Goal: Task Accomplishment & Management: Manage account settings

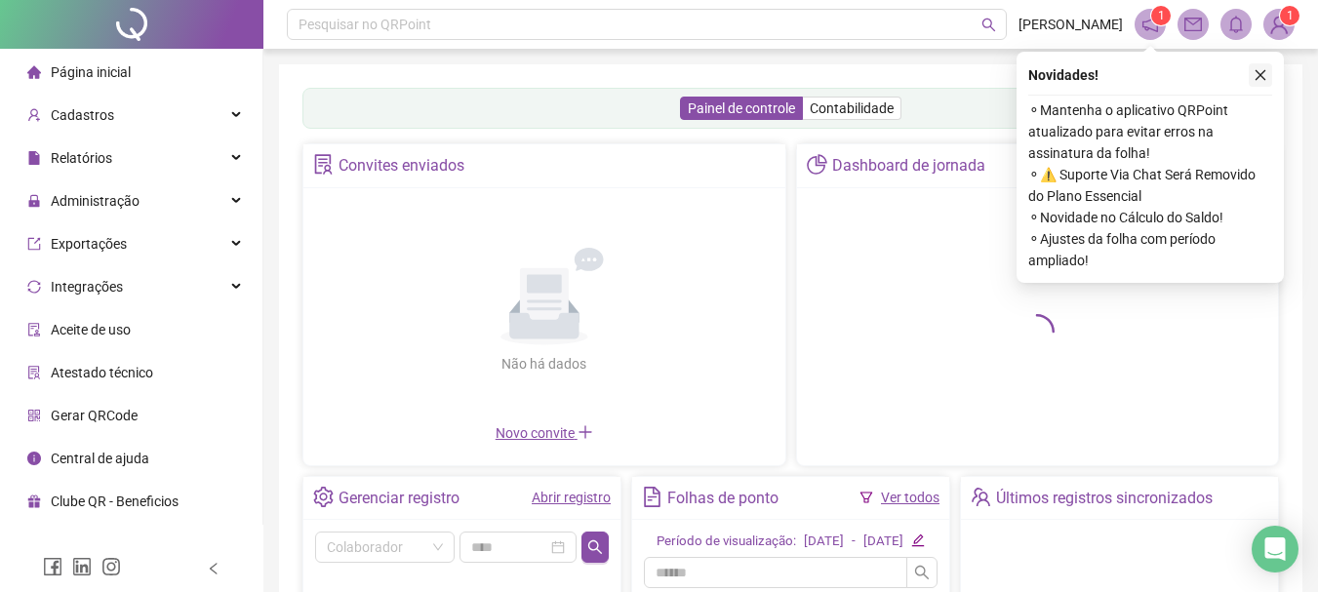
click at [1264, 76] on icon "close" at bounding box center [1261, 75] width 14 height 14
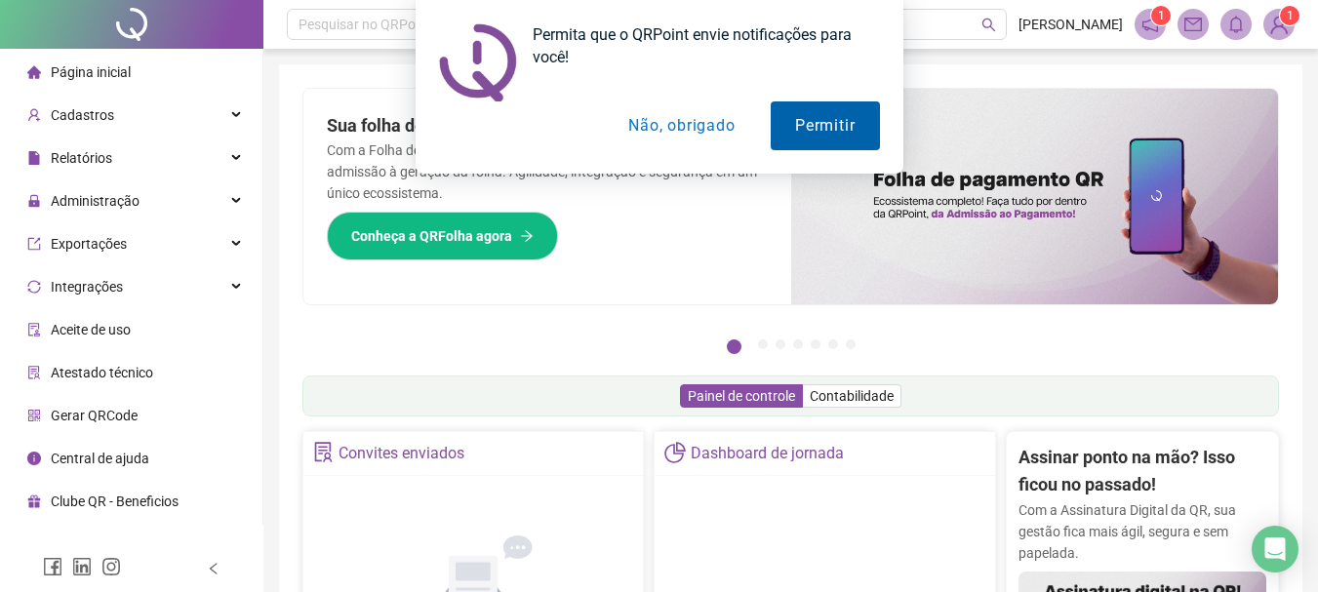
click at [820, 129] on button "Permitir" at bounding box center [825, 125] width 108 height 49
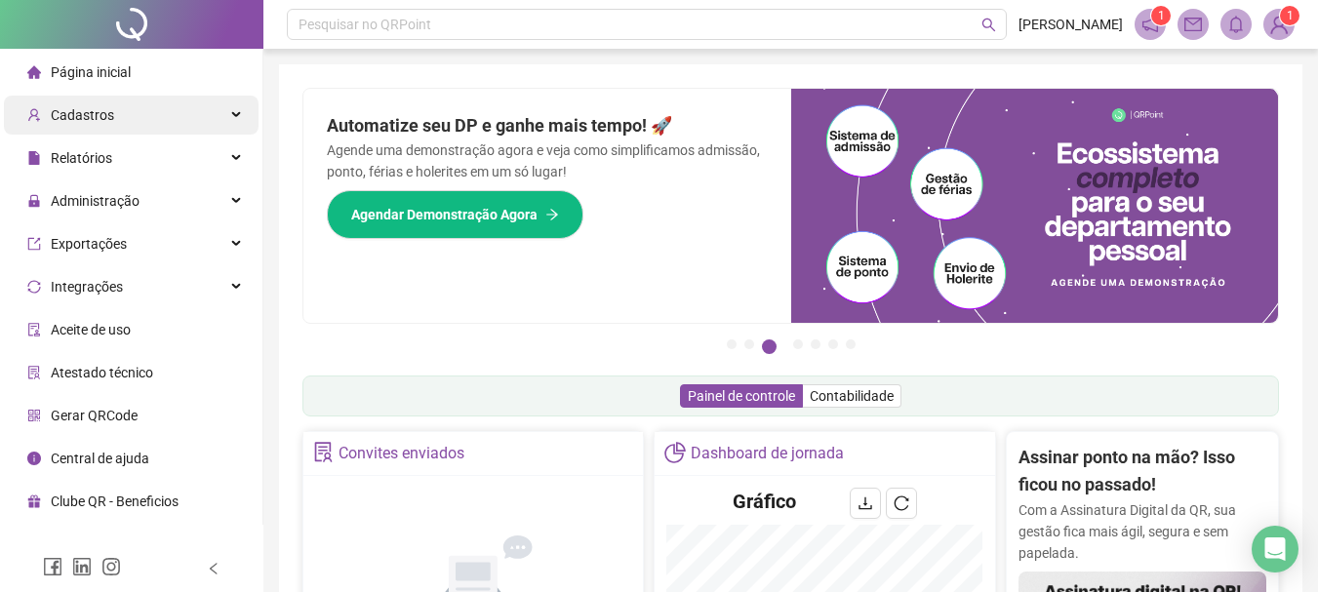
click at [152, 105] on div "Cadastros" at bounding box center [131, 115] width 255 height 39
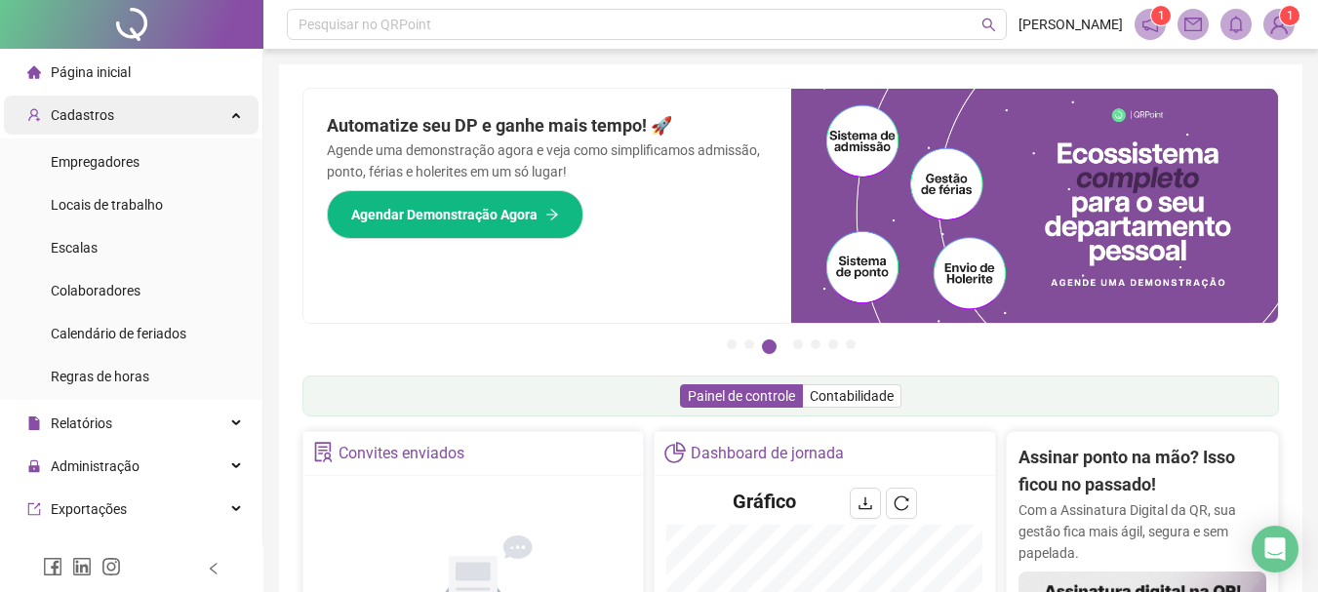
click at [152, 104] on div "Cadastros" at bounding box center [131, 115] width 255 height 39
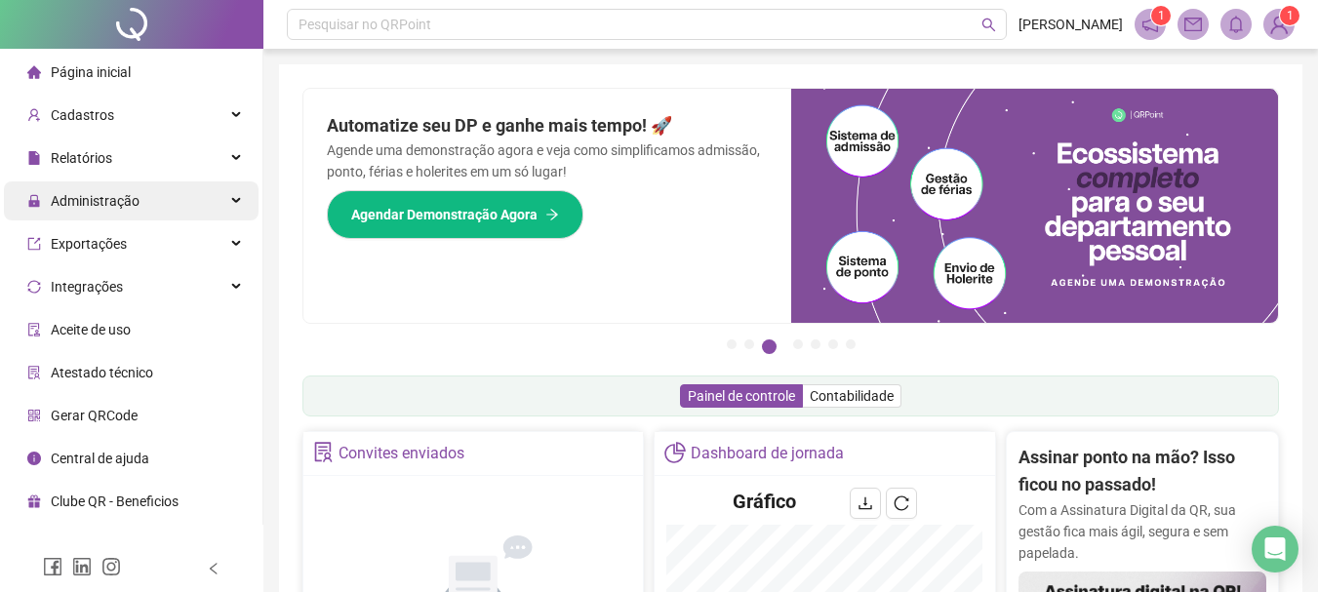
click at [156, 205] on div "Administração" at bounding box center [131, 200] width 255 height 39
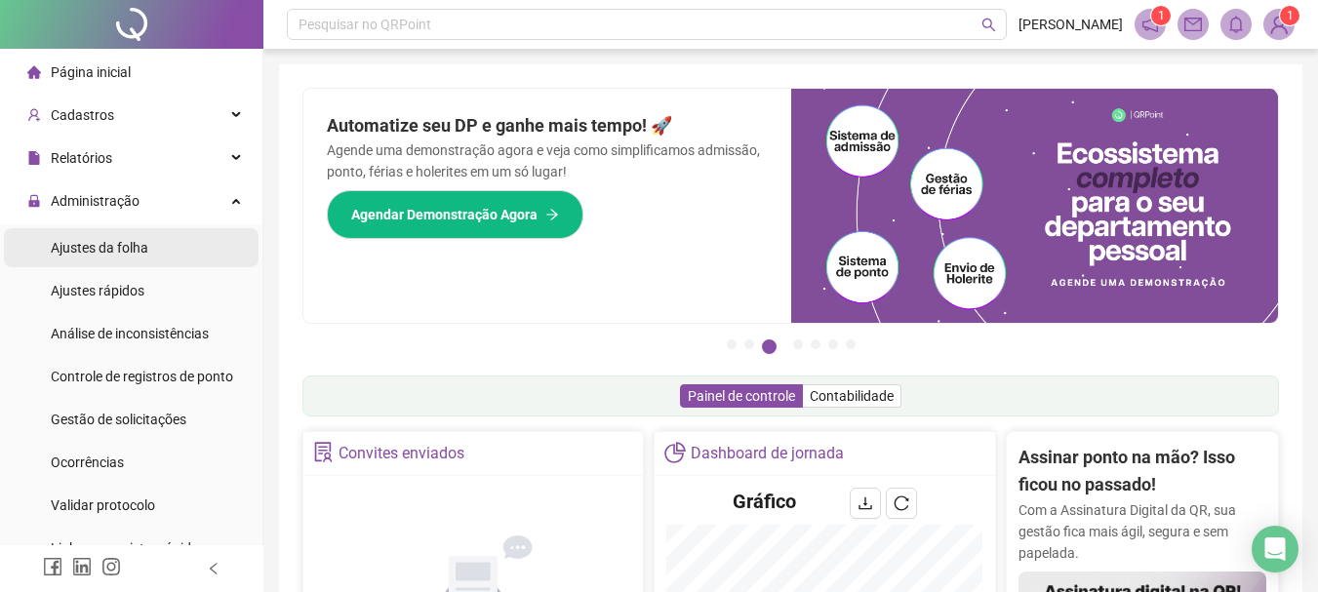
click at [136, 250] on span "Ajustes da folha" at bounding box center [100, 248] width 98 height 16
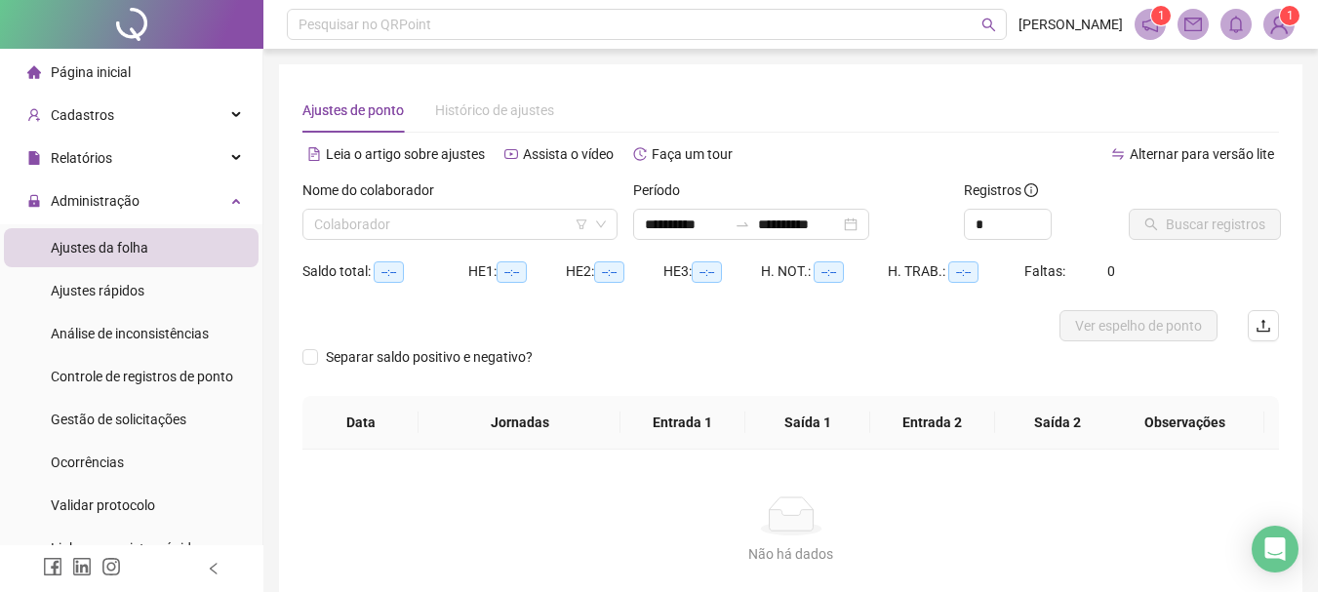
type input "**********"
click at [386, 229] on input "search" at bounding box center [451, 224] width 274 height 29
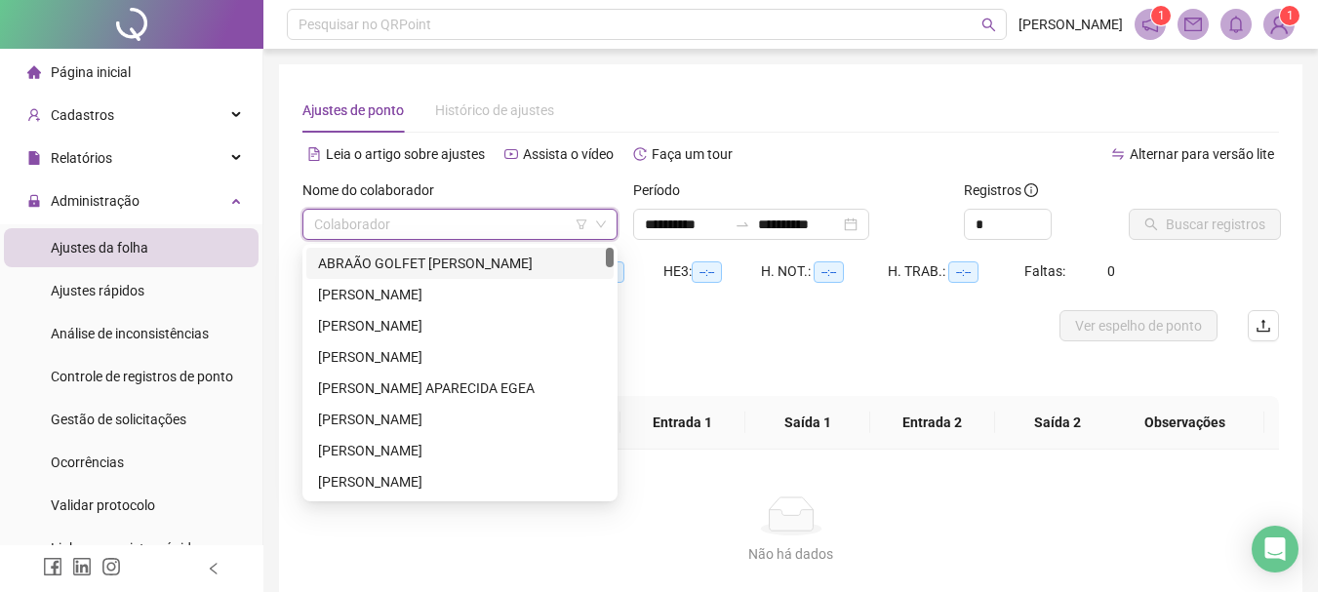
click at [390, 228] on input "search" at bounding box center [451, 224] width 274 height 29
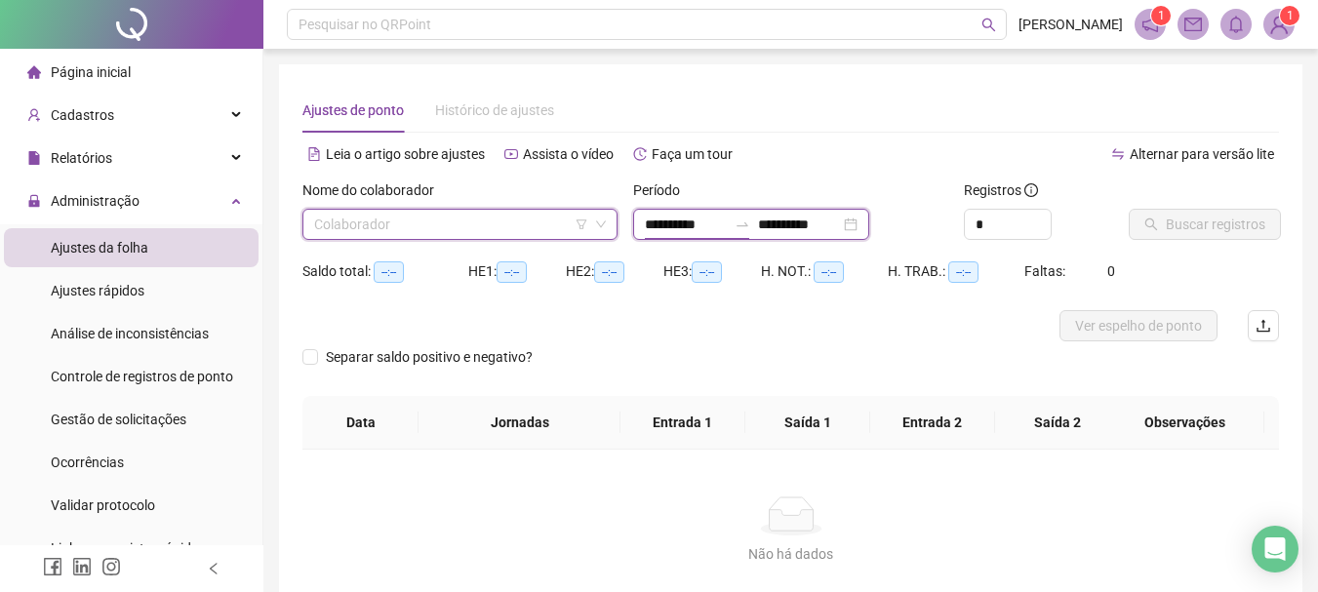
click at [648, 232] on input "**********" at bounding box center [686, 224] width 82 height 21
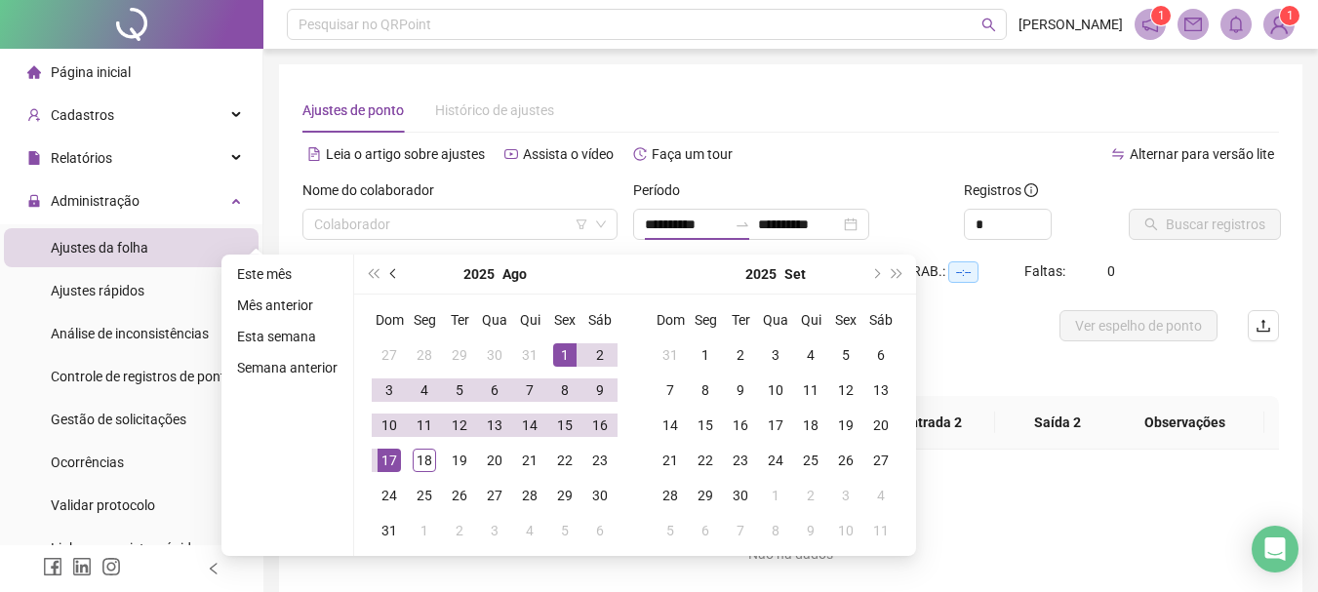
click at [391, 271] on span "prev-year" at bounding box center [395, 274] width 10 height 10
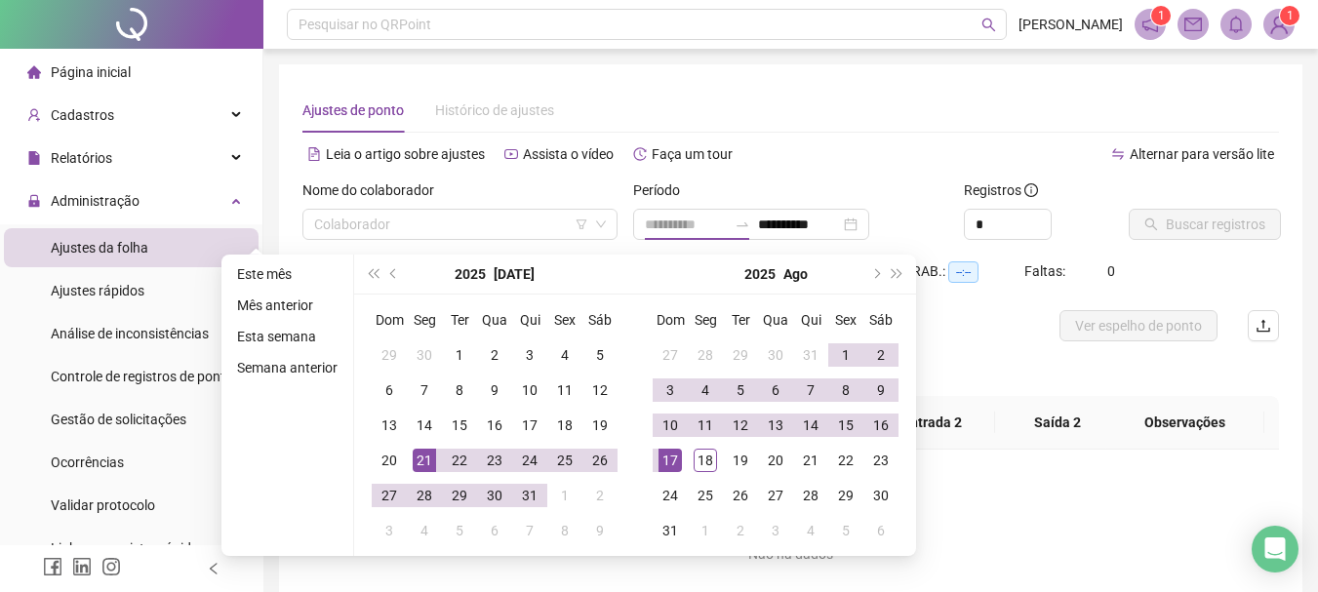
type input "**********"
click at [423, 462] on div "21" at bounding box center [424, 460] width 23 height 23
type input "**********"
click at [704, 461] on div "18" at bounding box center [705, 460] width 23 height 23
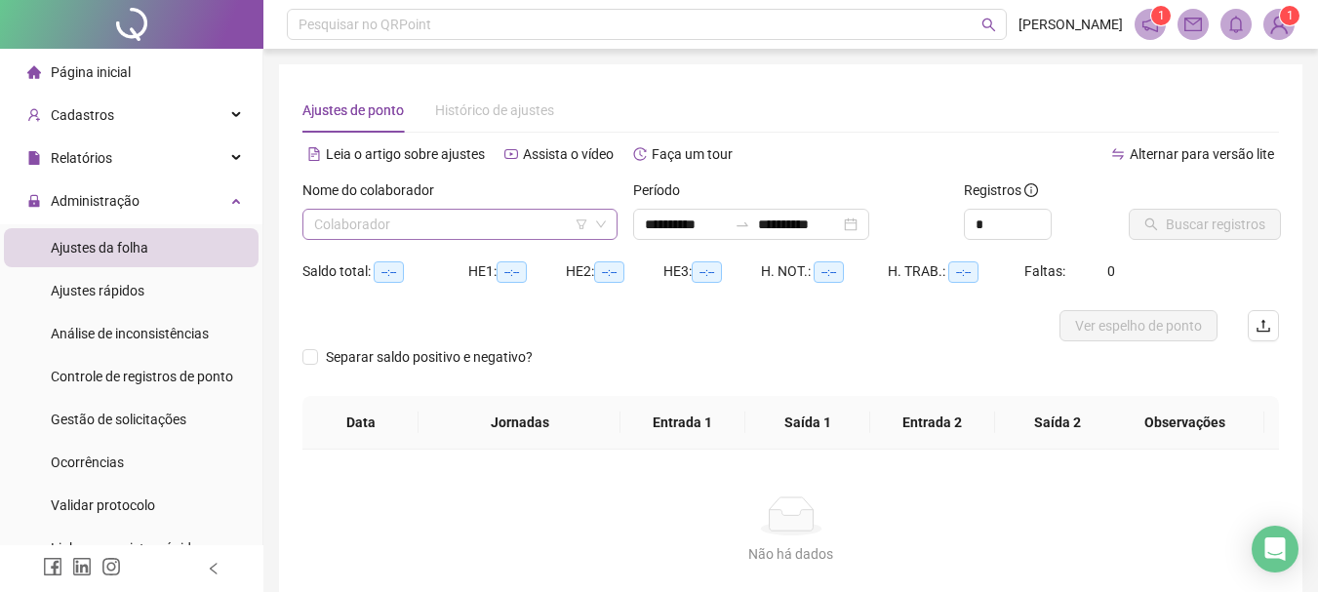
click at [516, 226] on input "search" at bounding box center [451, 224] width 274 height 29
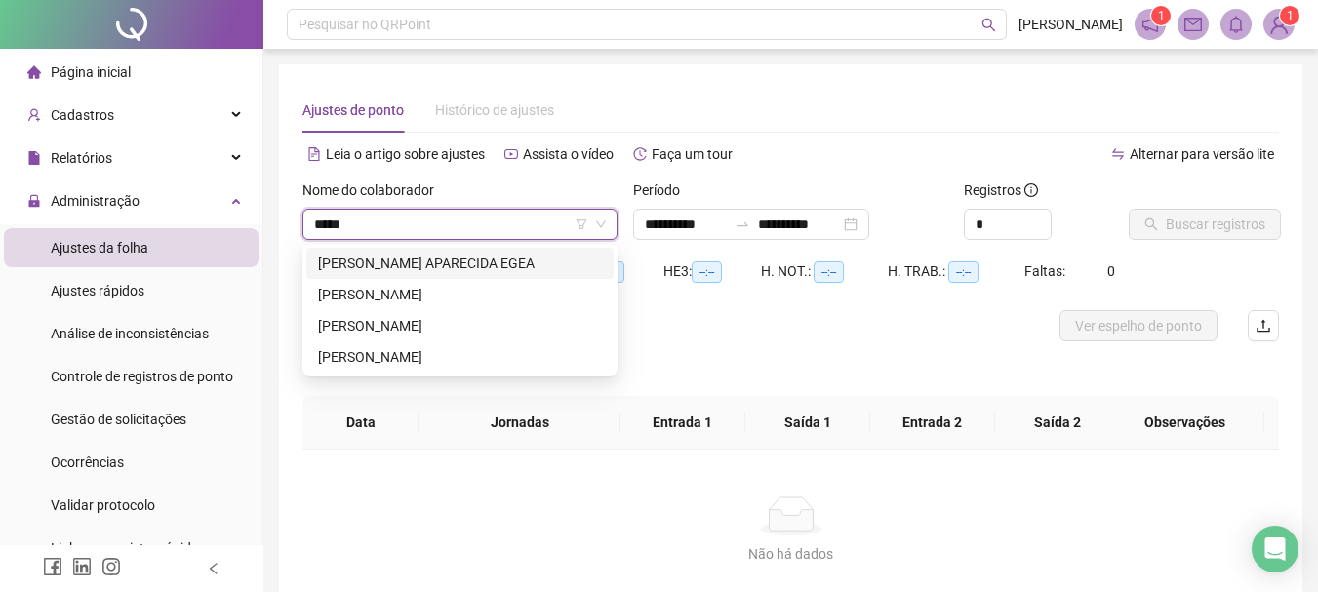
type input "******"
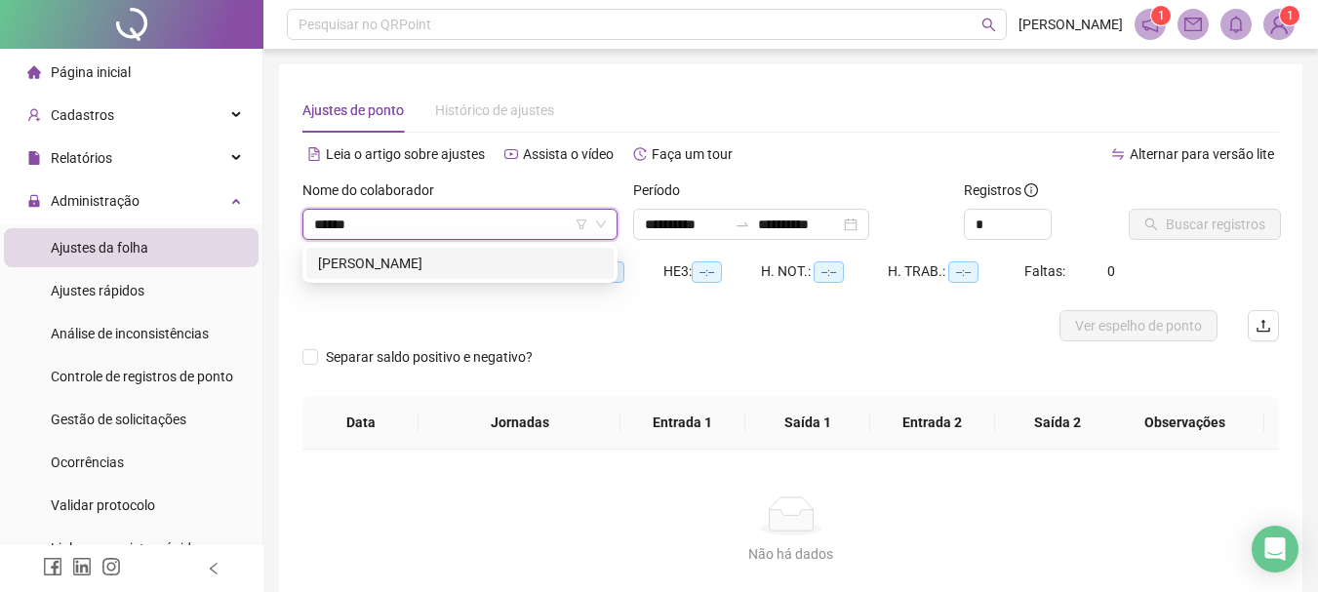
click at [478, 260] on div "CLAUDEMIR LUCAS" at bounding box center [460, 263] width 284 height 21
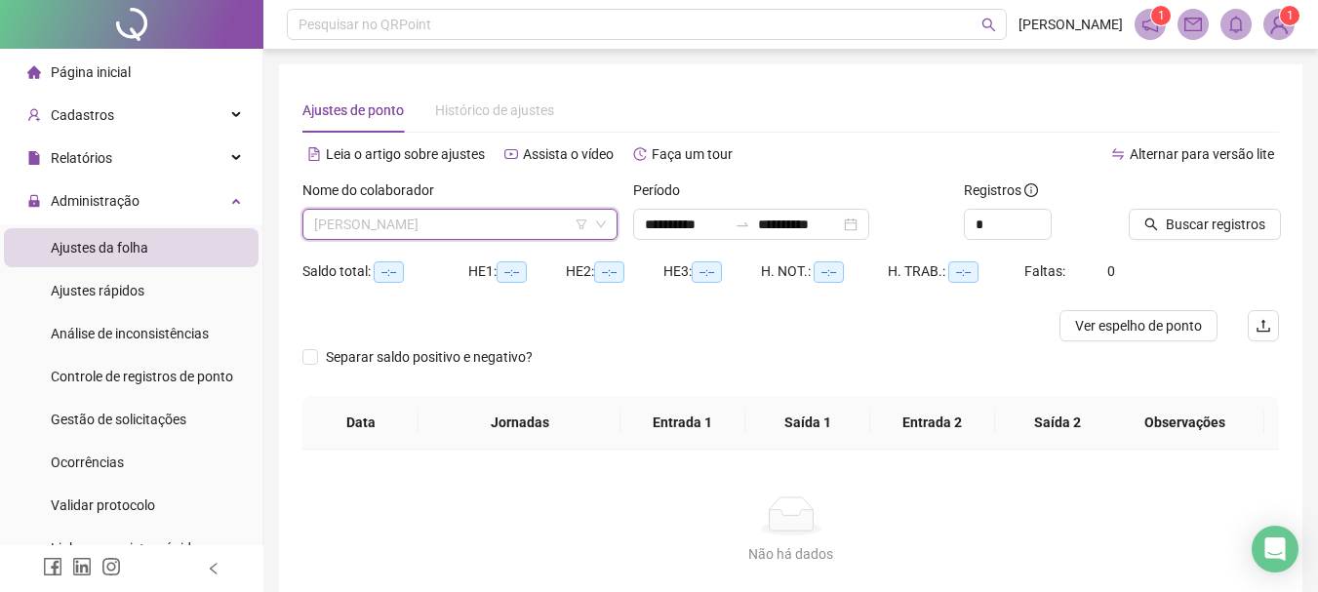
click at [434, 234] on span "CLAUDEMIR LUCAS" at bounding box center [460, 224] width 292 height 29
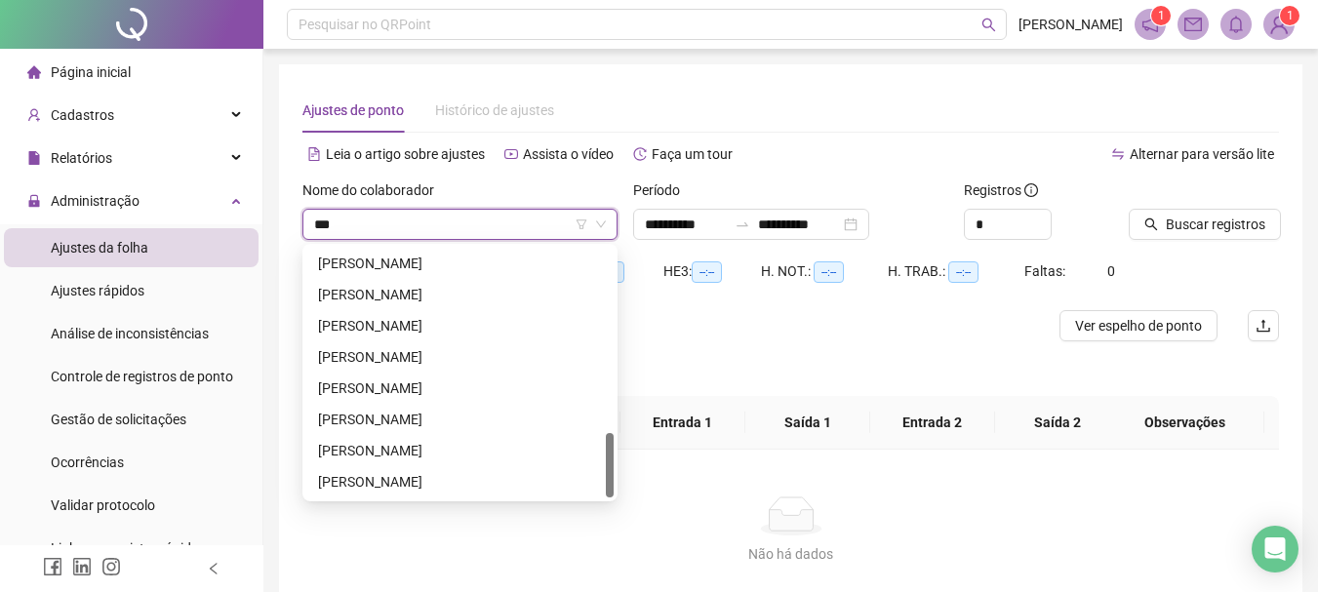
scroll to position [31, 0]
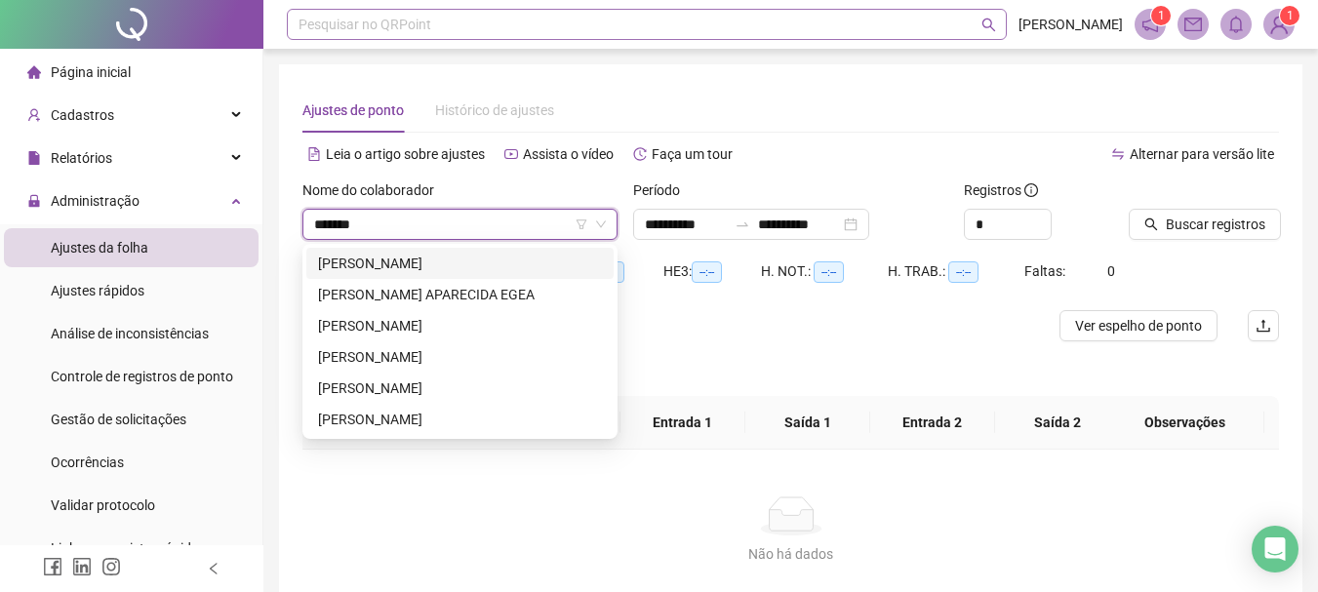
type input "*******"
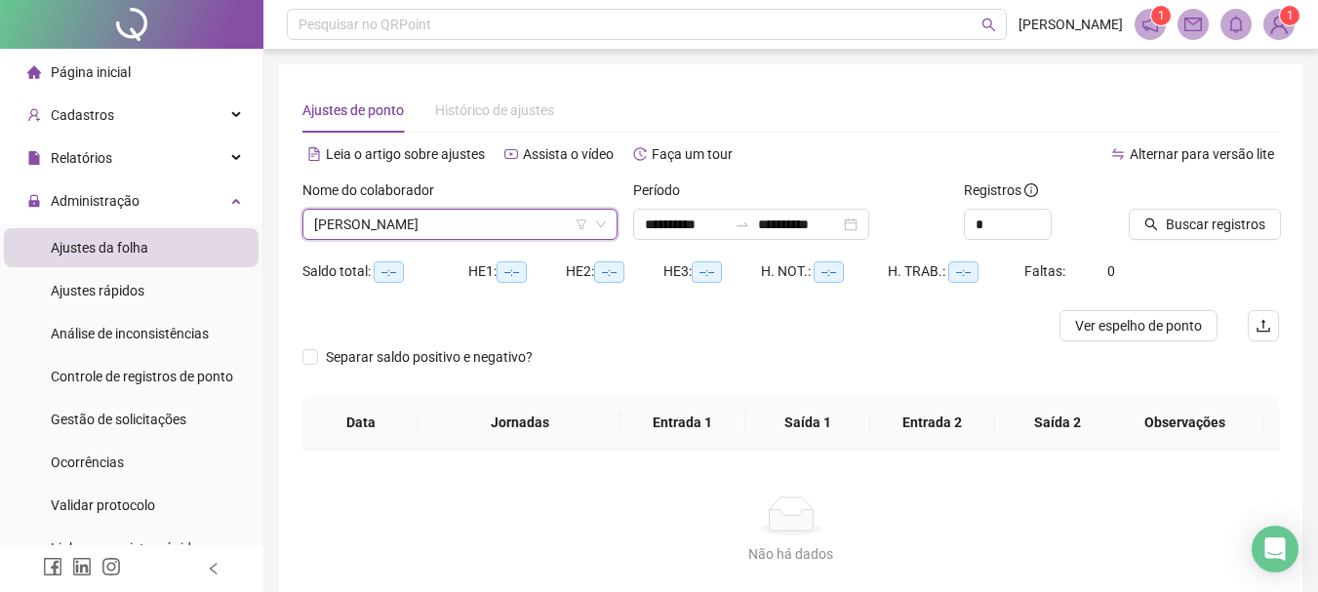
click at [430, 227] on span "CLAUDEMIR LUCAS" at bounding box center [460, 224] width 292 height 29
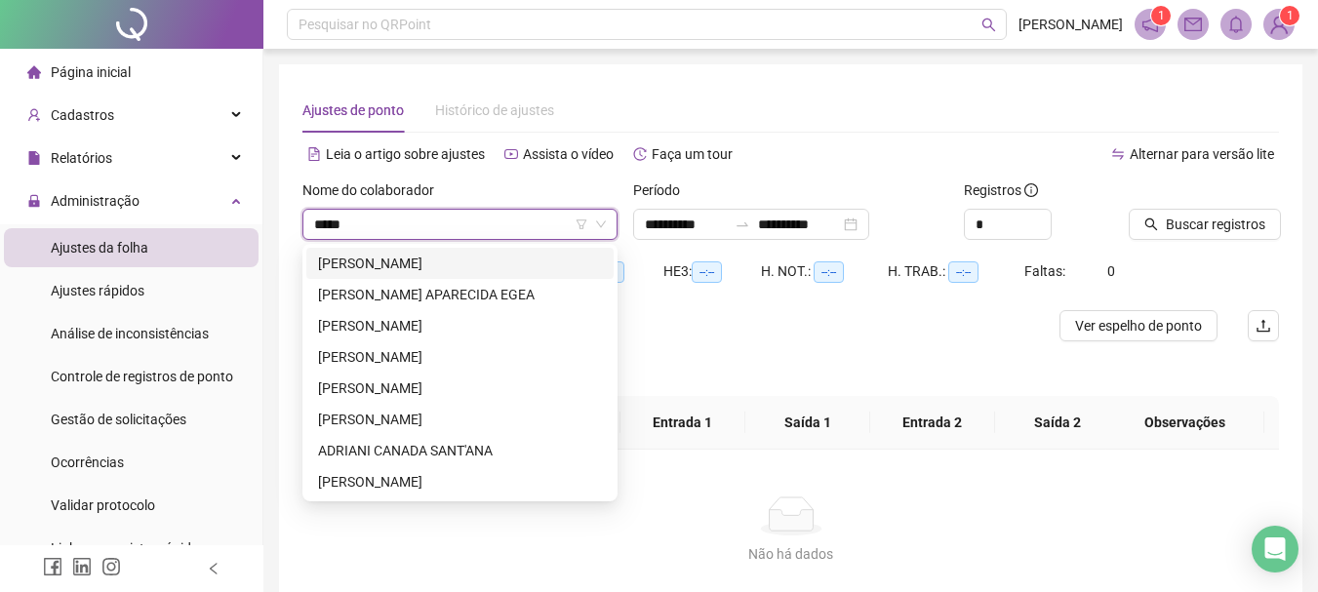
scroll to position [0, 0]
type input "*******"
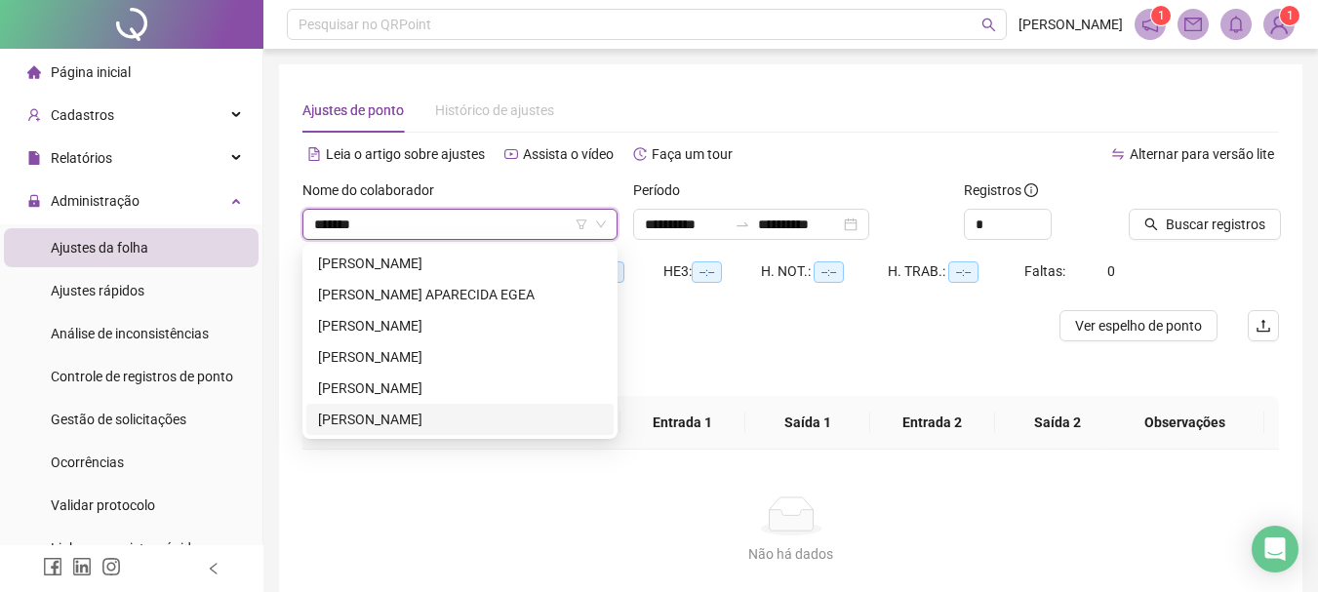
click at [501, 418] on div "ADRIANA TARDIBE CORNELIO" at bounding box center [460, 419] width 284 height 21
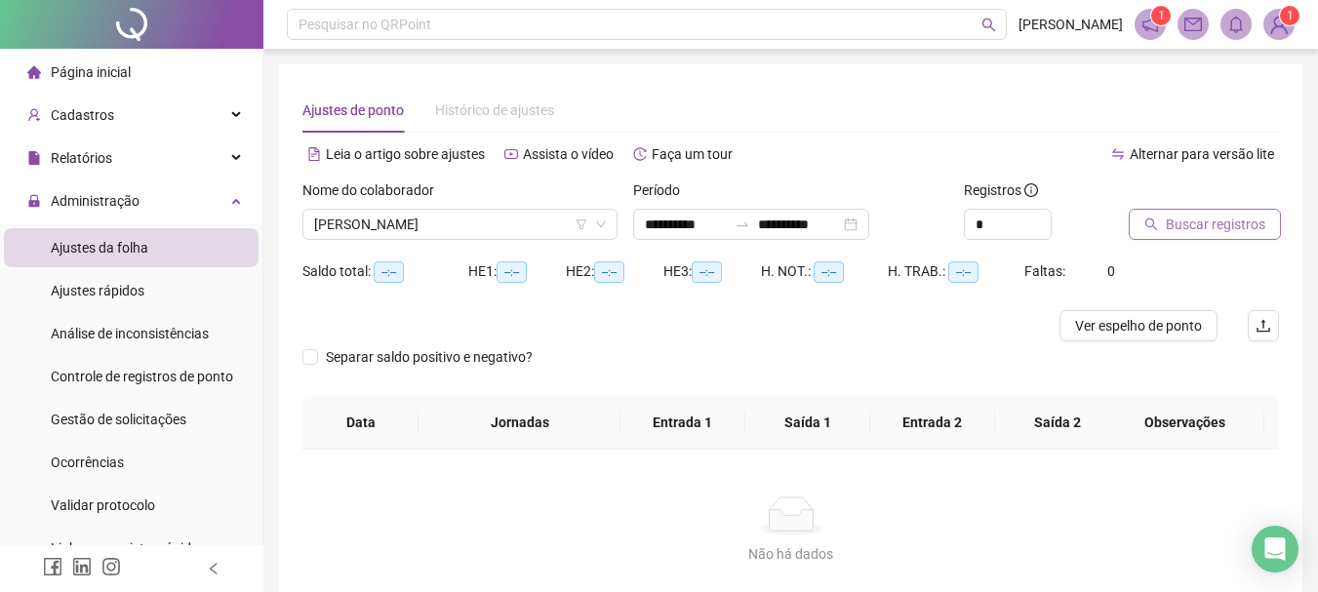
click at [1245, 211] on button "Buscar registros" at bounding box center [1205, 224] width 152 height 31
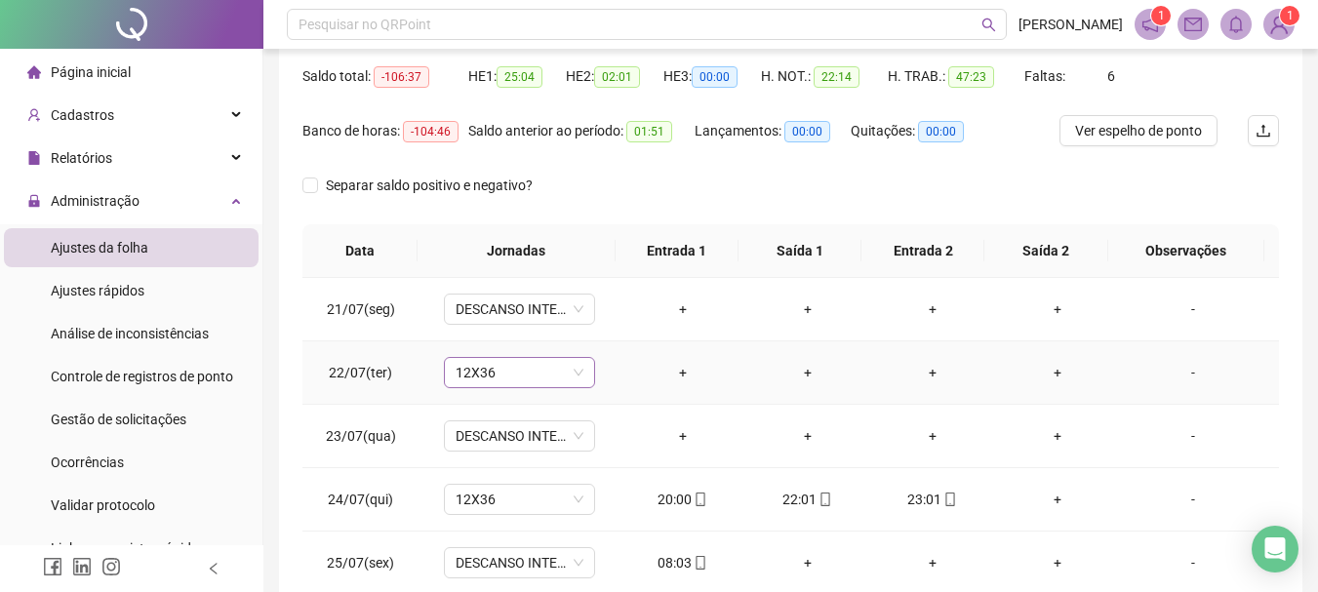
click at [578, 379] on span "12X36" at bounding box center [520, 372] width 128 height 29
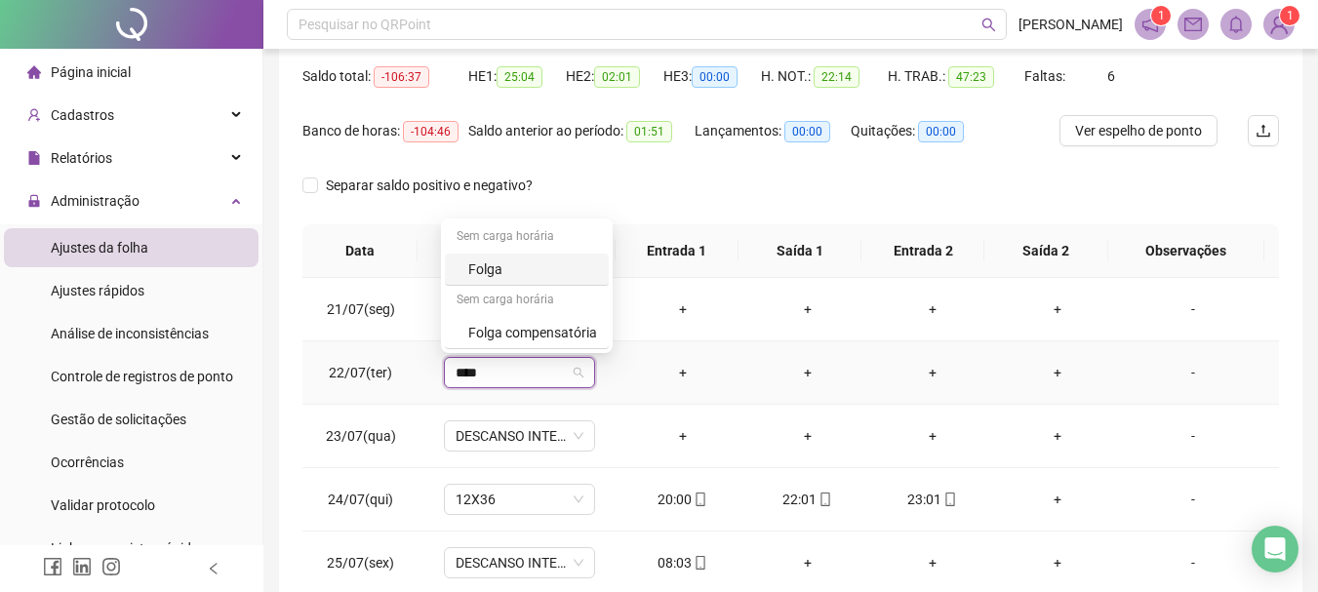
type input "*****"
click at [518, 271] on div "Folga" at bounding box center [532, 269] width 129 height 21
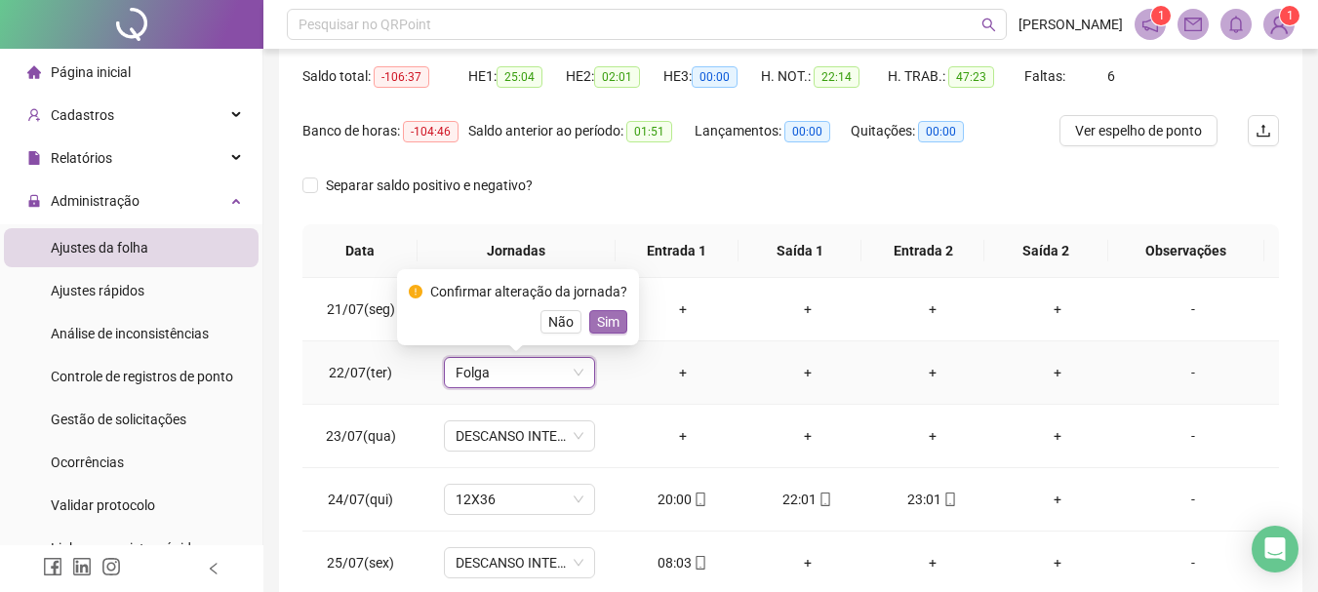
click at [609, 325] on span "Sim" at bounding box center [608, 321] width 22 height 21
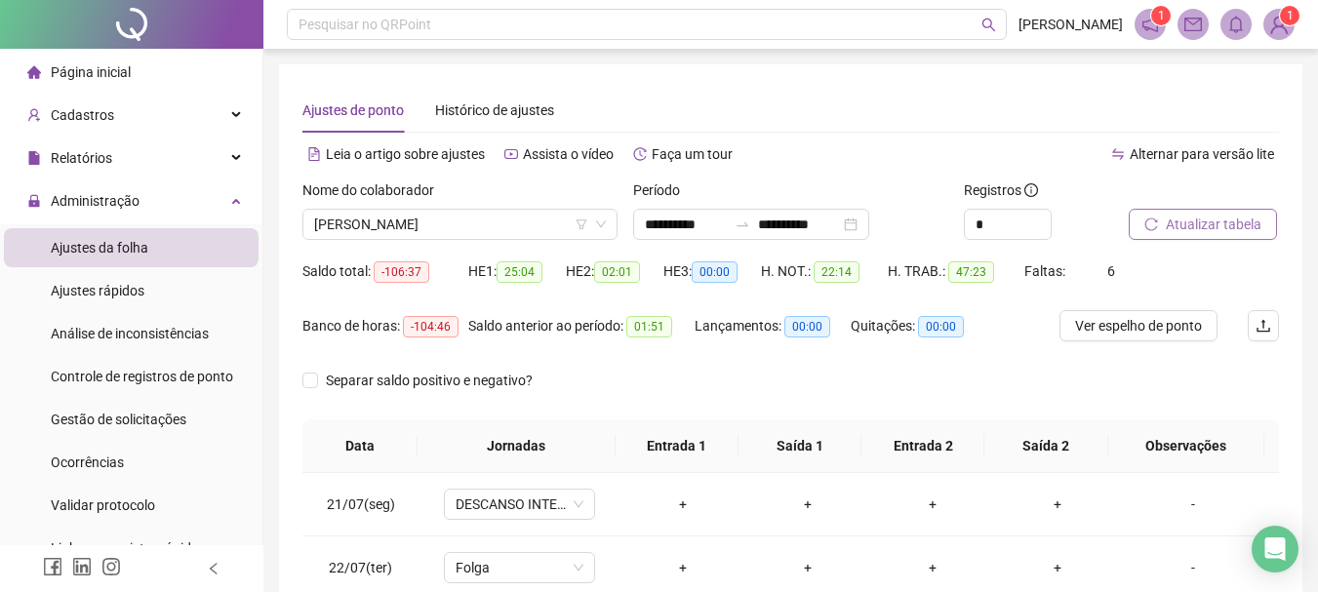
click at [1226, 221] on span "Atualizar tabela" at bounding box center [1214, 224] width 96 height 21
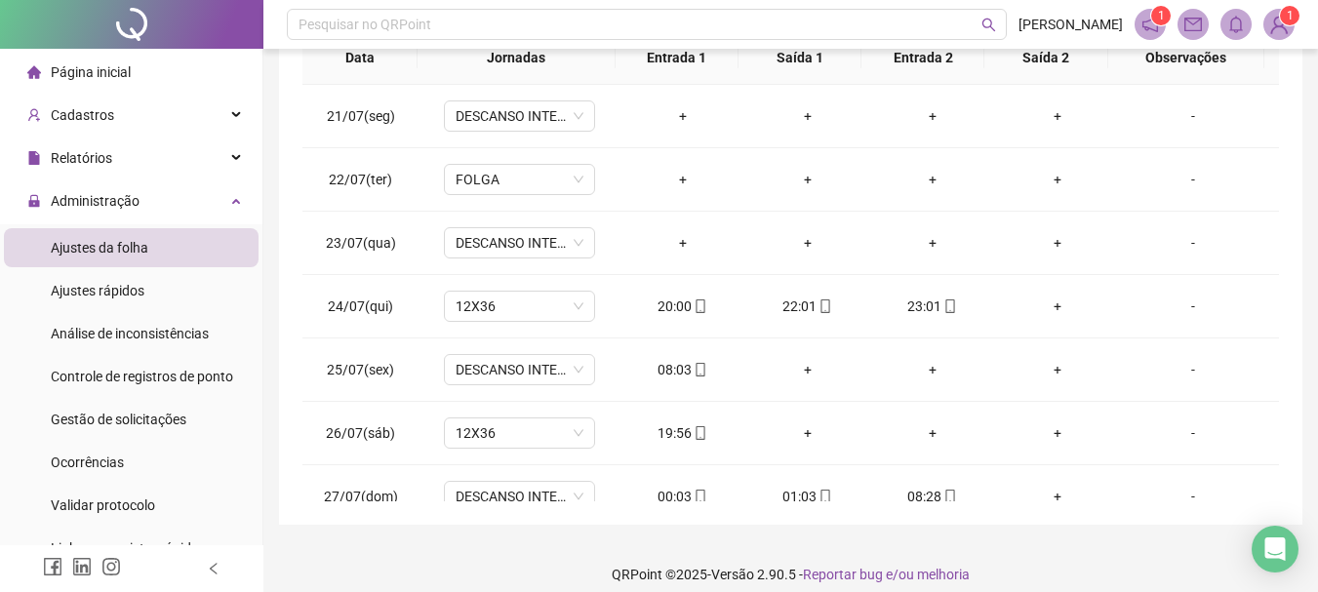
scroll to position [390, 0]
click at [661, 368] on div "08:03" at bounding box center [683, 367] width 94 height 21
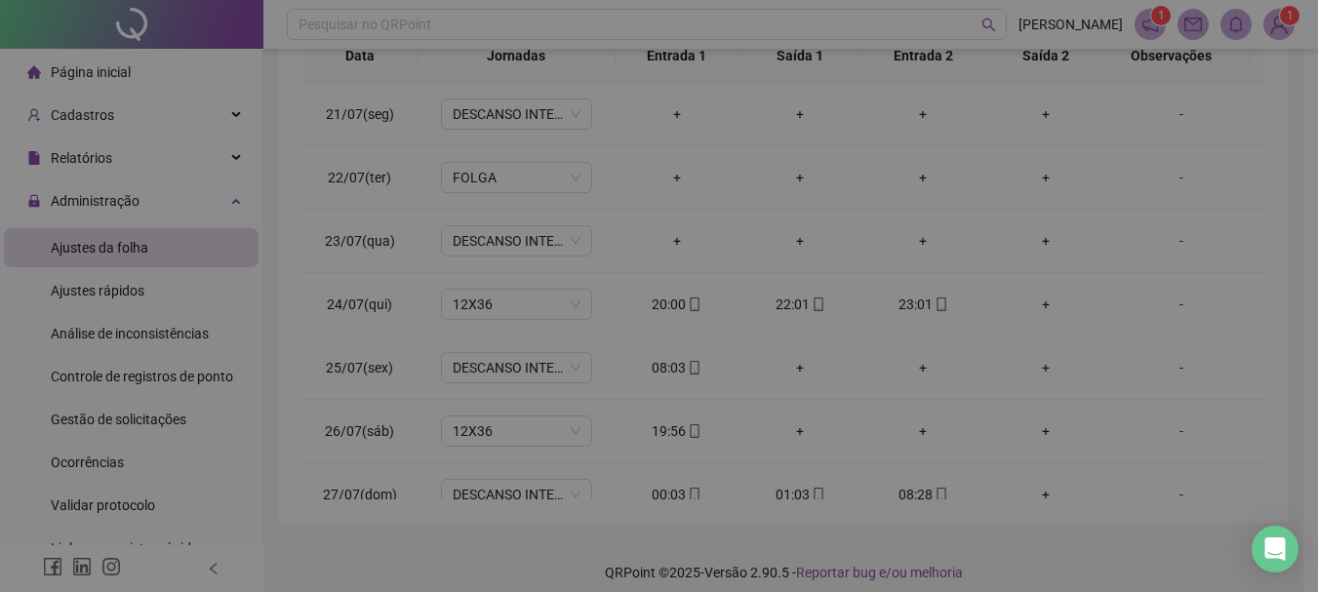
type input "**********"
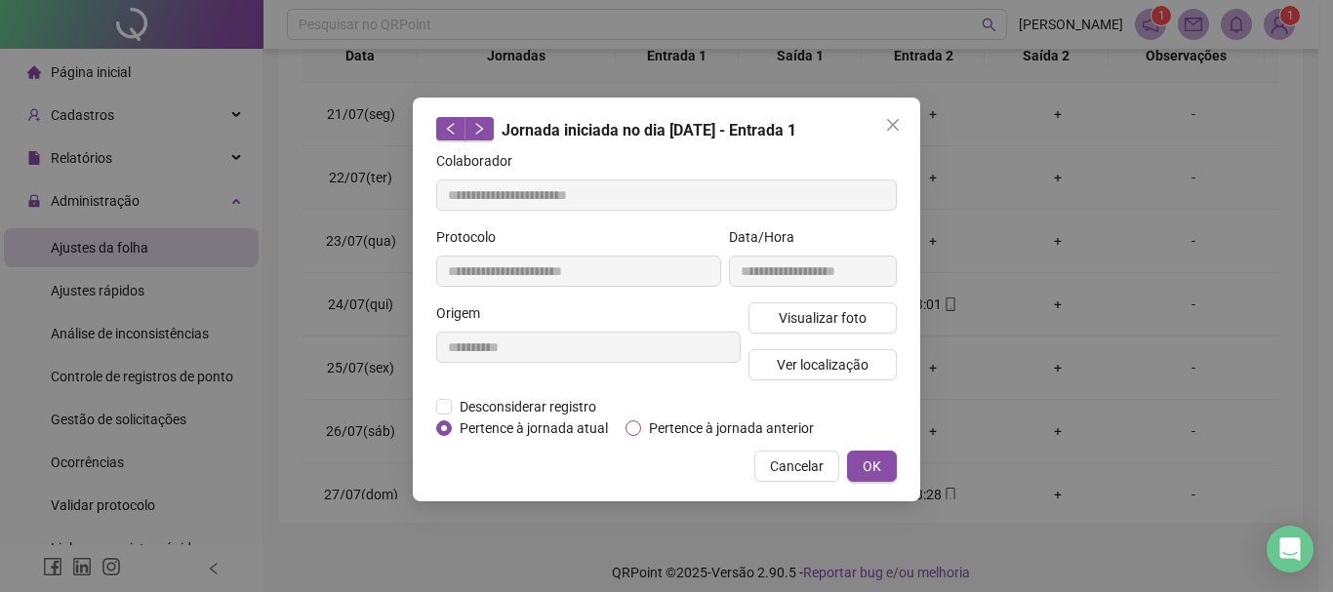
click at [752, 424] on span "Pertence à jornada anterior" at bounding box center [731, 428] width 180 height 21
click at [866, 461] on span "OK" at bounding box center [871, 466] width 19 height 21
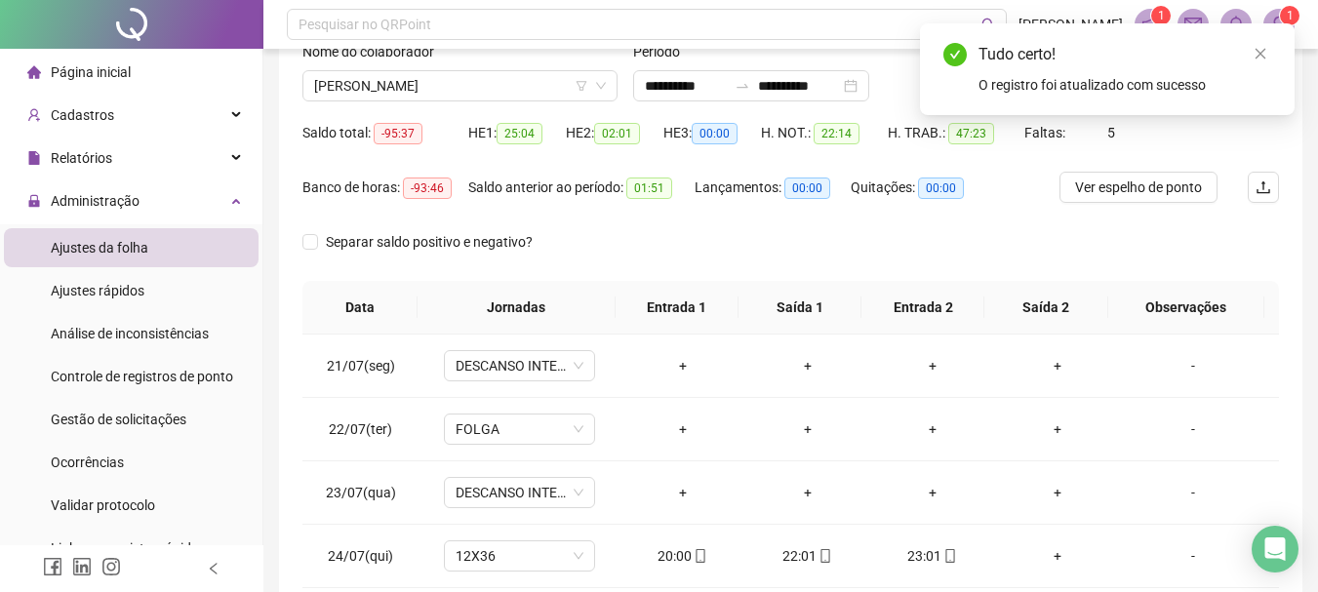
scroll to position [0, 0]
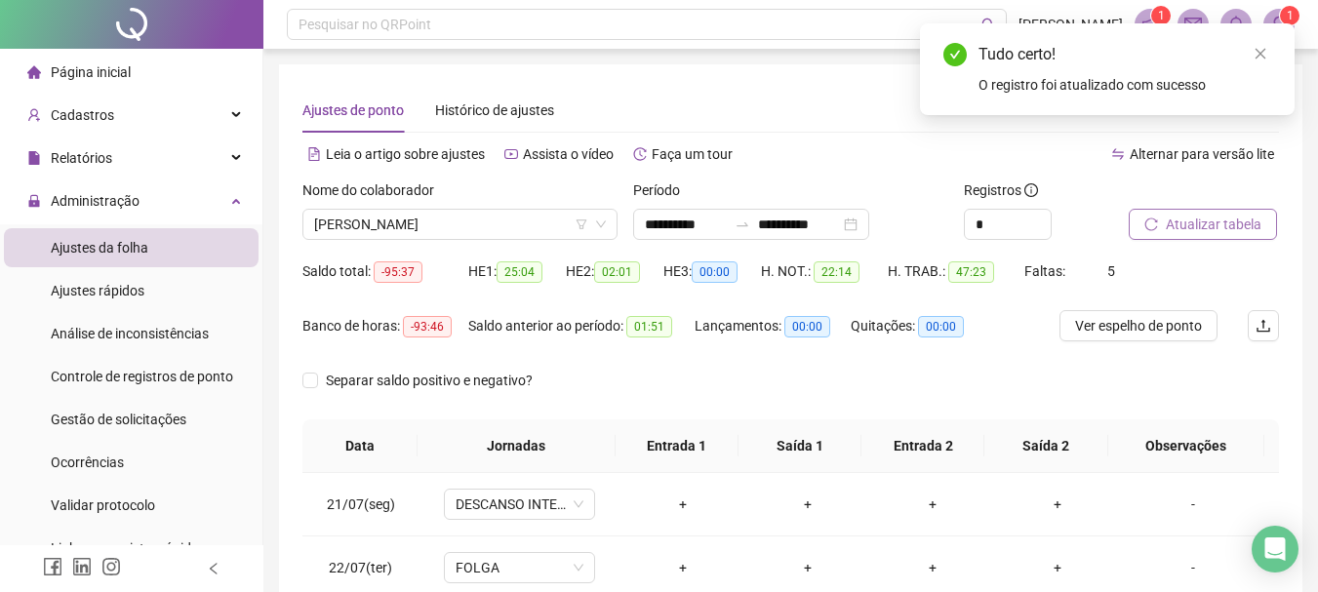
click at [1192, 225] on span "Atualizar tabela" at bounding box center [1214, 224] width 96 height 21
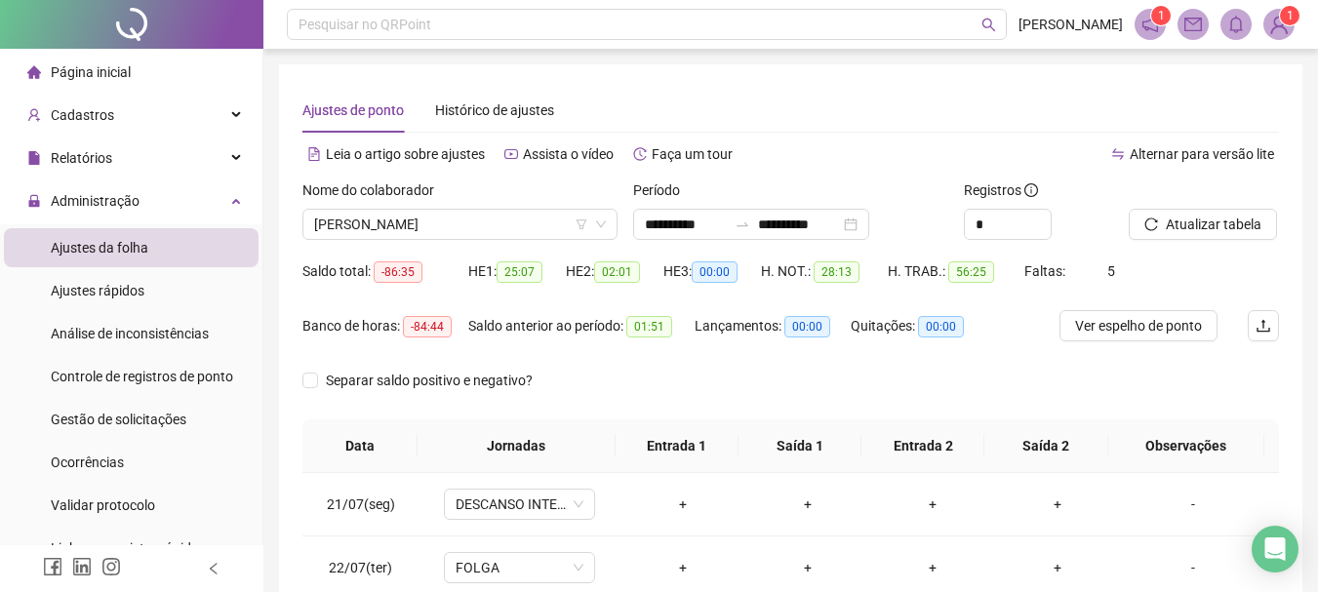
scroll to position [405, 0]
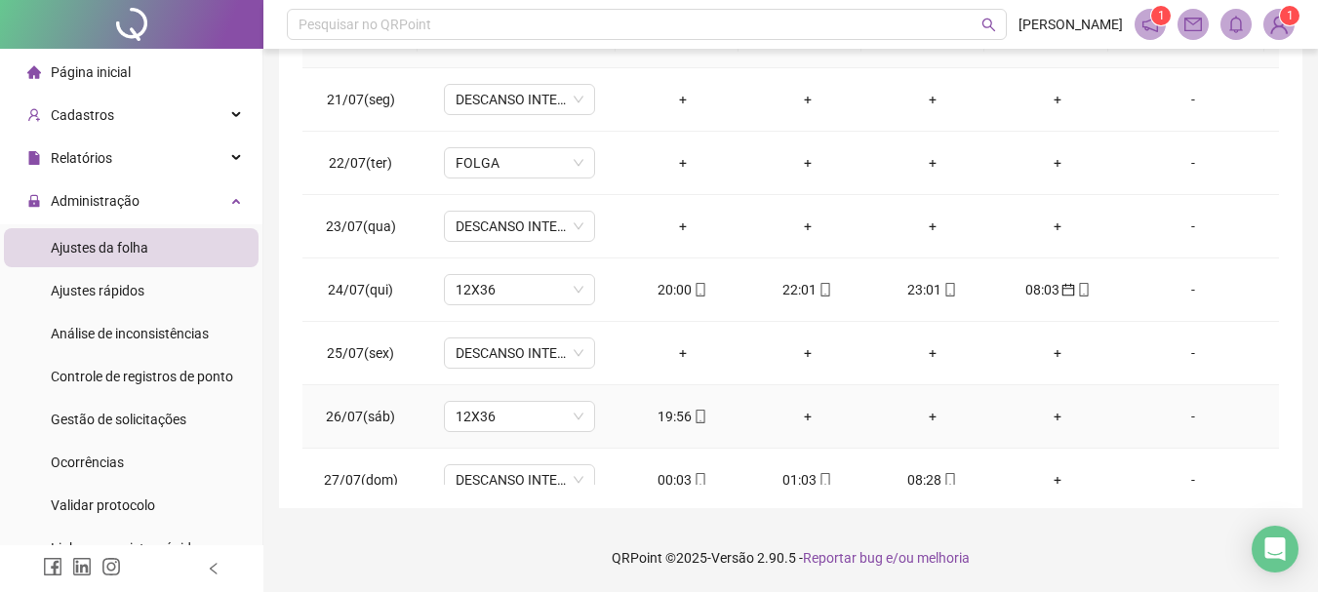
click at [668, 421] on div "19:56" at bounding box center [683, 416] width 94 height 21
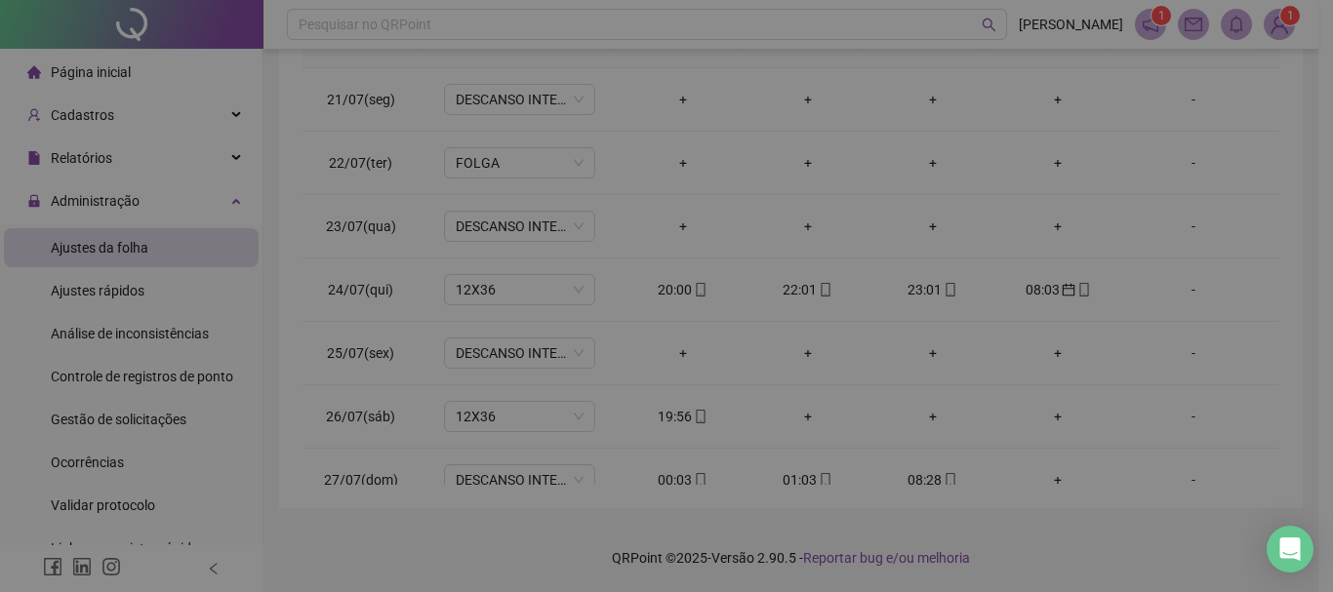
type input "**********"
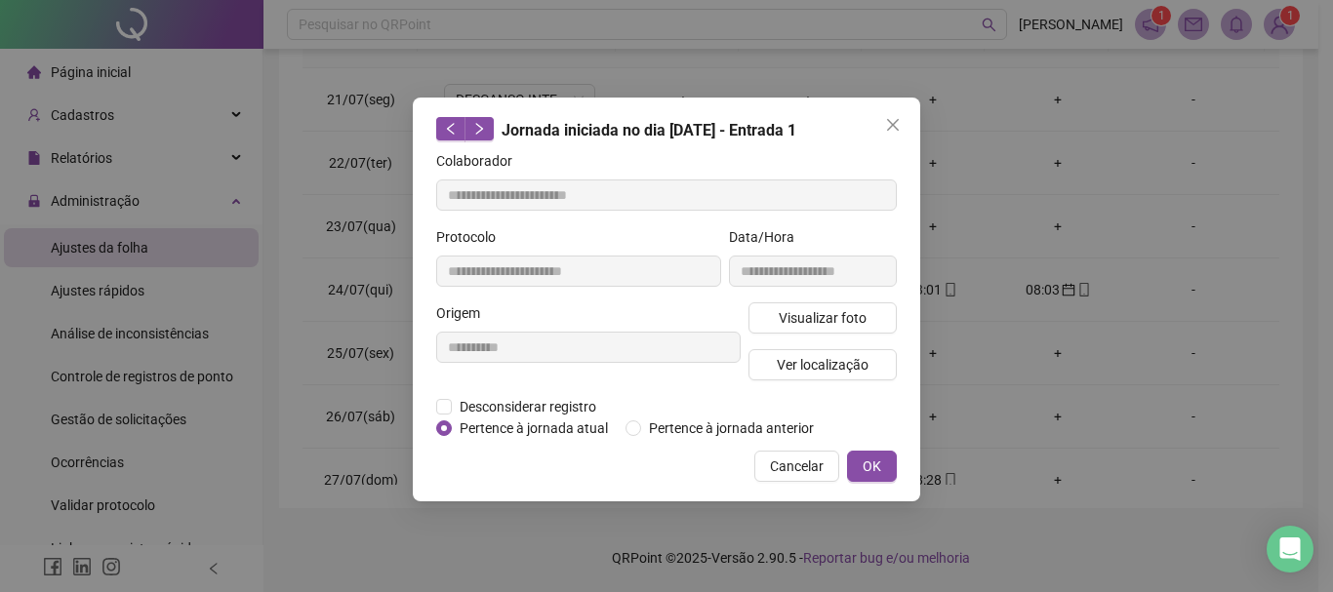
click at [898, 127] on icon "close" at bounding box center [893, 125] width 16 height 16
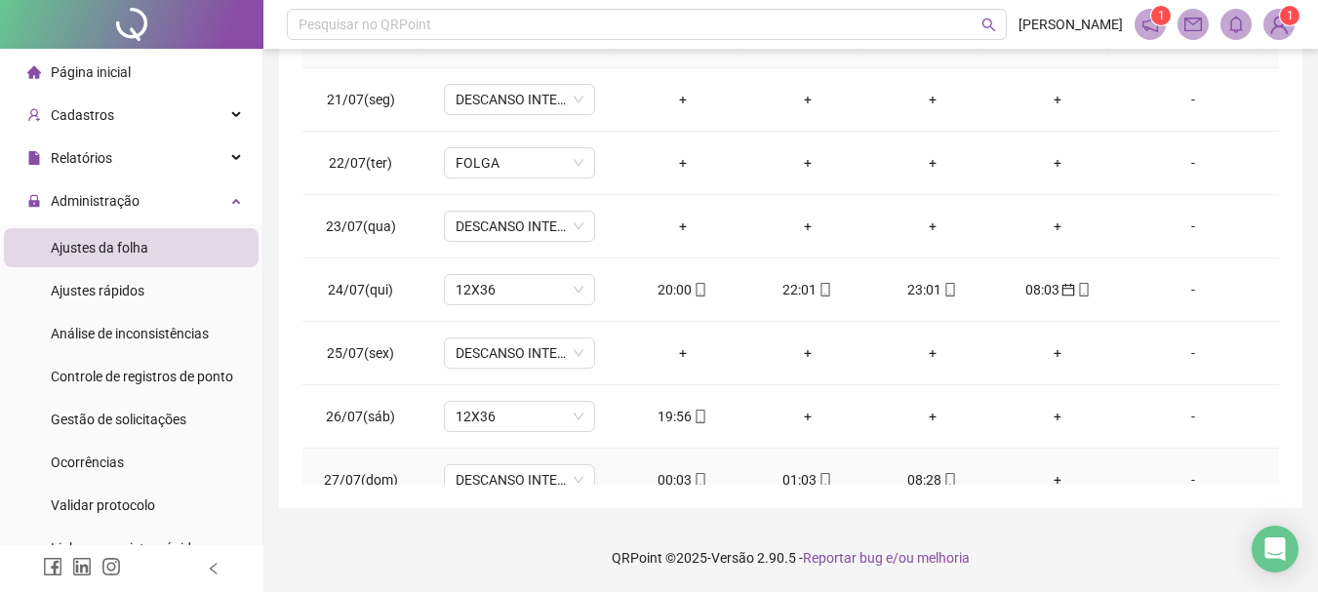
click at [670, 477] on div "00:03" at bounding box center [683, 479] width 94 height 21
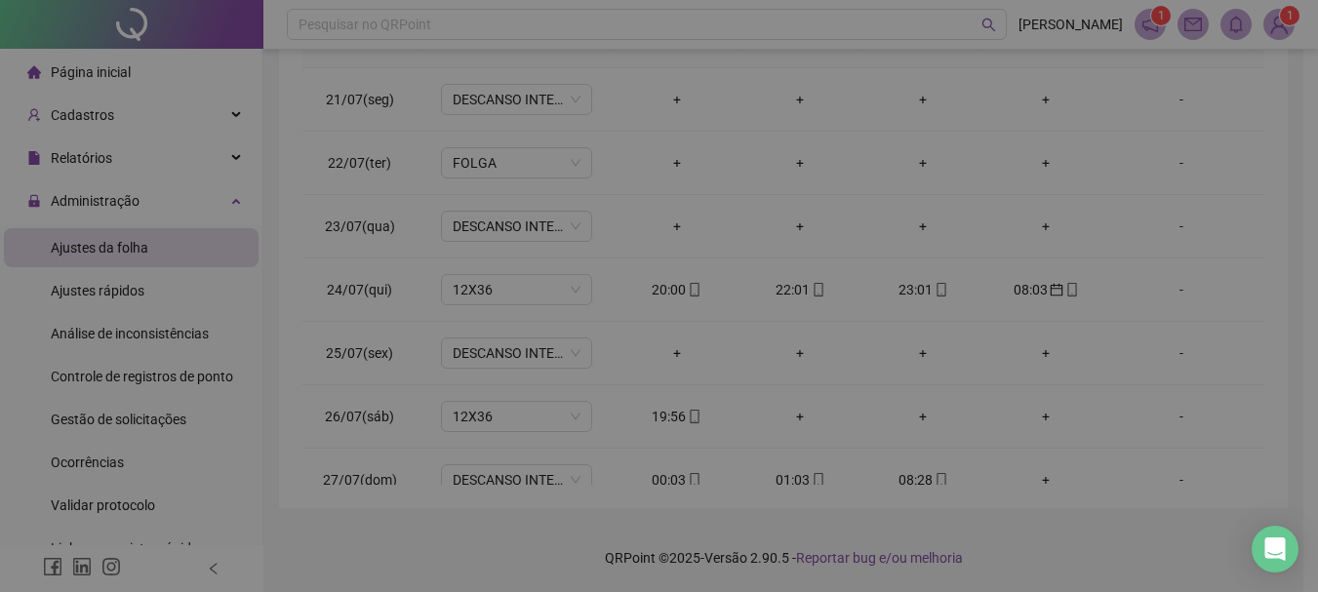
type input "**********"
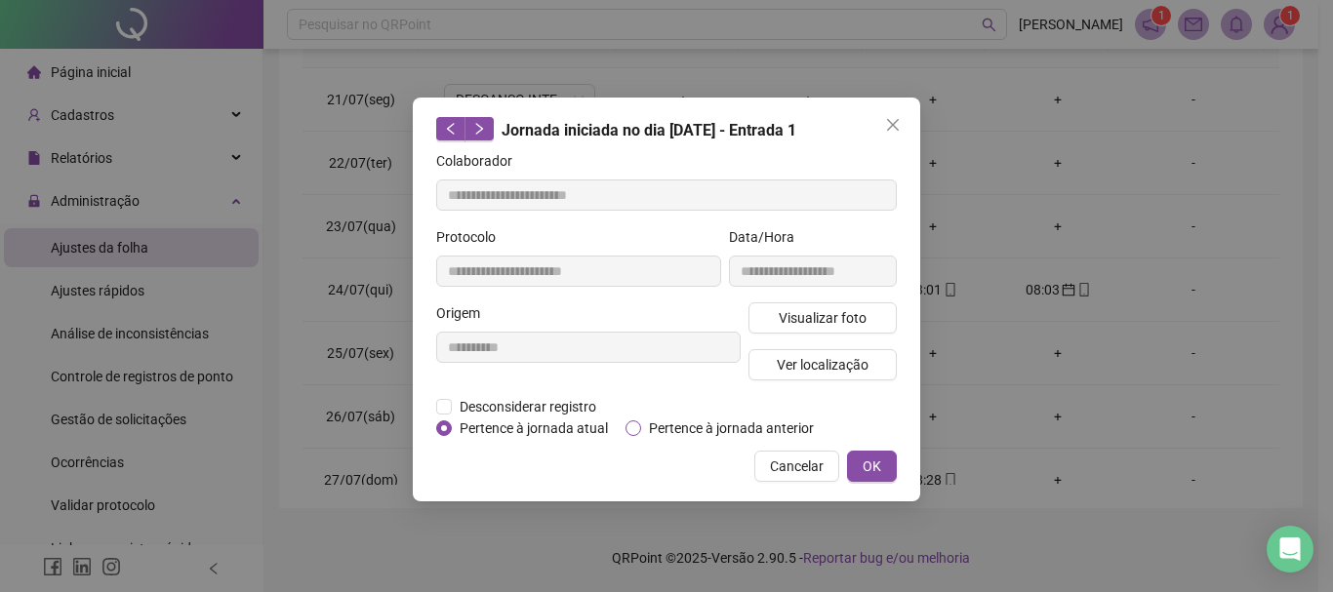
drag, startPoint x: 832, startPoint y: 416, endPoint x: 774, endPoint y: 424, distance: 59.2
click at [833, 416] on div "Desconsiderar registro Pertence ao lanche" at bounding box center [666, 406] width 461 height 21
click at [746, 429] on span "Pertence à jornada anterior" at bounding box center [731, 428] width 180 height 21
click at [869, 463] on span "OK" at bounding box center [871, 466] width 19 height 21
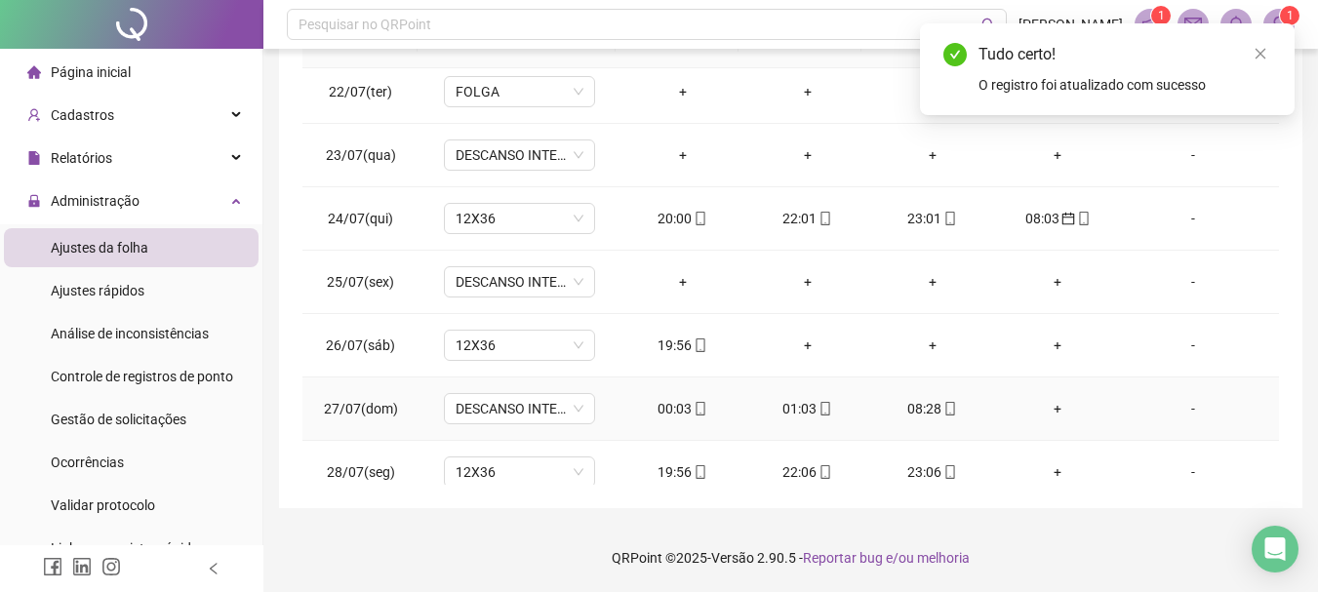
scroll to position [98, 0]
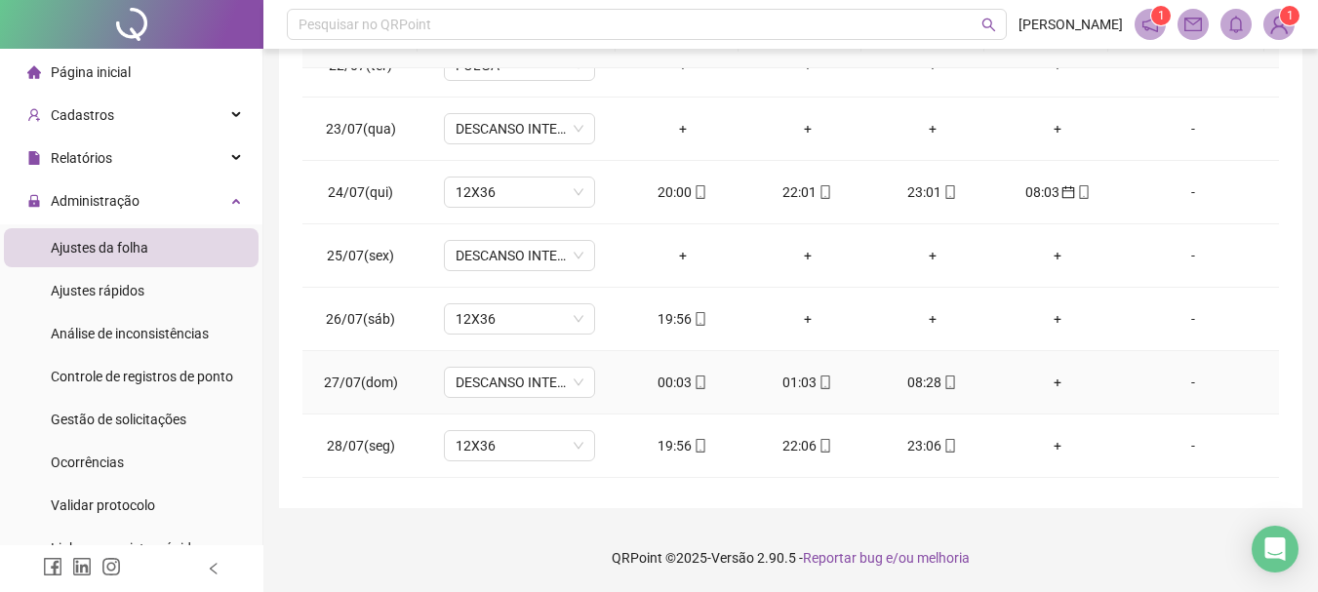
click at [799, 381] on div "01:03" at bounding box center [808, 382] width 94 height 21
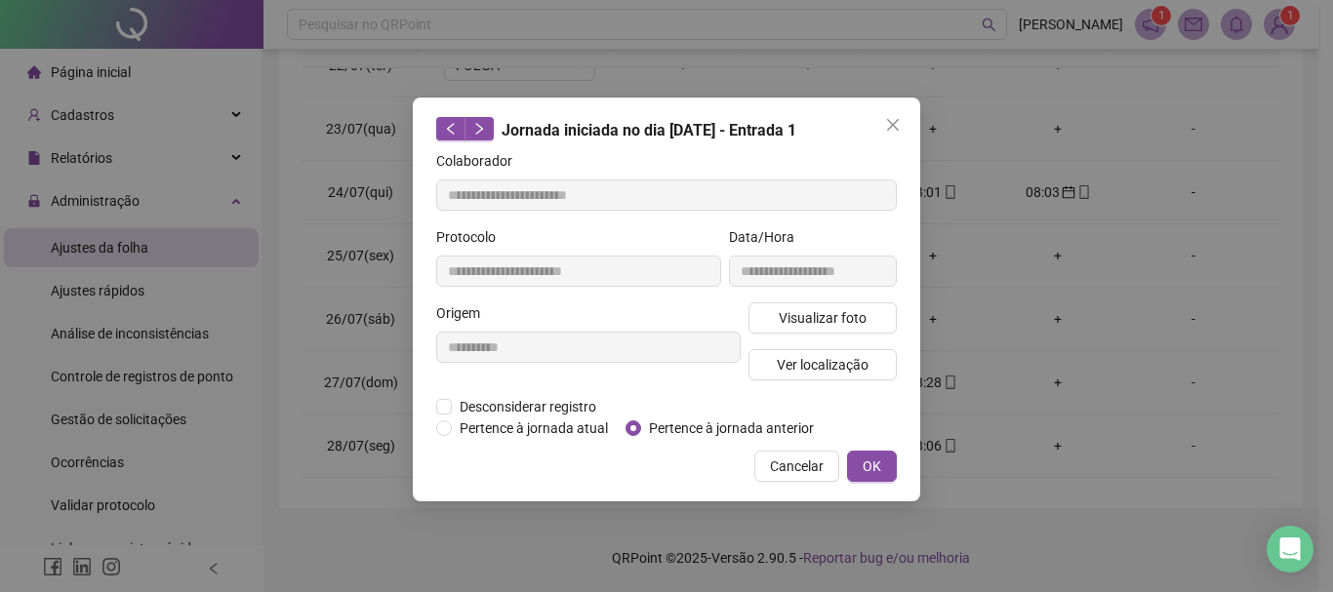
type input "**********"
click at [680, 425] on span "Pertence à jornada anterior" at bounding box center [731, 428] width 180 height 21
click at [881, 460] on button "OK" at bounding box center [872, 466] width 50 height 31
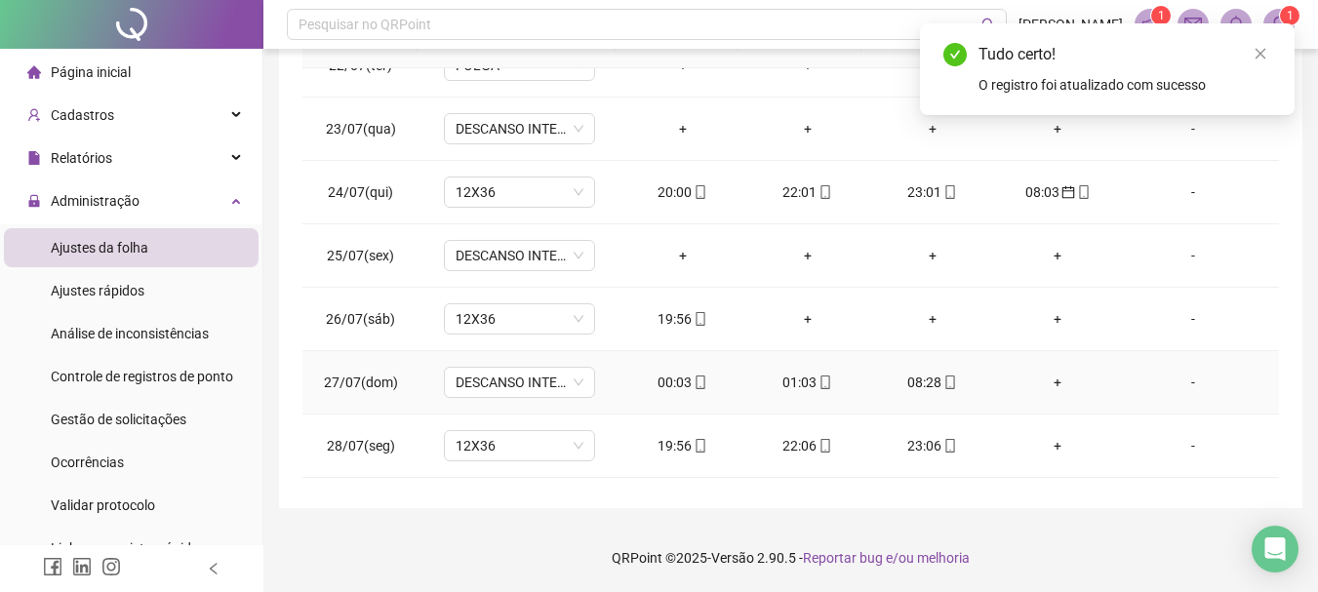
click at [928, 386] on div "08:28" at bounding box center [933, 382] width 94 height 21
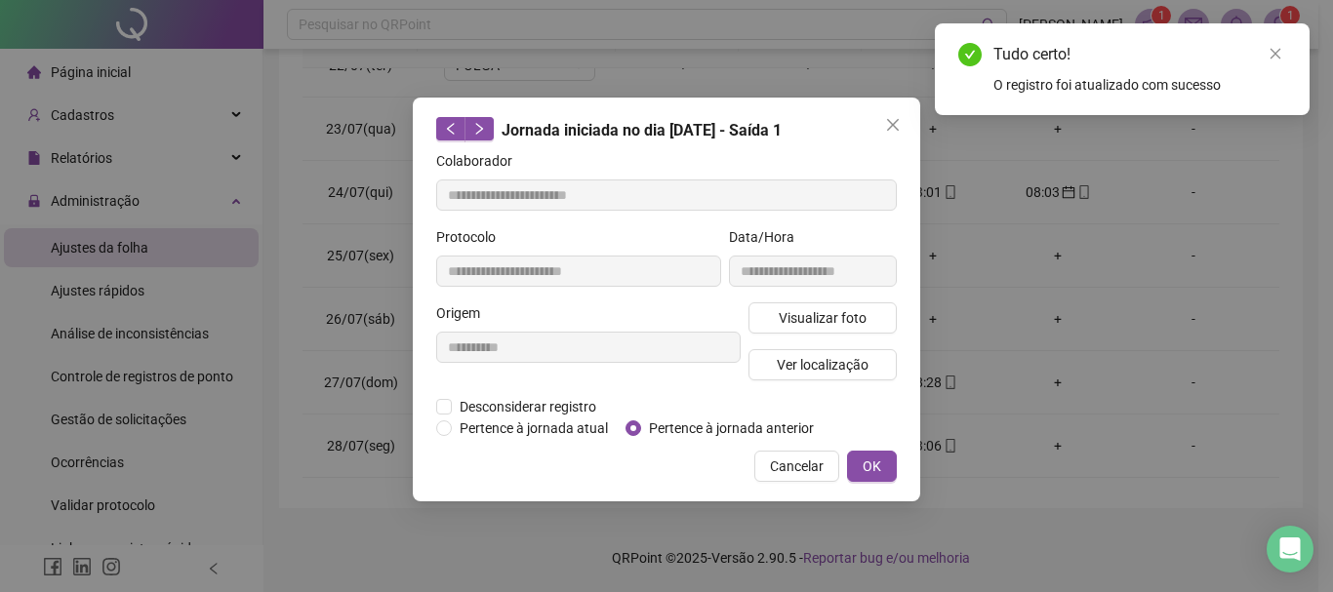
type input "**********"
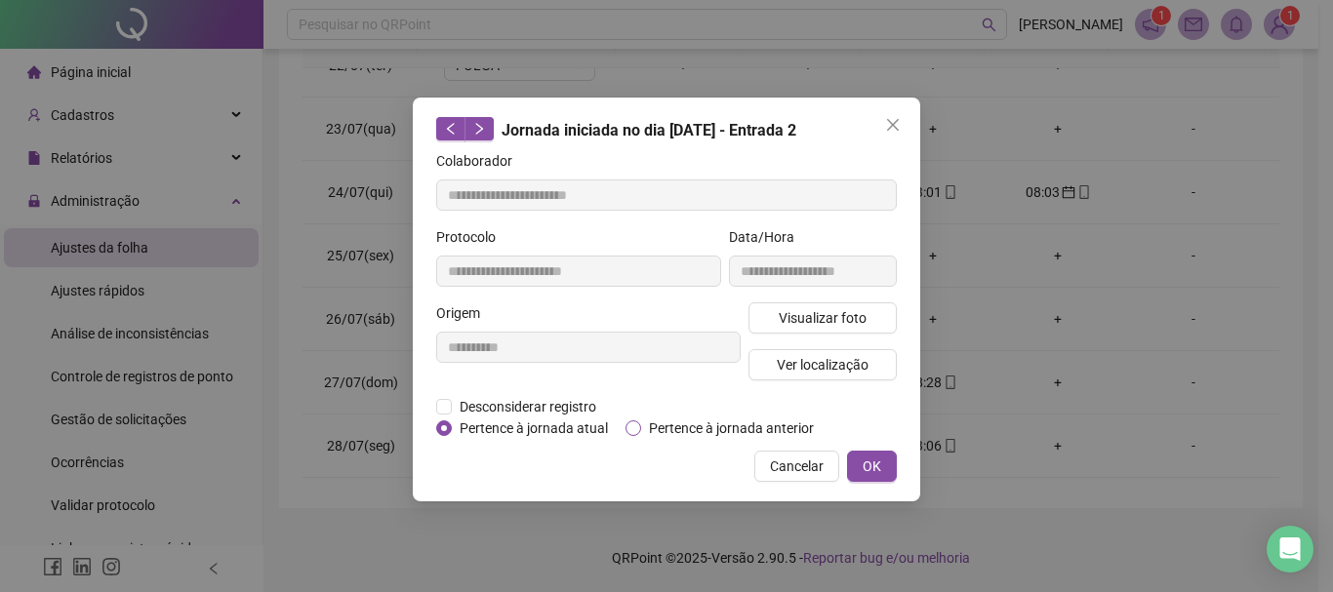
click at [761, 433] on span "Pertence à jornada anterior" at bounding box center [731, 428] width 180 height 21
click at [875, 457] on span "OK" at bounding box center [871, 466] width 19 height 21
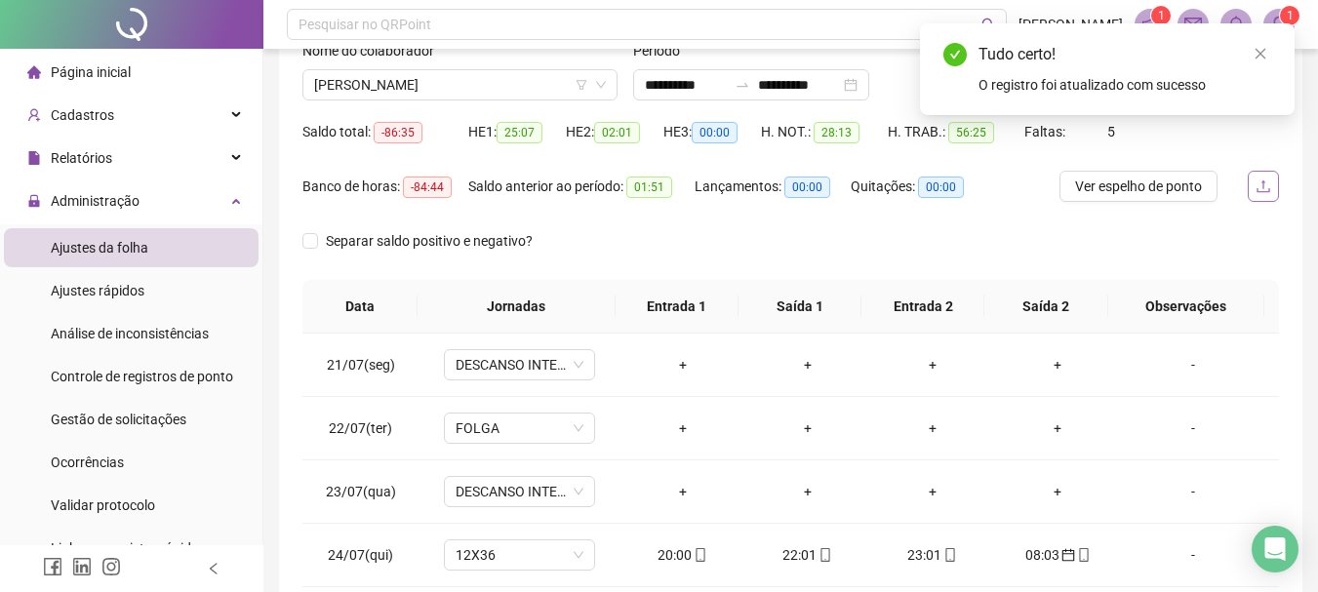
scroll to position [112, 0]
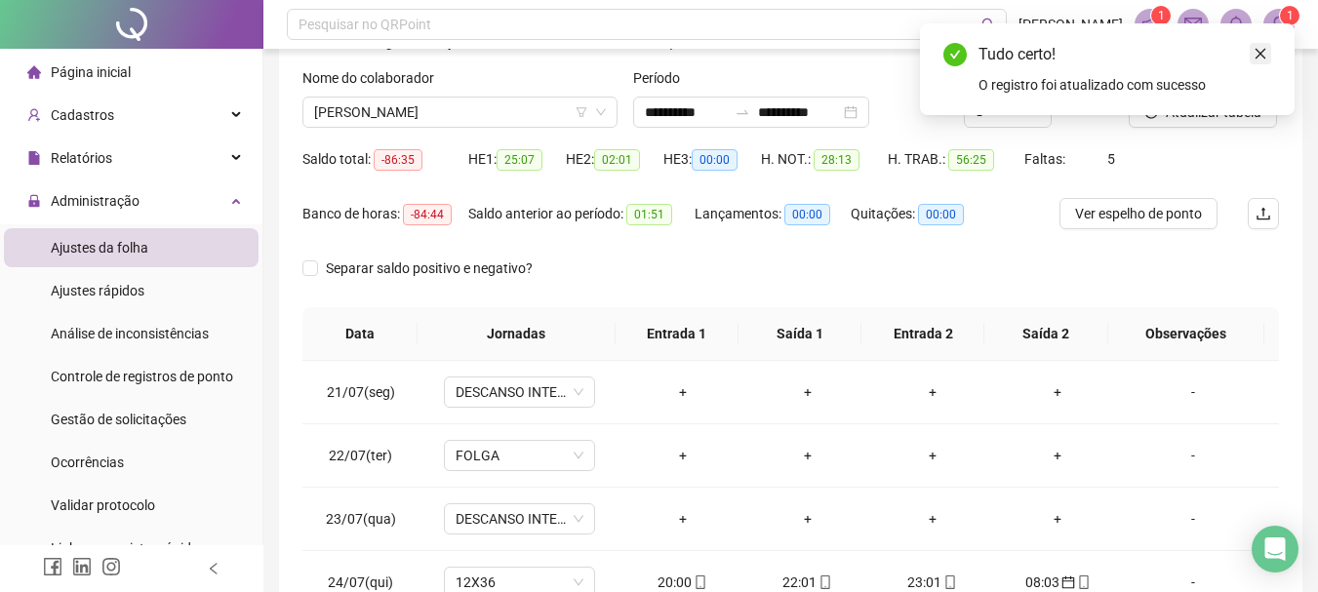
click at [1266, 60] on icon "close" at bounding box center [1261, 54] width 14 height 14
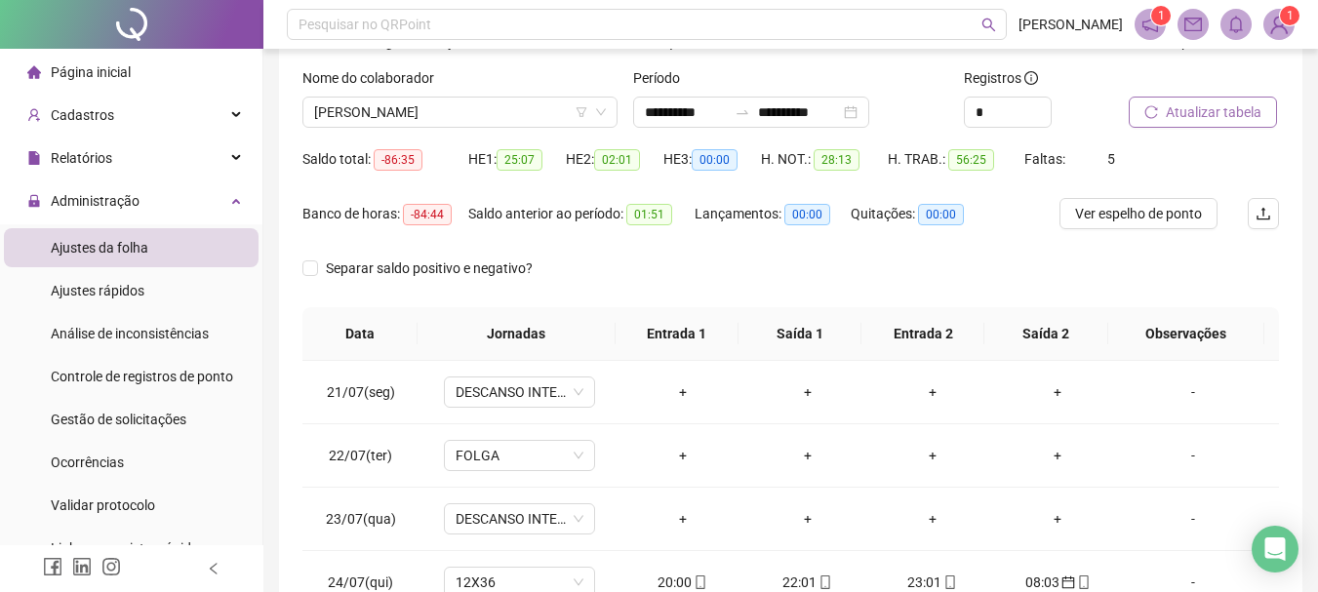
click at [1185, 118] on span "Atualizar tabela" at bounding box center [1214, 111] width 96 height 21
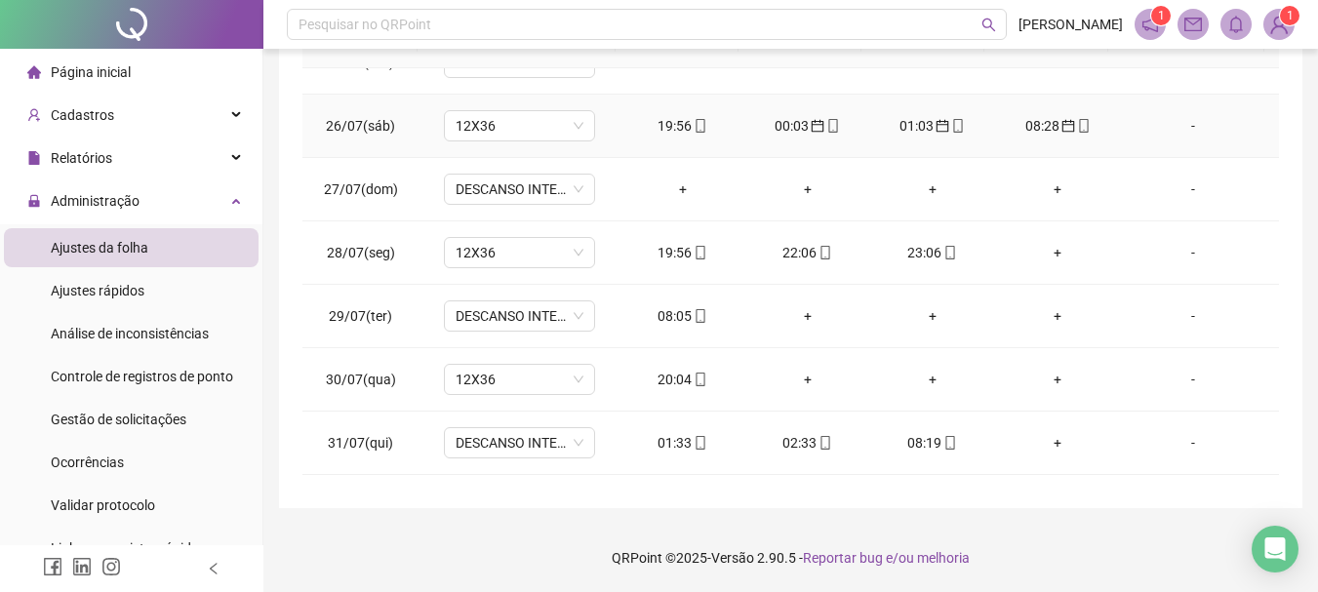
scroll to position [293, 0]
click at [694, 313] on icon "mobile" at bounding box center [701, 314] width 14 height 14
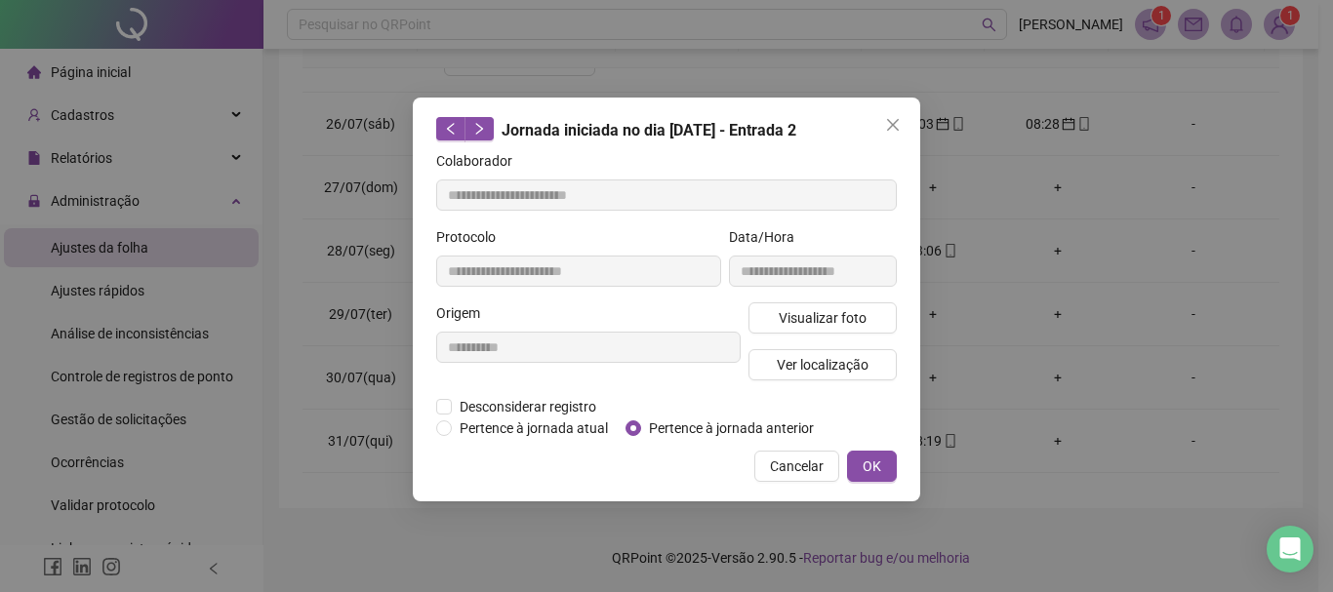
type input "**********"
click at [729, 420] on span "Pertence à jornada anterior" at bounding box center [731, 428] width 180 height 21
click at [872, 463] on span "OK" at bounding box center [871, 466] width 19 height 21
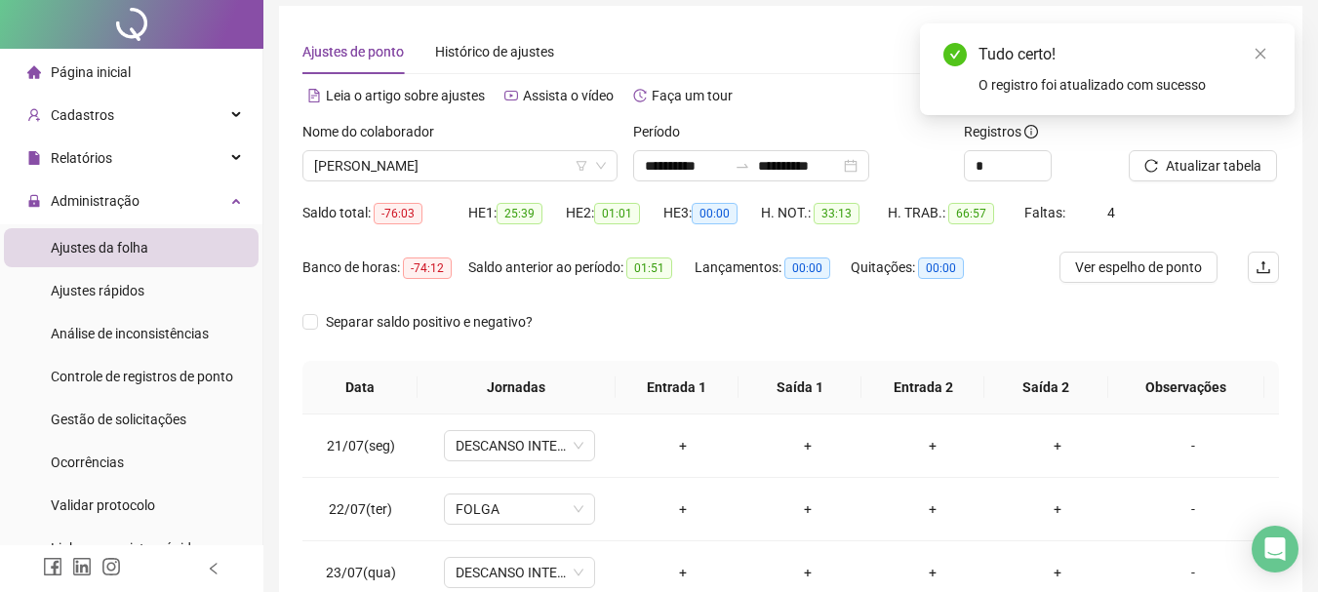
scroll to position [0, 0]
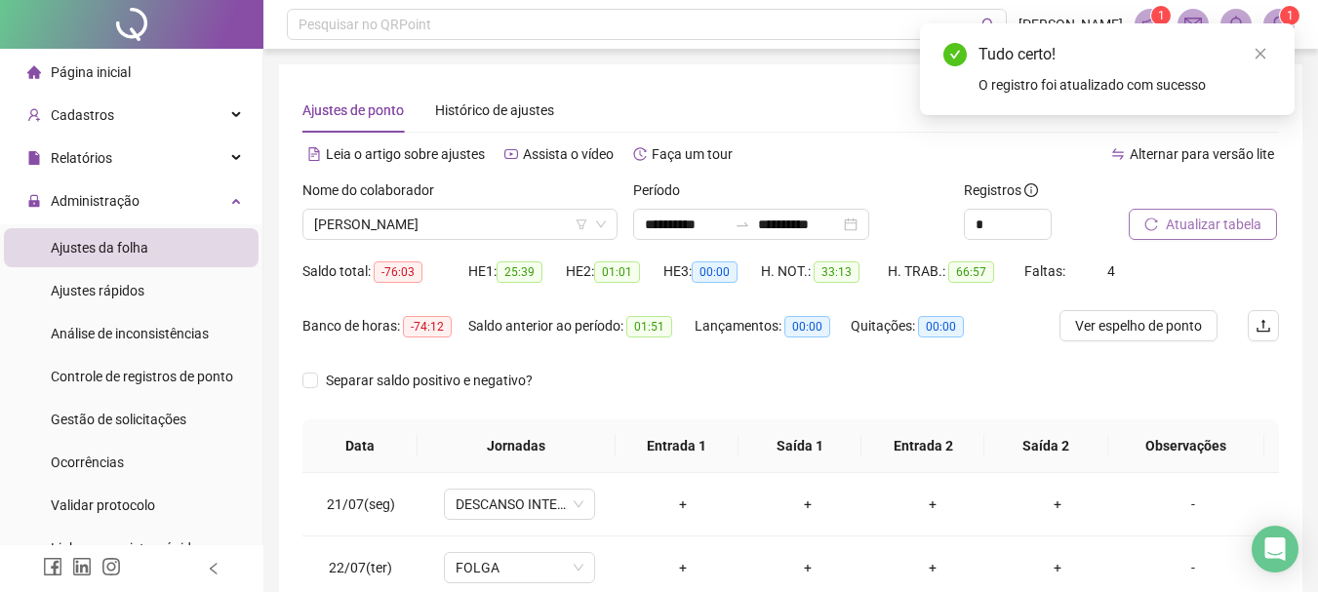
click at [1242, 216] on span "Atualizar tabela" at bounding box center [1214, 224] width 96 height 21
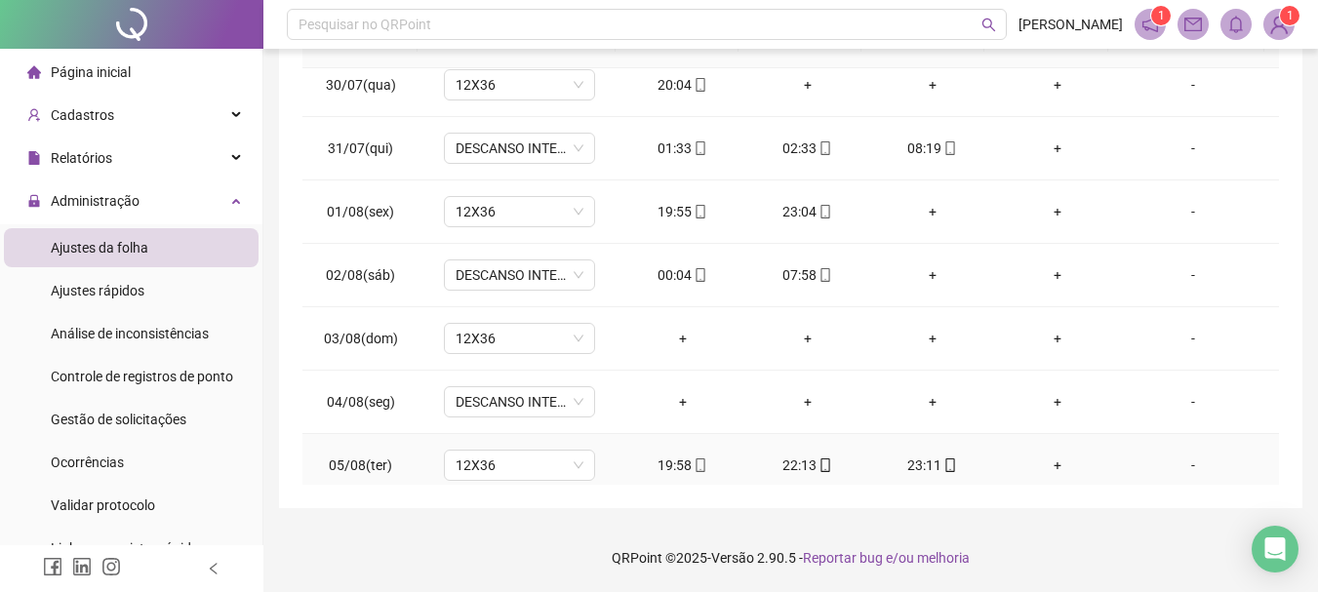
scroll to position [488, 0]
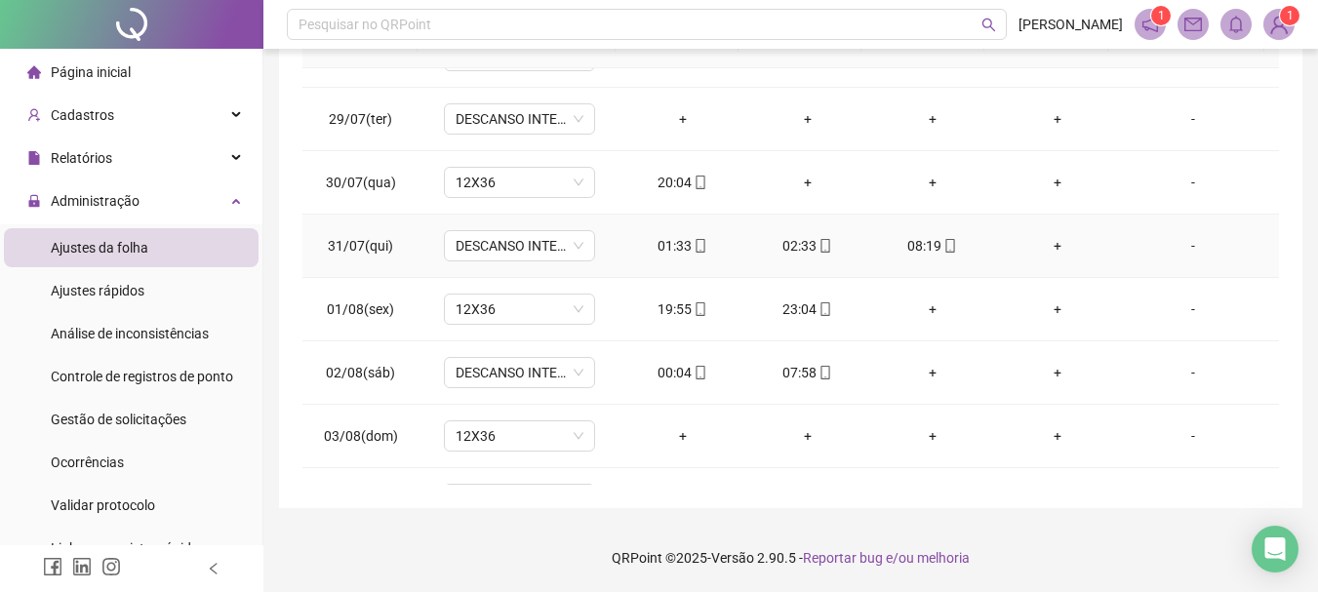
click at [664, 249] on div "01:33" at bounding box center [683, 245] width 94 height 21
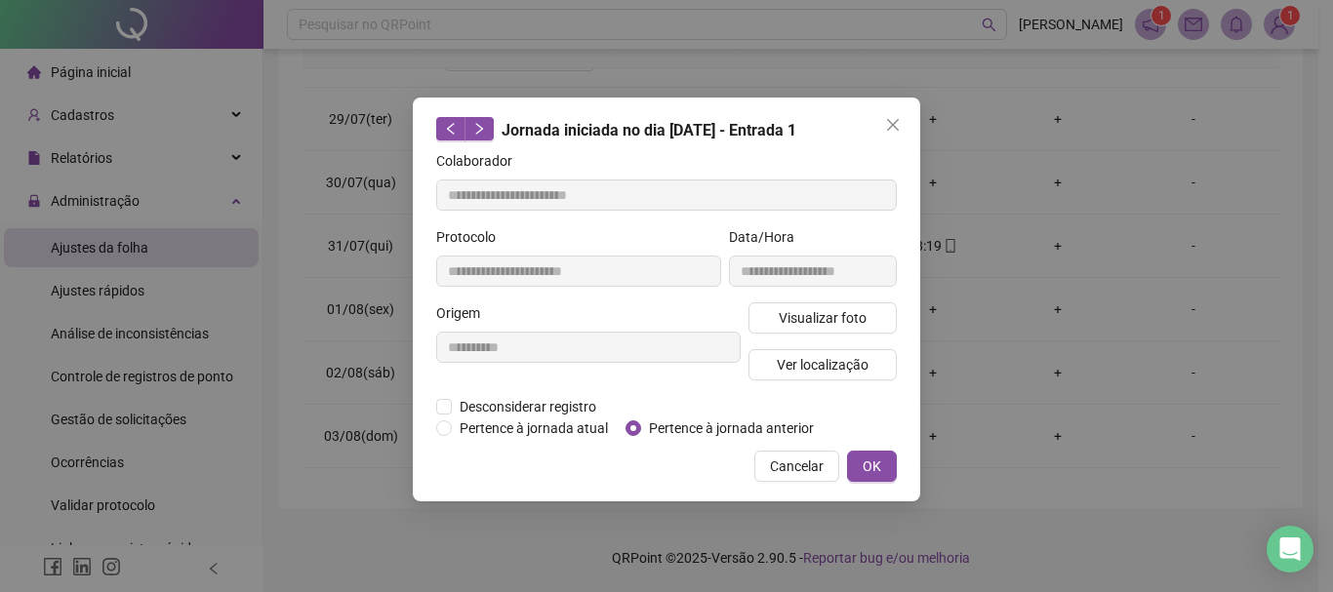
type input "**********"
click at [707, 435] on span "Pertence à jornada anterior" at bounding box center [731, 428] width 180 height 21
click at [877, 467] on span "OK" at bounding box center [871, 466] width 19 height 21
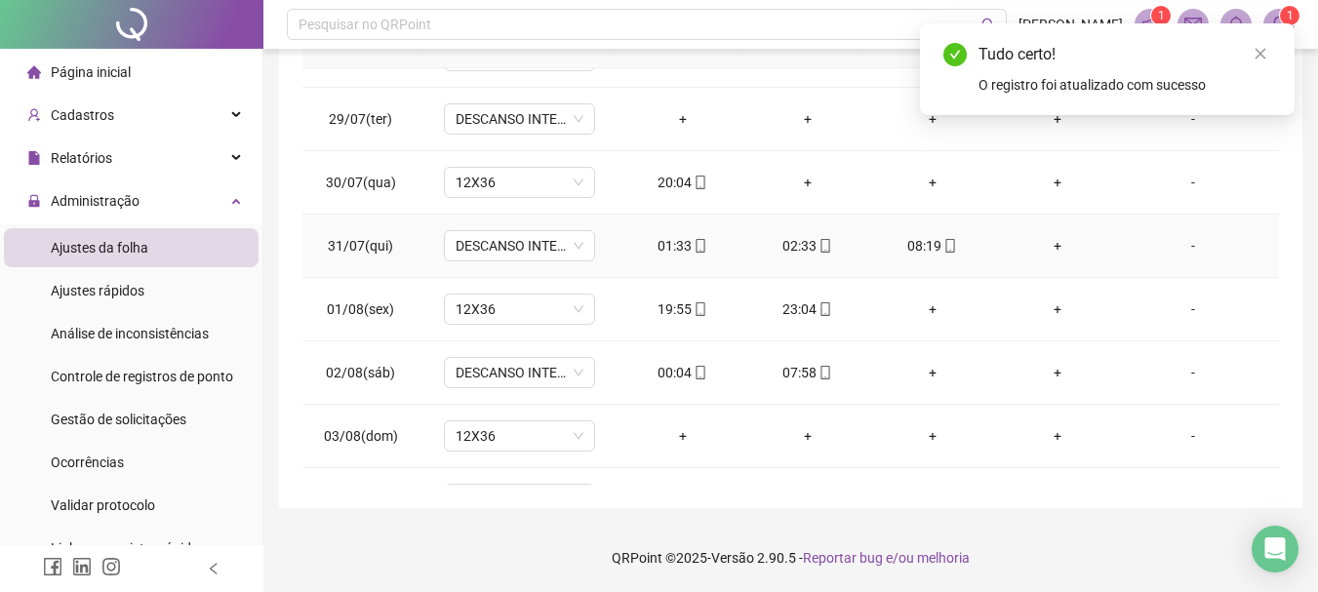
click at [801, 240] on div "02:33" at bounding box center [808, 245] width 94 height 21
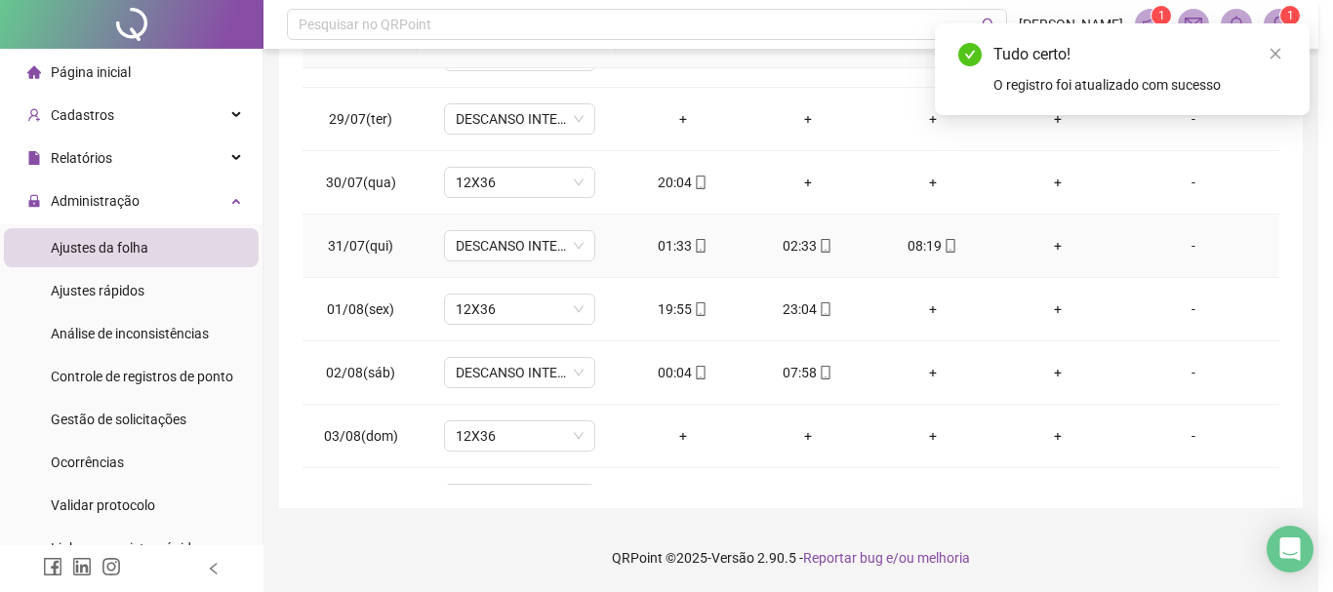
type input "**********"
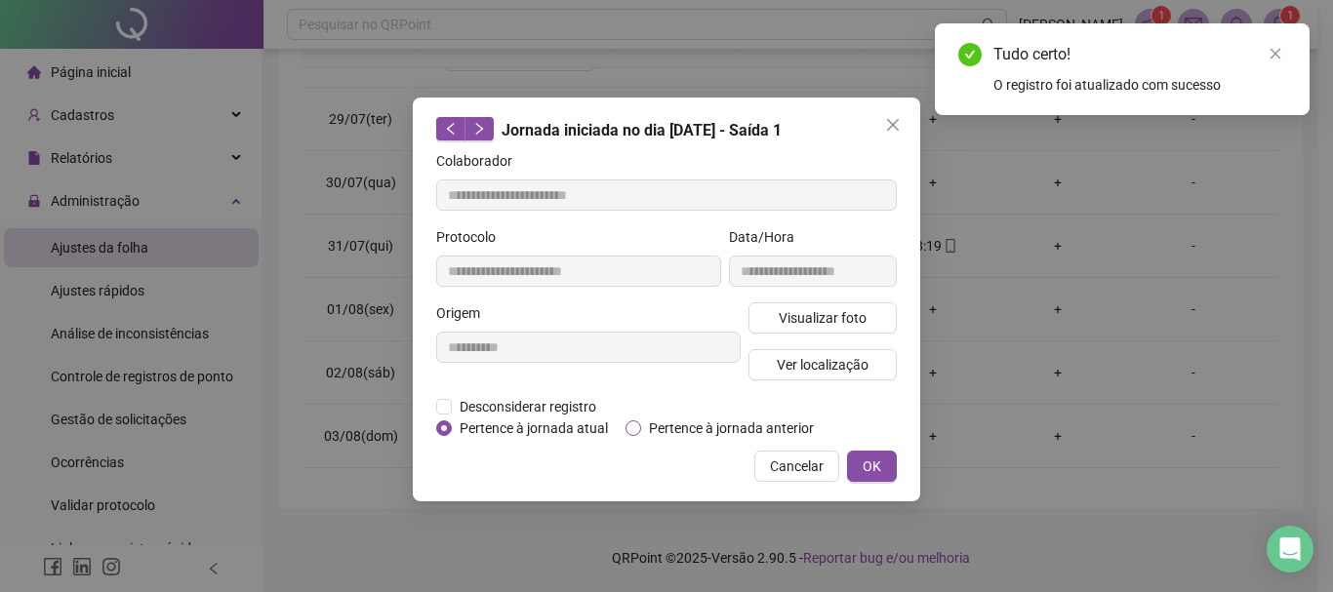
click at [742, 428] on span "Pertence à jornada anterior" at bounding box center [731, 428] width 180 height 21
click at [867, 470] on span "OK" at bounding box center [871, 466] width 19 height 21
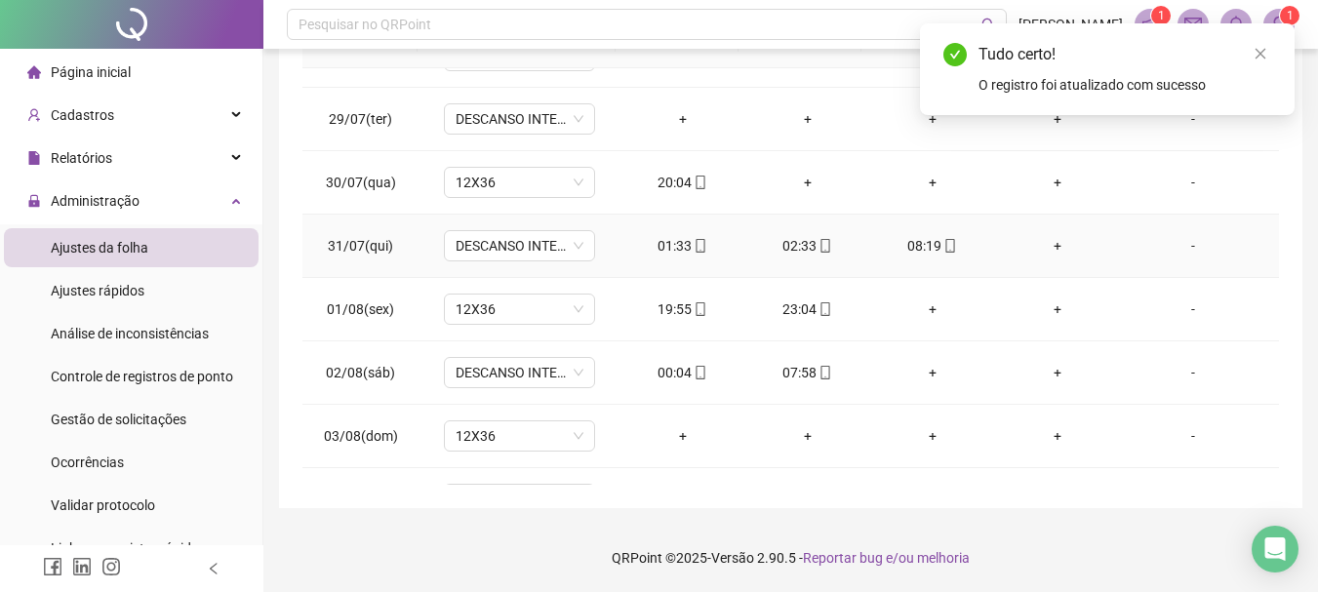
click at [914, 241] on div "08:19" at bounding box center [933, 245] width 94 height 21
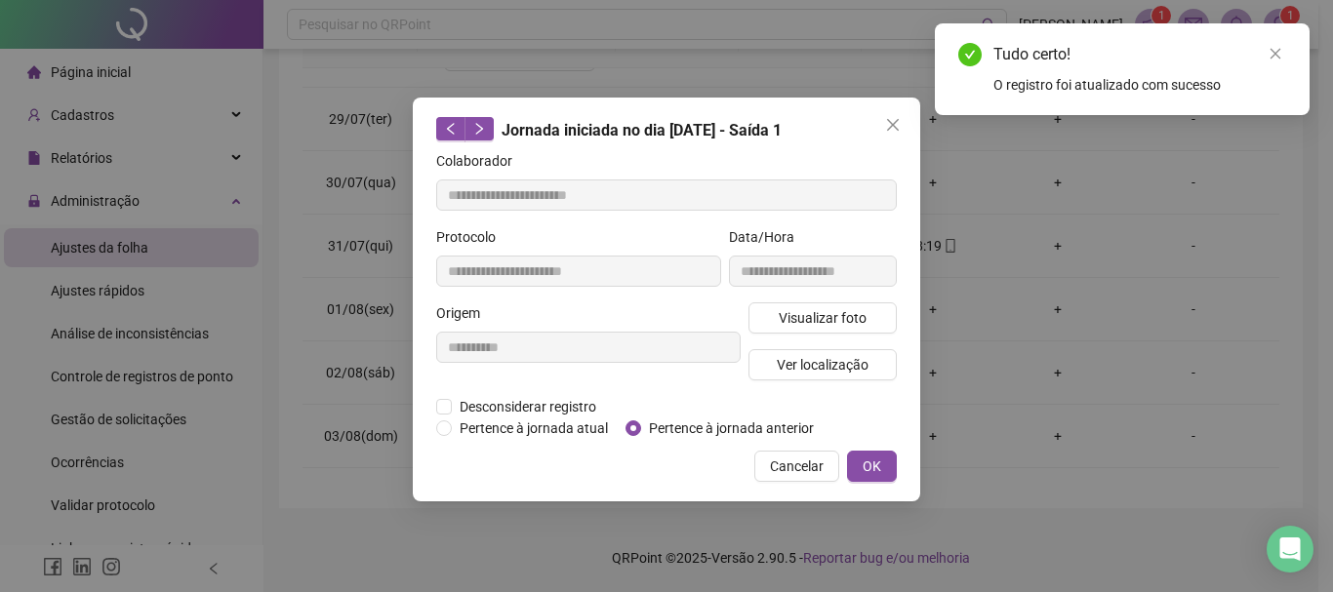
type input "**********"
click at [876, 462] on span "OK" at bounding box center [871, 466] width 19 height 21
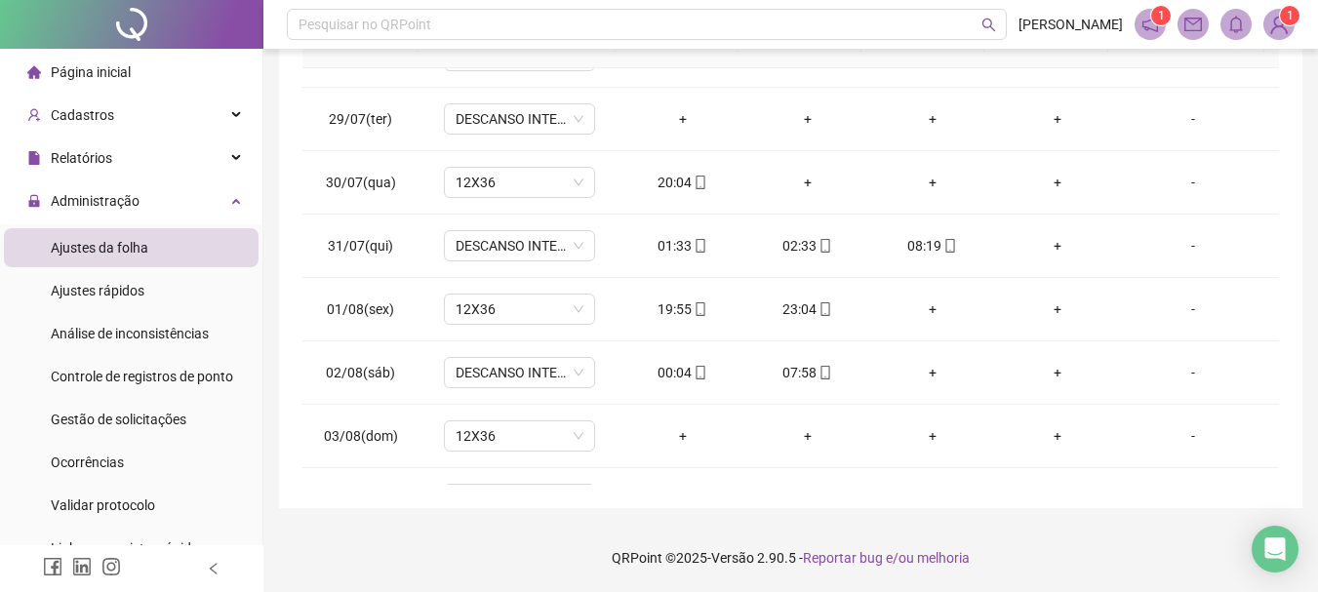
scroll to position [0, 0]
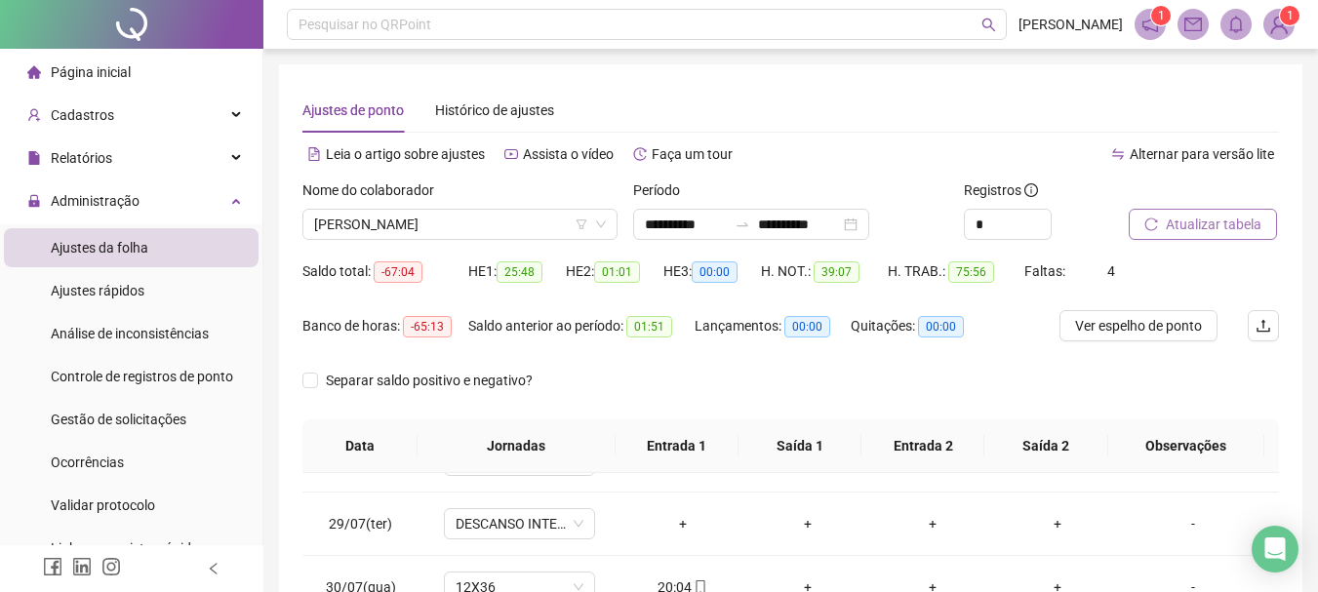
click at [1196, 233] on span "Atualizar tabela" at bounding box center [1214, 224] width 96 height 21
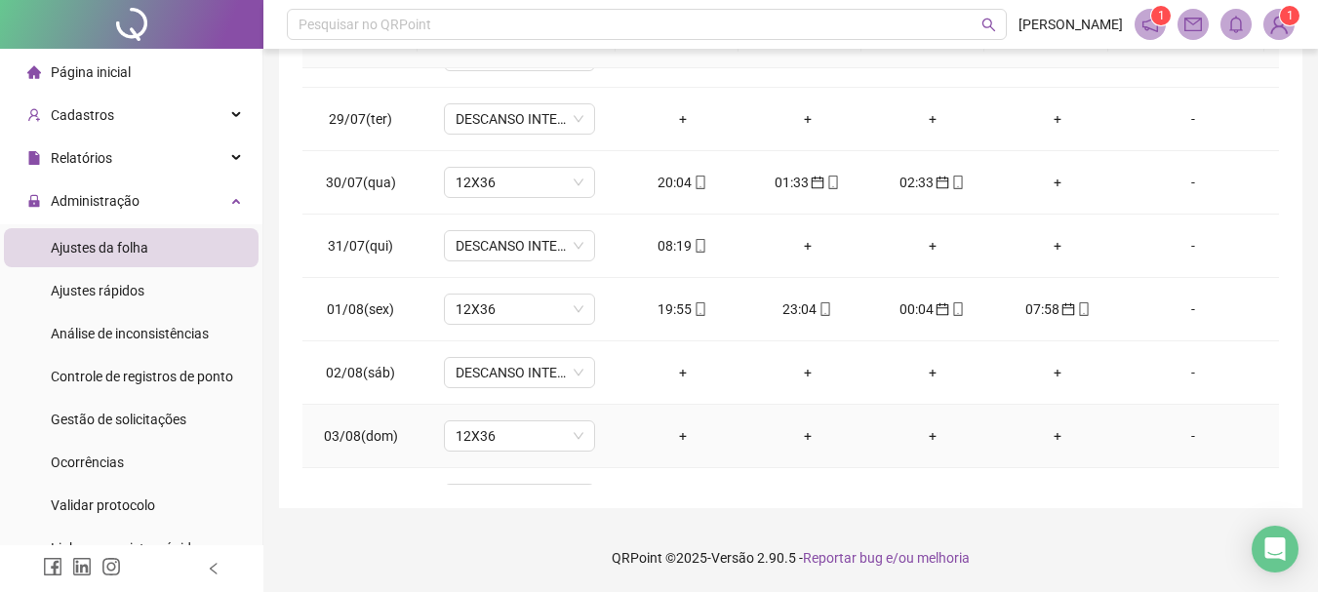
scroll to position [585, 0]
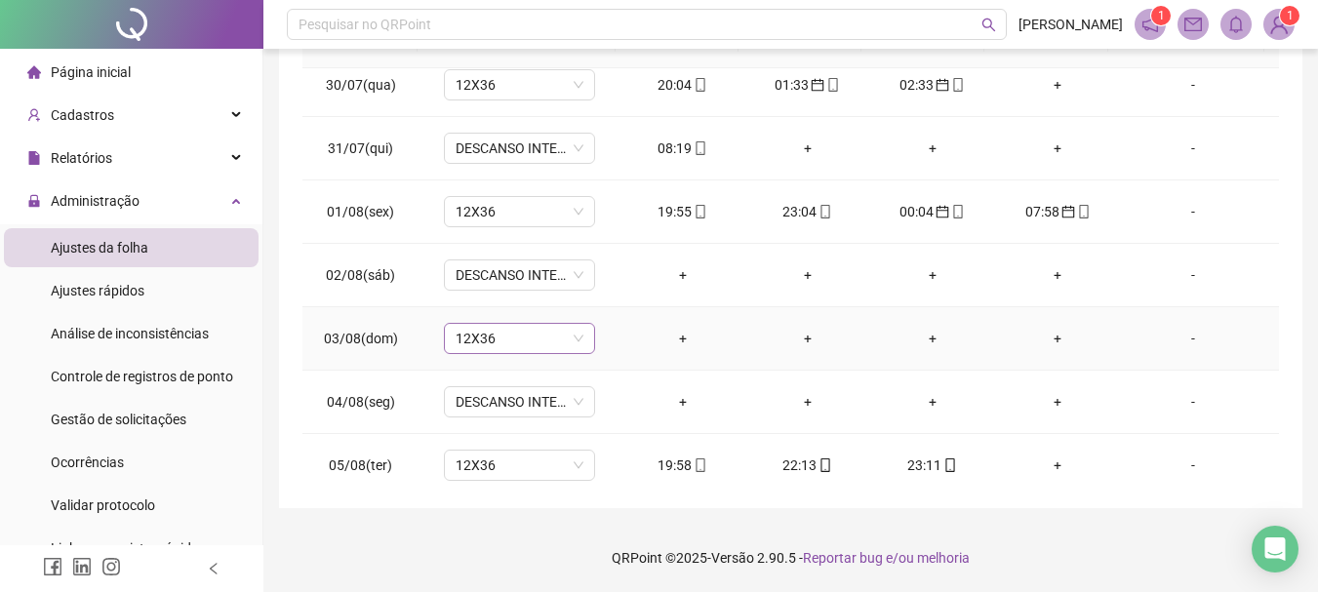
click at [574, 338] on span "12X36" at bounding box center [520, 338] width 128 height 29
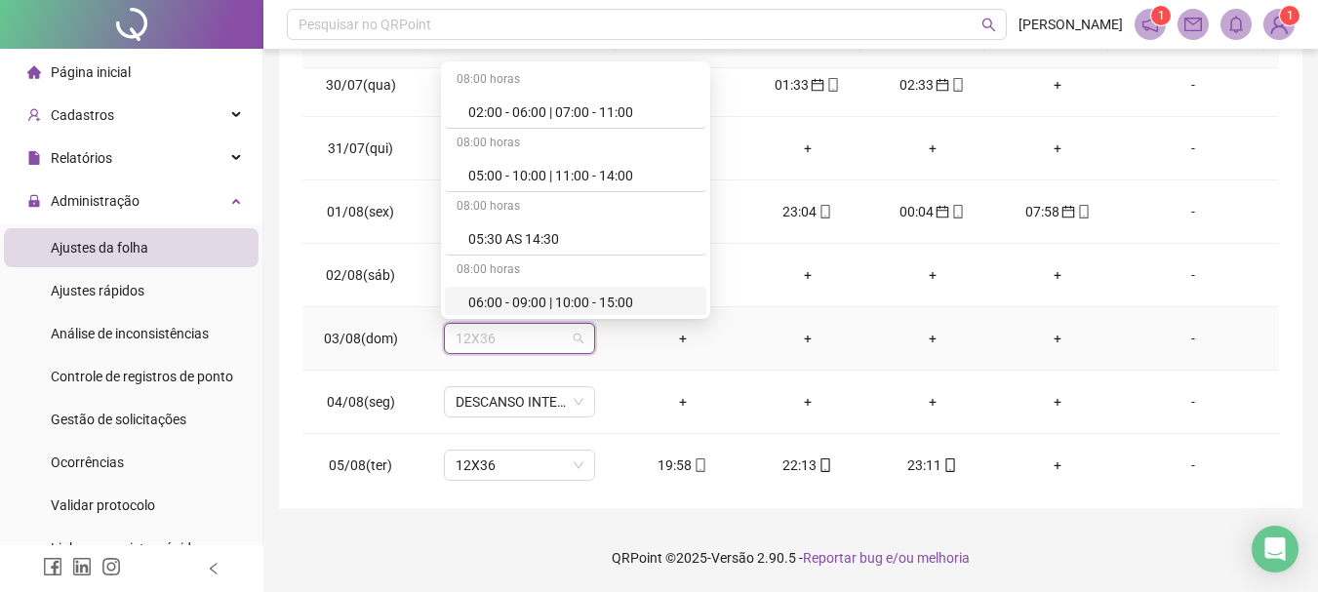
type input "*"
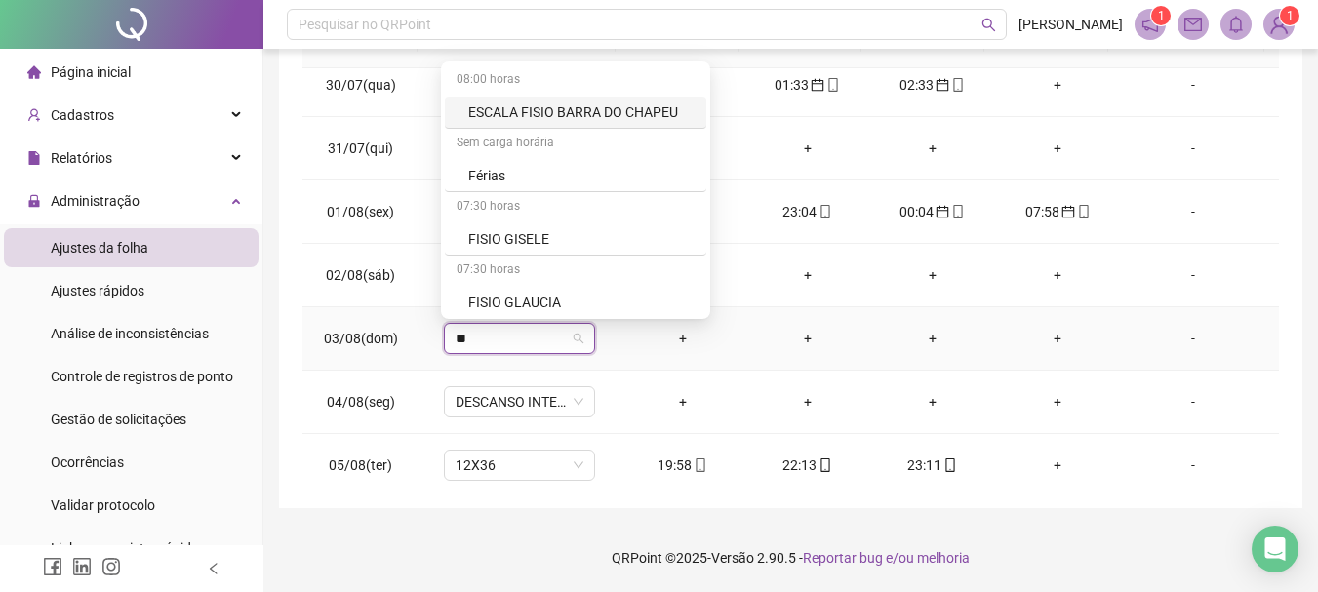
type input "***"
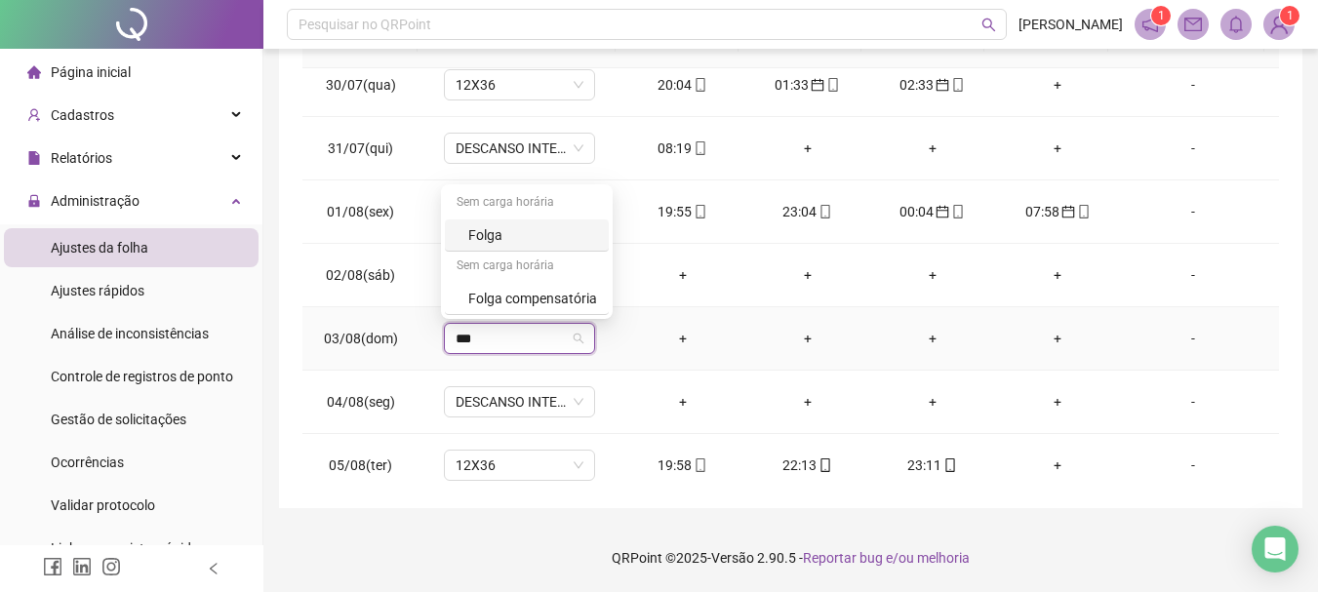
click at [481, 226] on div "Folga" at bounding box center [532, 234] width 129 height 21
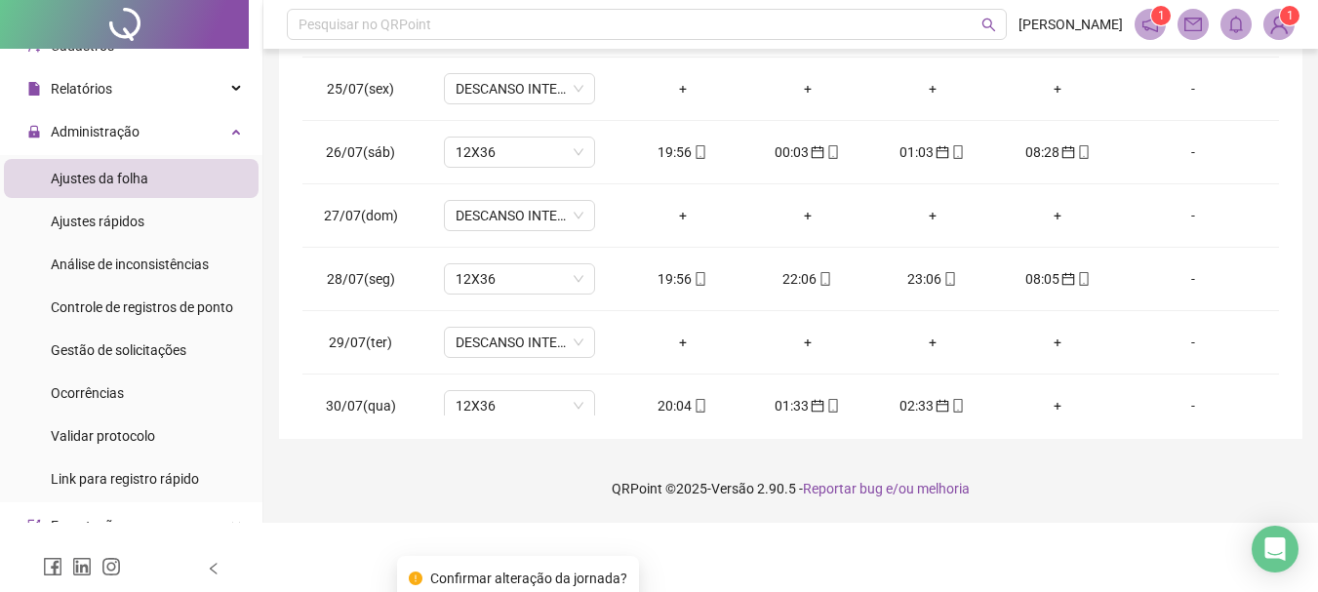
scroll to position [530, 0]
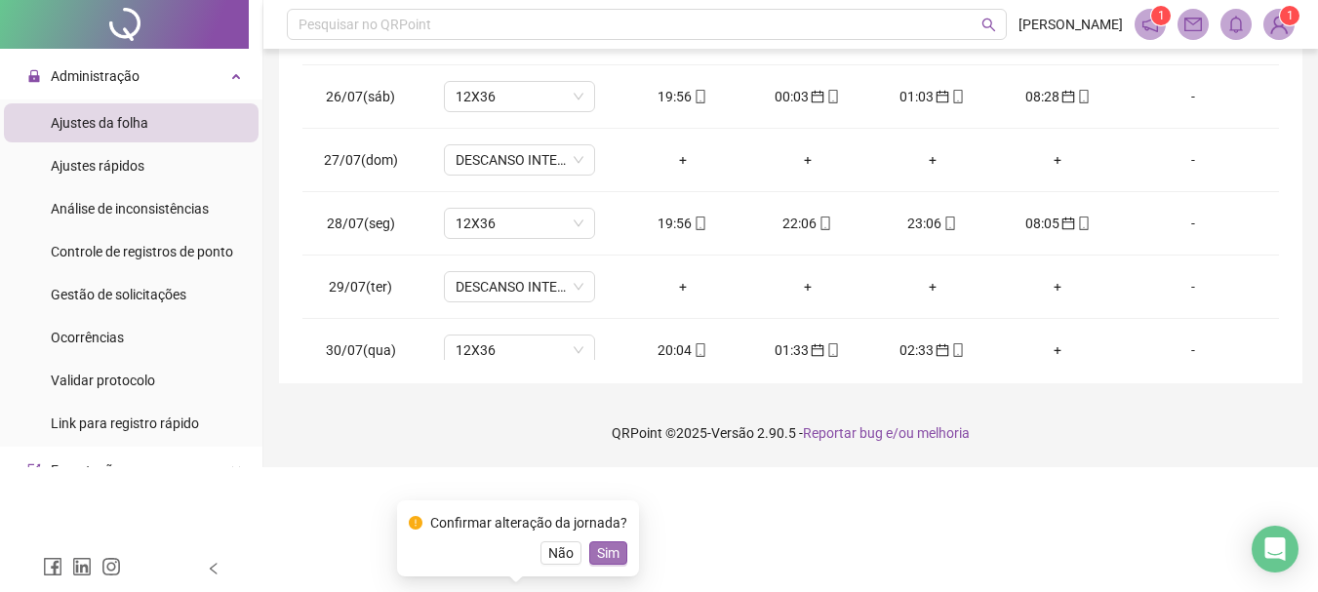
click at [610, 550] on span "Sim" at bounding box center [608, 552] width 22 height 21
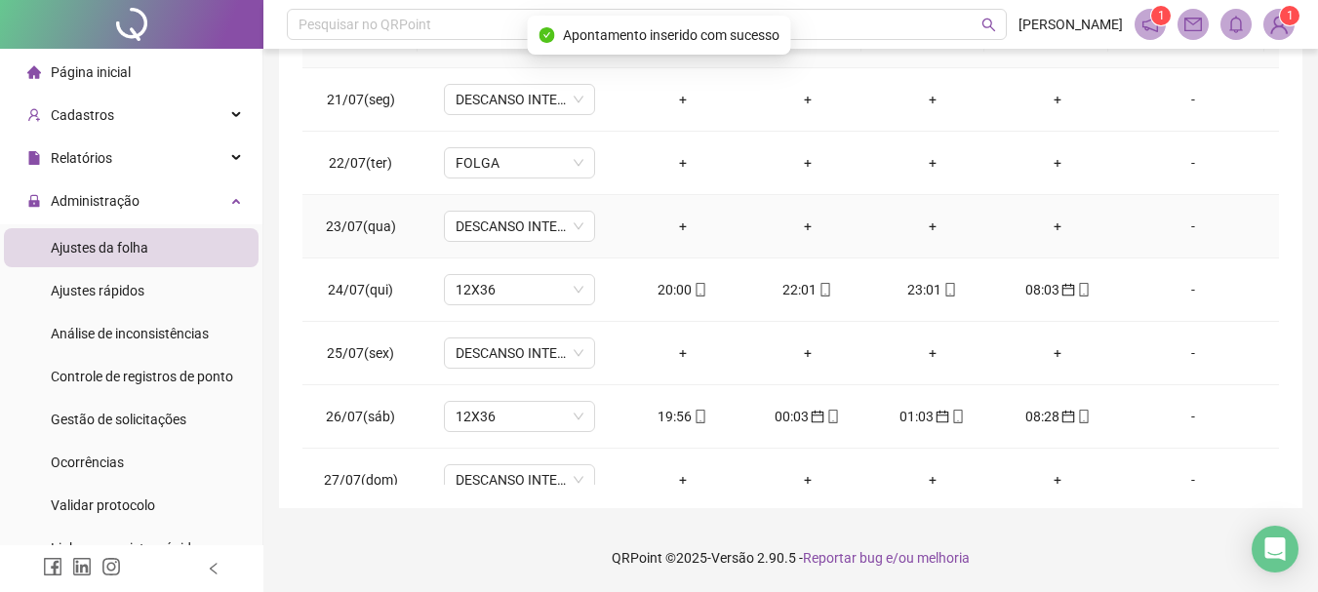
scroll to position [0, 0]
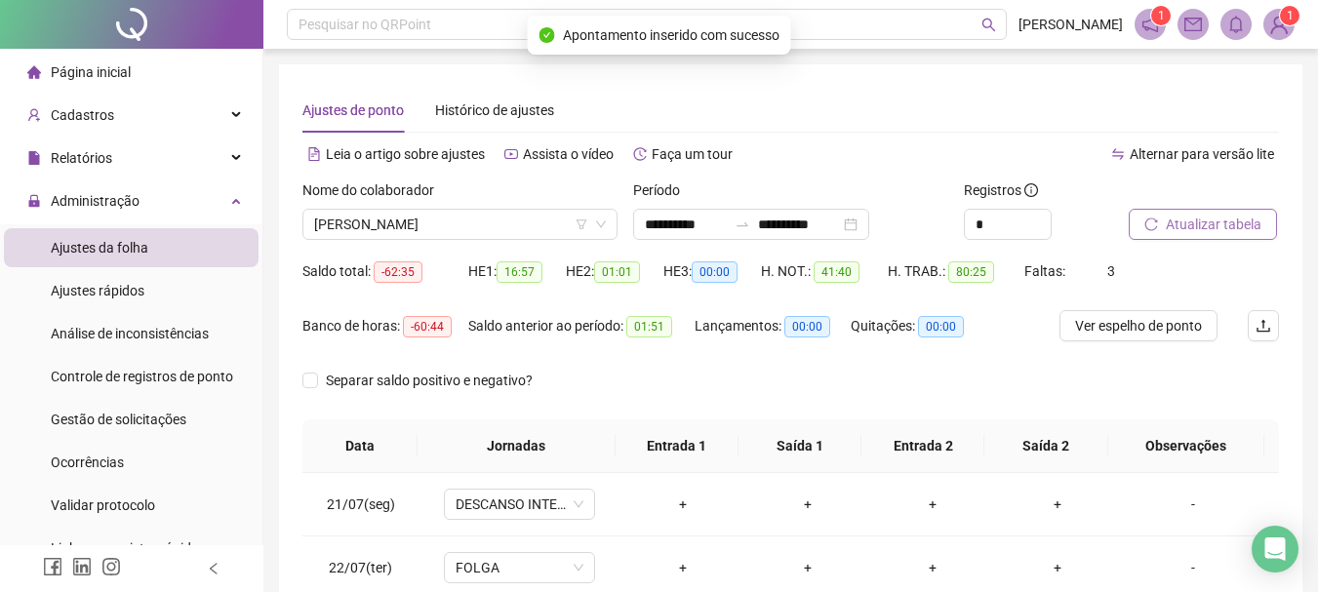
click at [1193, 223] on span "Atualizar tabela" at bounding box center [1214, 224] width 96 height 21
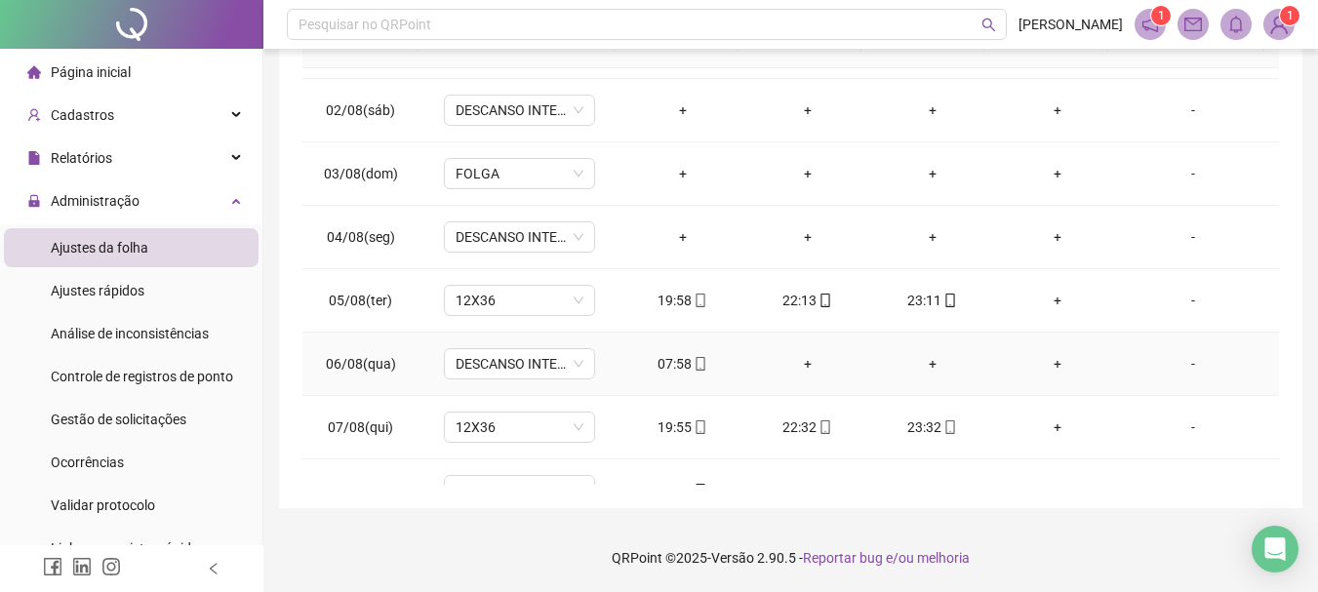
scroll to position [781, 0]
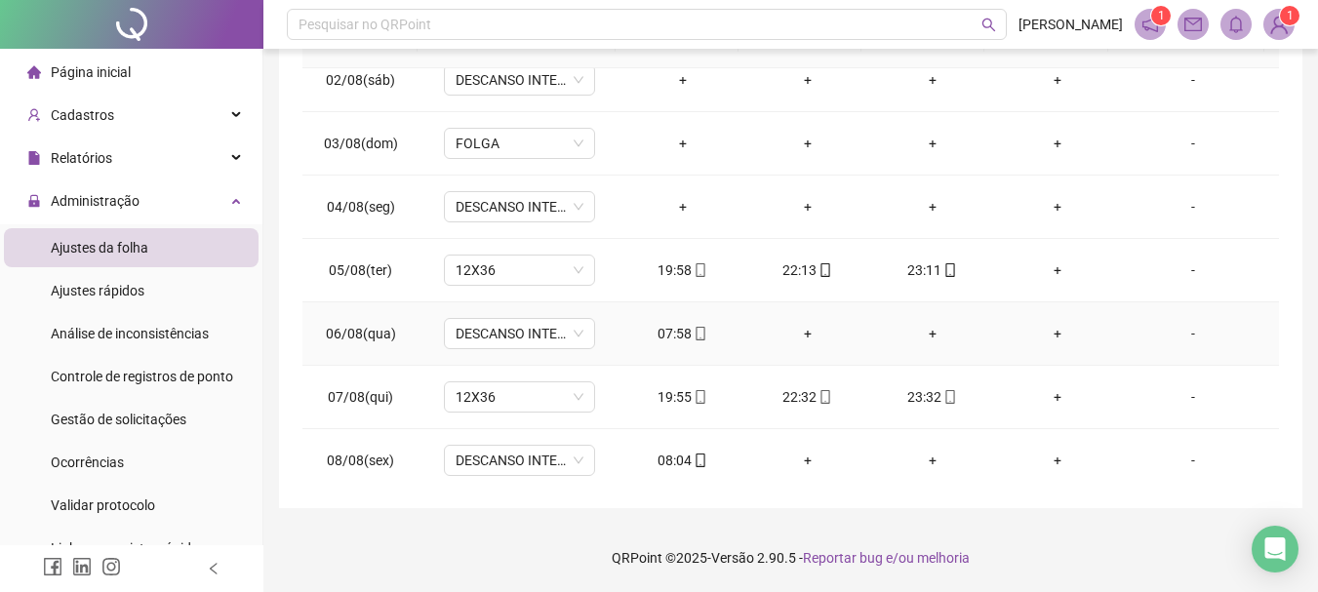
click at [671, 327] on div "07:58" at bounding box center [683, 333] width 94 height 21
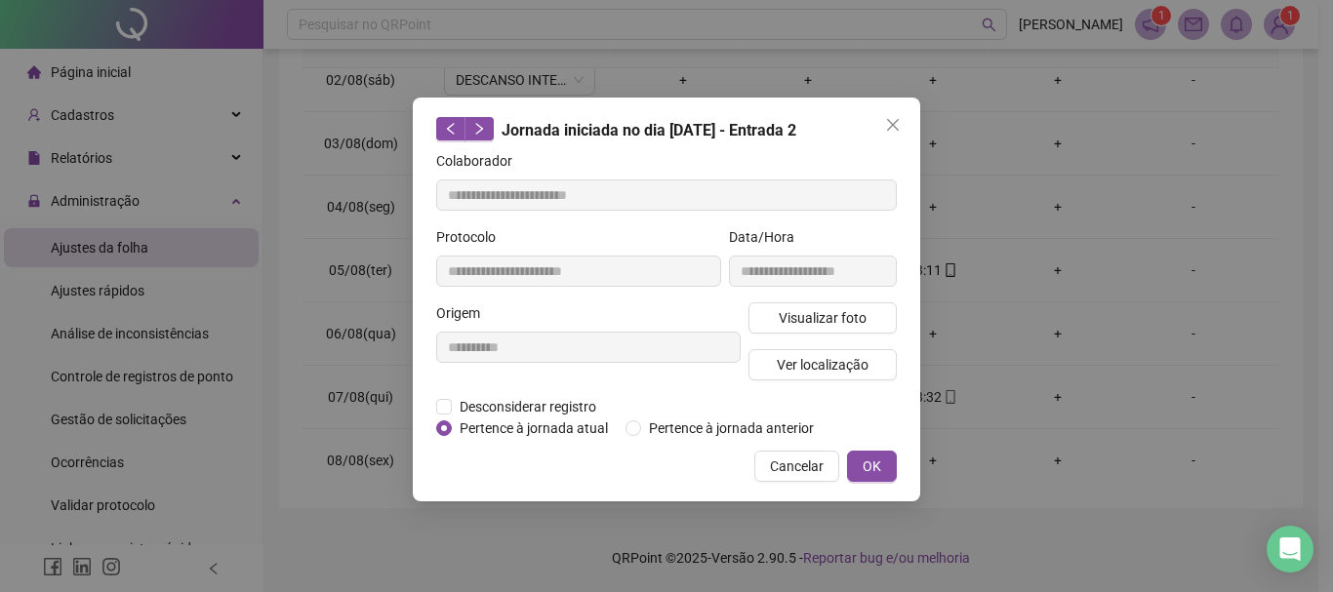
type input "**********"
click at [695, 430] on span "Pertence à jornada anterior" at bounding box center [731, 428] width 180 height 21
click at [887, 461] on button "OK" at bounding box center [872, 466] width 50 height 31
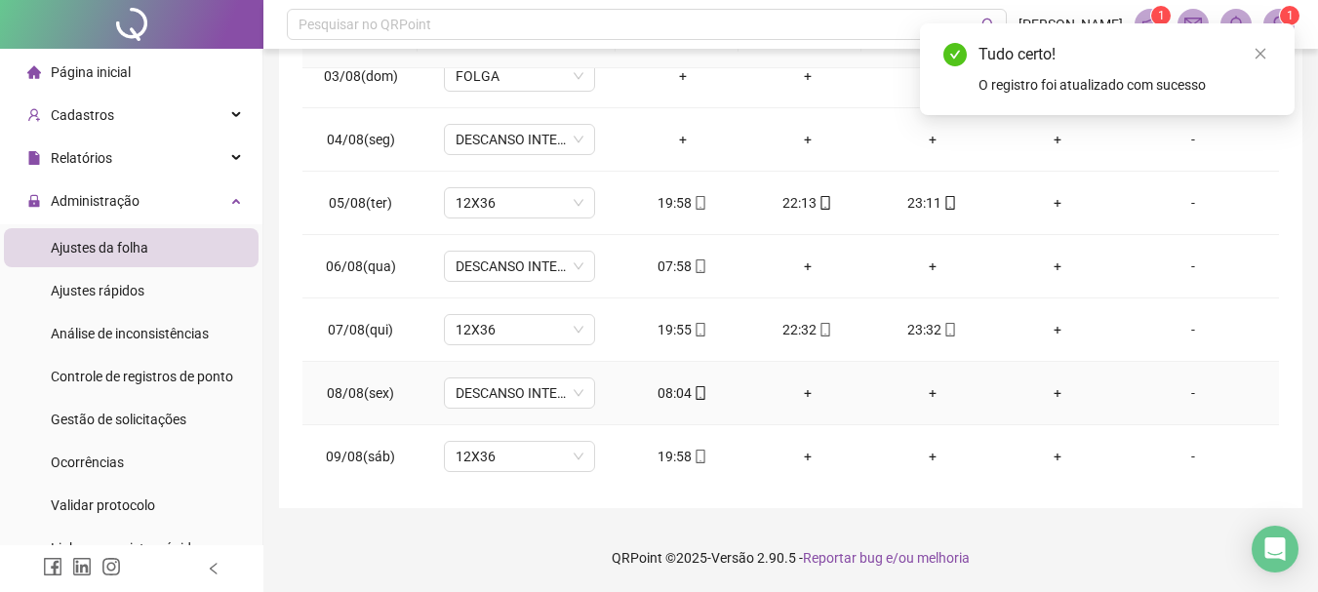
scroll to position [878, 0]
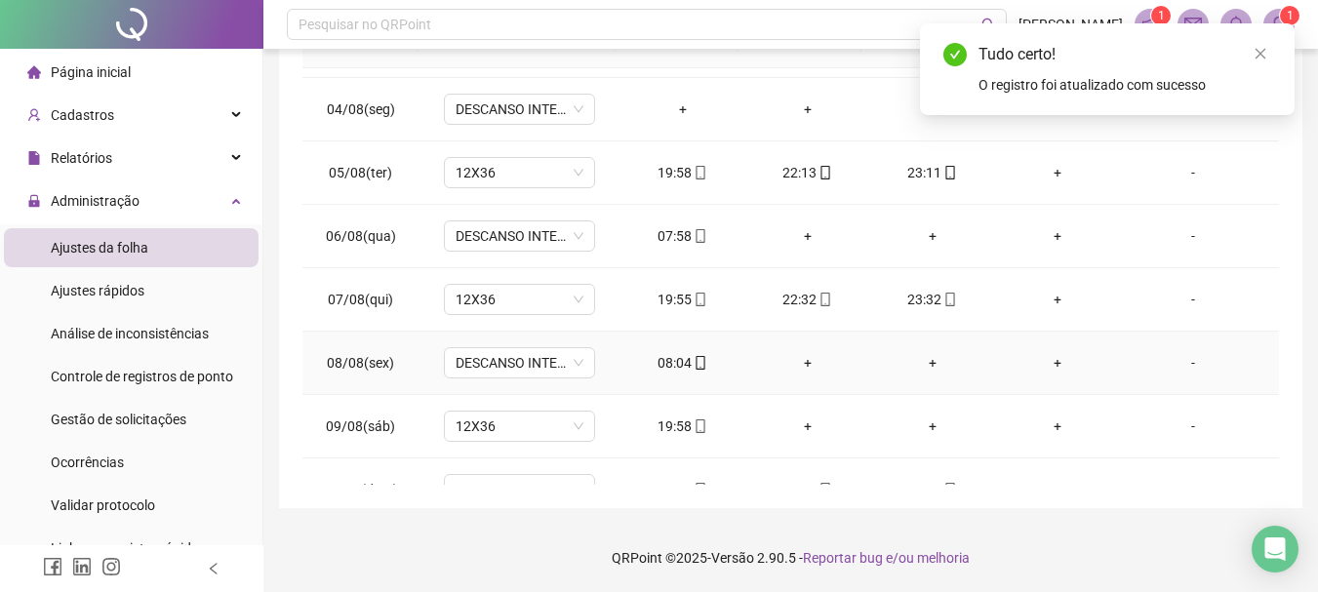
click at [657, 357] on div "08:04" at bounding box center [683, 362] width 94 height 21
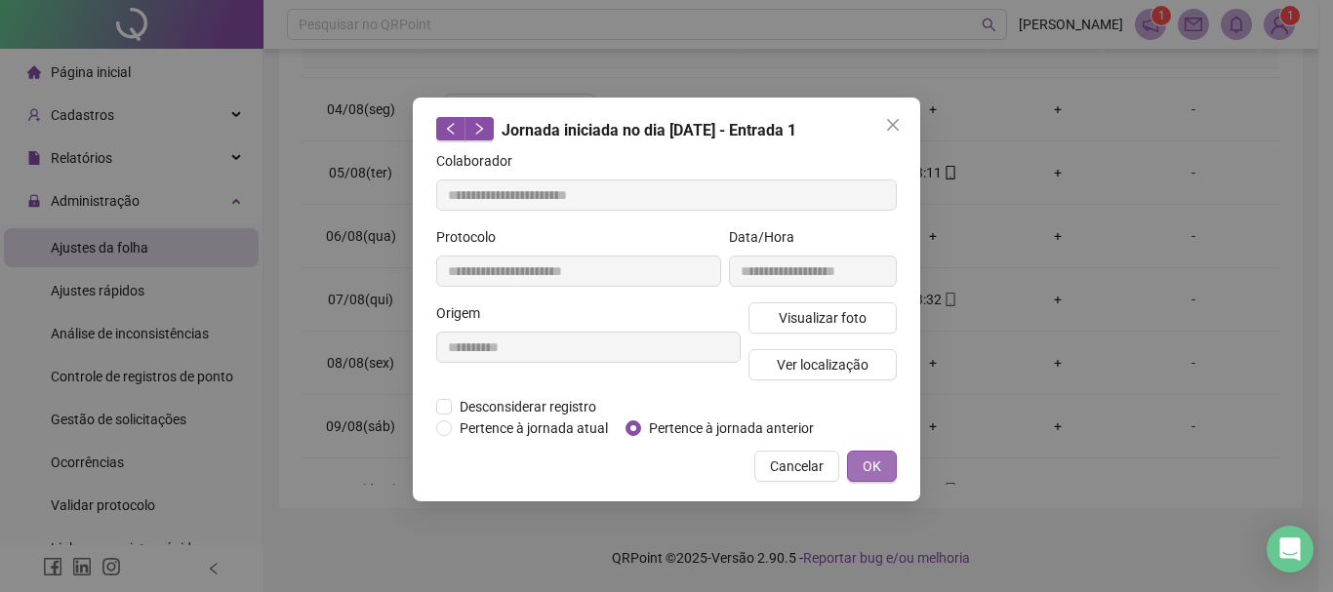
click at [874, 464] on span "OK" at bounding box center [871, 466] width 19 height 21
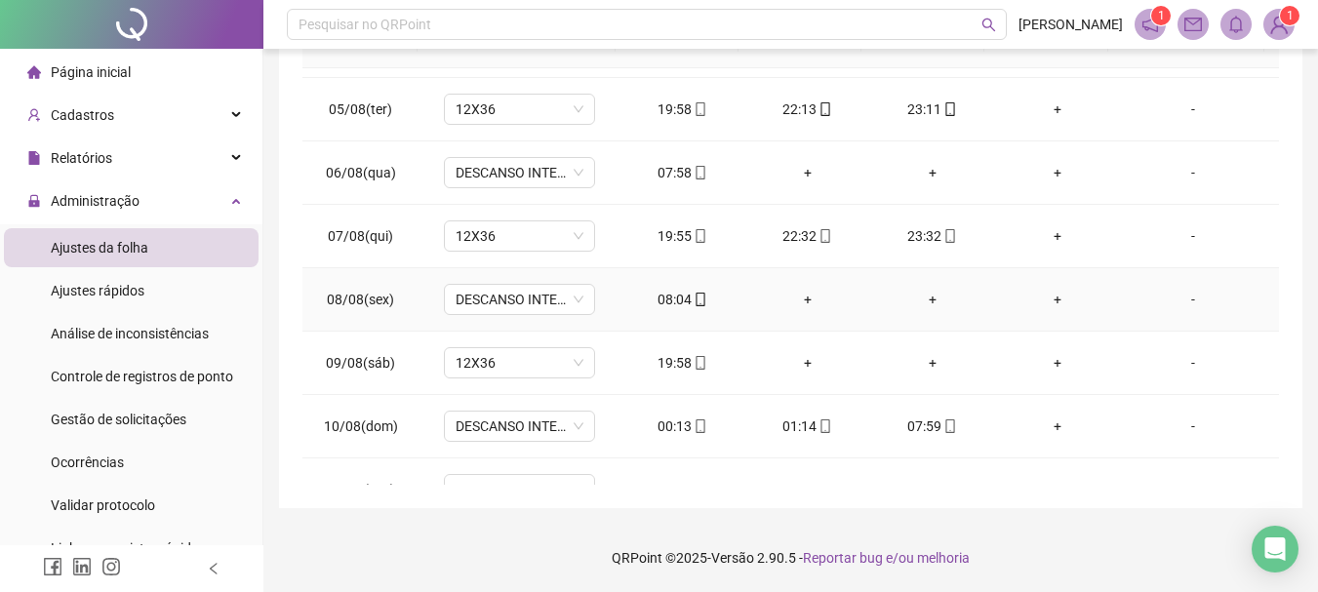
scroll to position [976, 0]
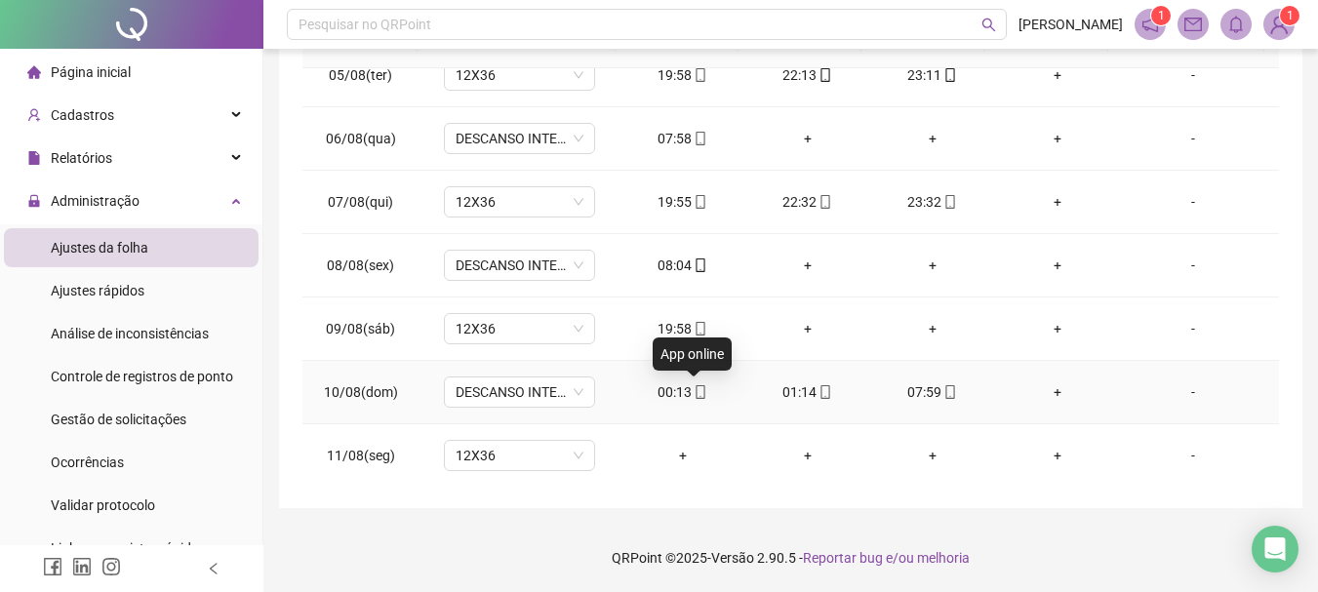
click at [694, 397] on icon "mobile" at bounding box center [701, 392] width 14 height 14
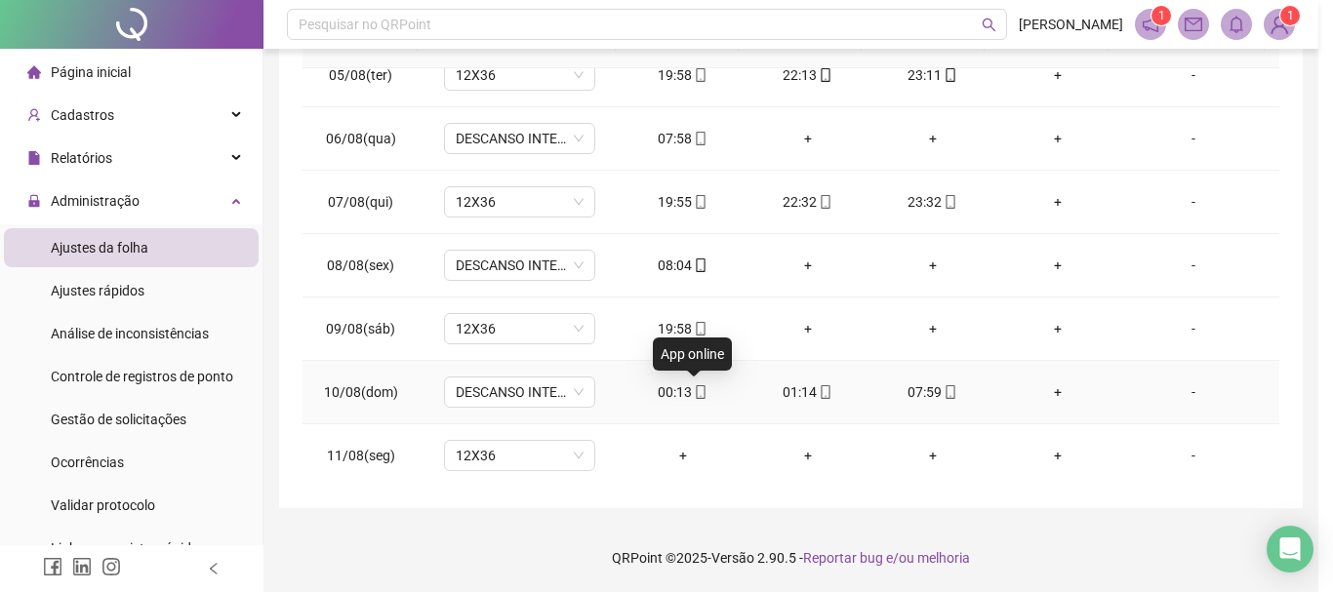
type input "**********"
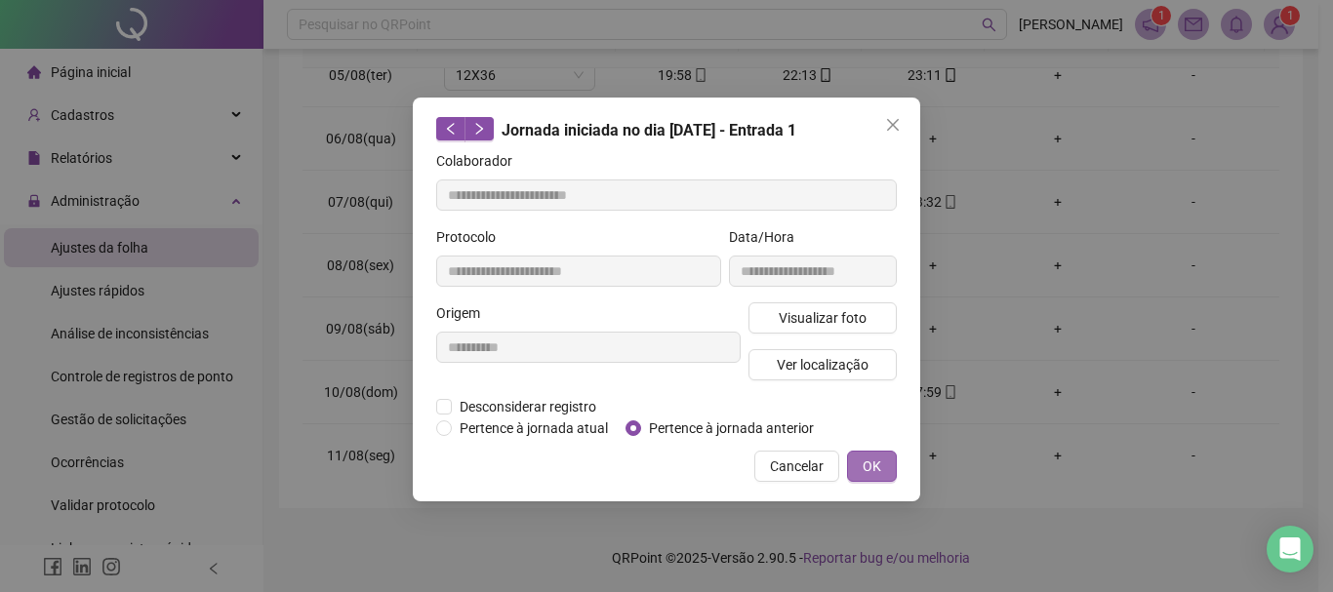
click at [869, 464] on span "OK" at bounding box center [871, 466] width 19 height 21
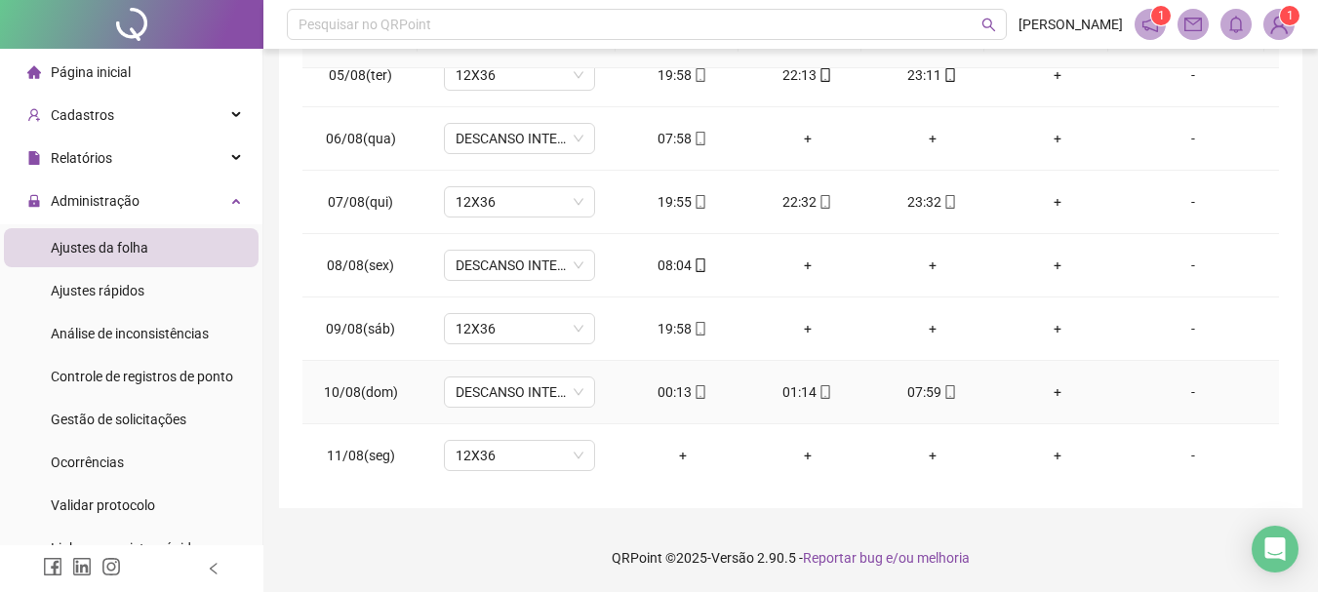
click at [788, 388] on div "01:14" at bounding box center [808, 391] width 94 height 21
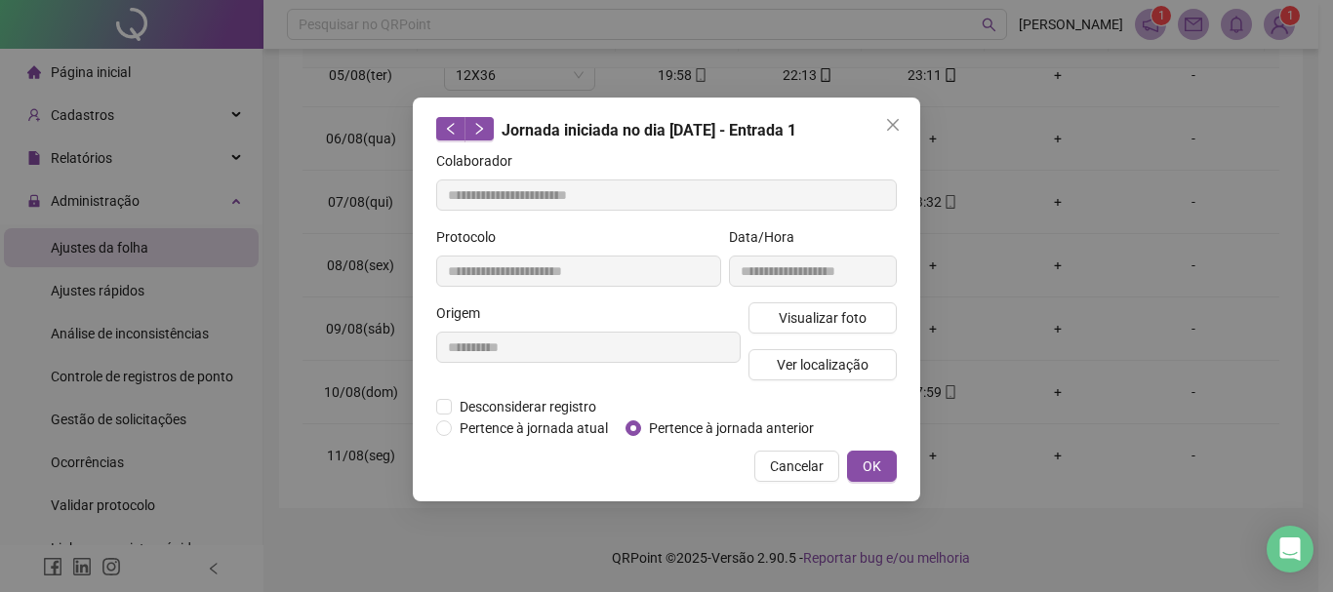
type input "**********"
click at [753, 432] on span "Pertence à jornada anterior" at bounding box center [731, 428] width 180 height 21
click at [891, 458] on button "OK" at bounding box center [872, 466] width 50 height 31
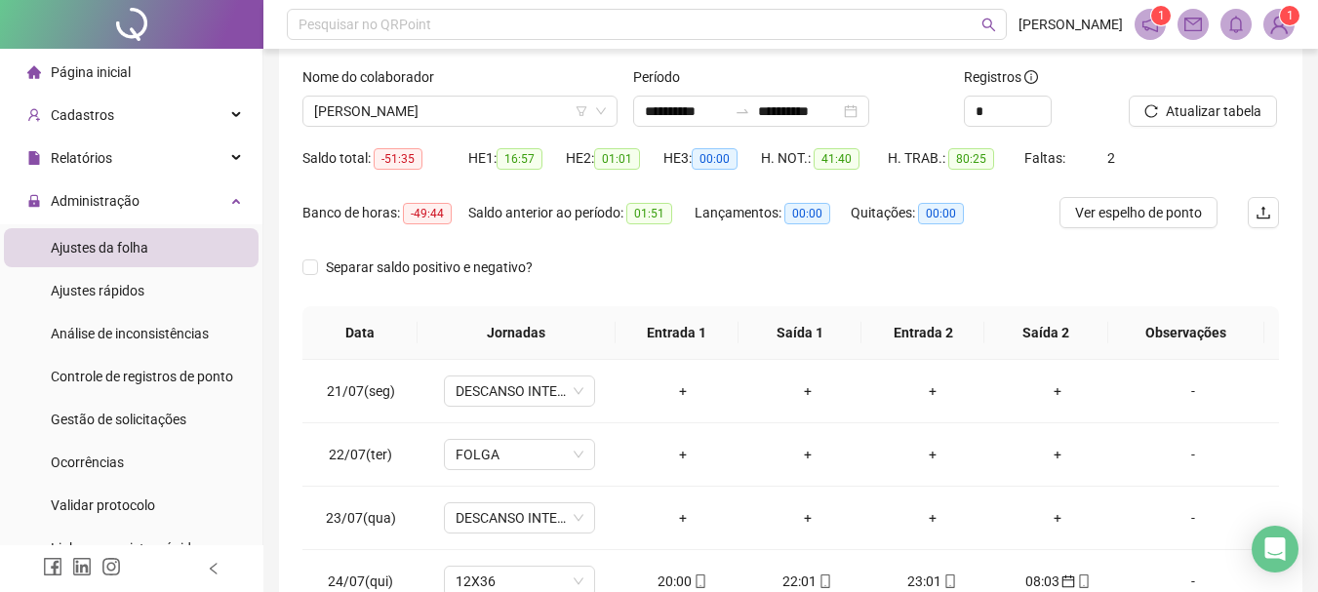
scroll to position [0, 0]
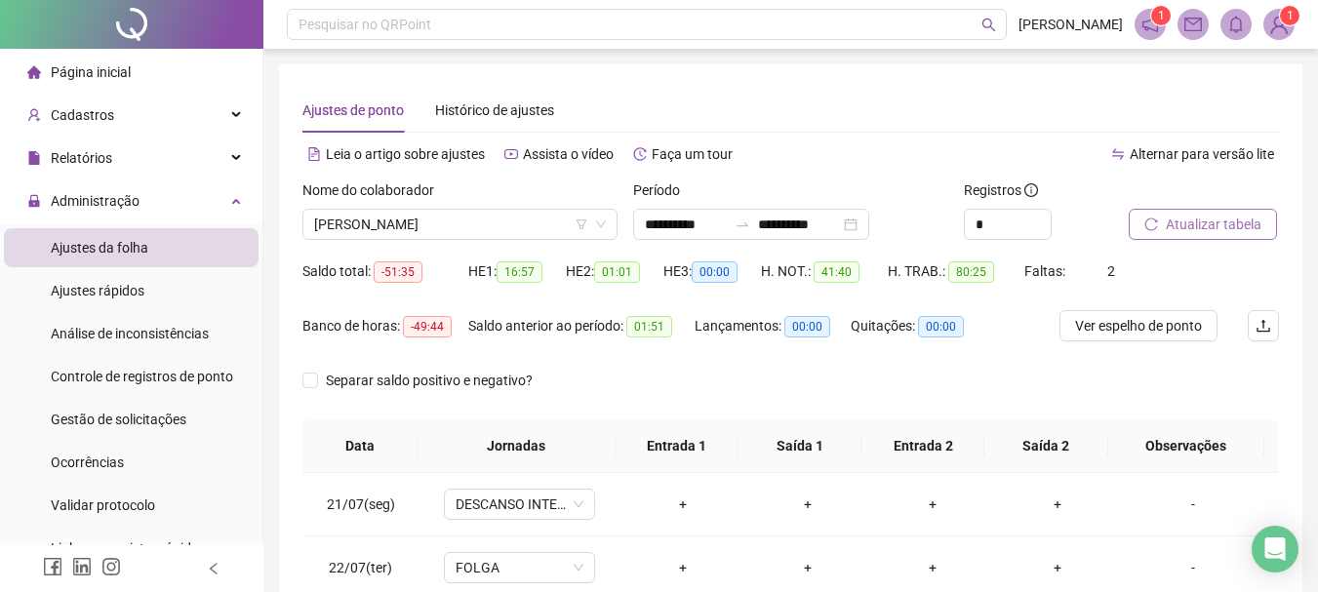
click at [1187, 231] on span "Atualizar tabela" at bounding box center [1214, 224] width 96 height 21
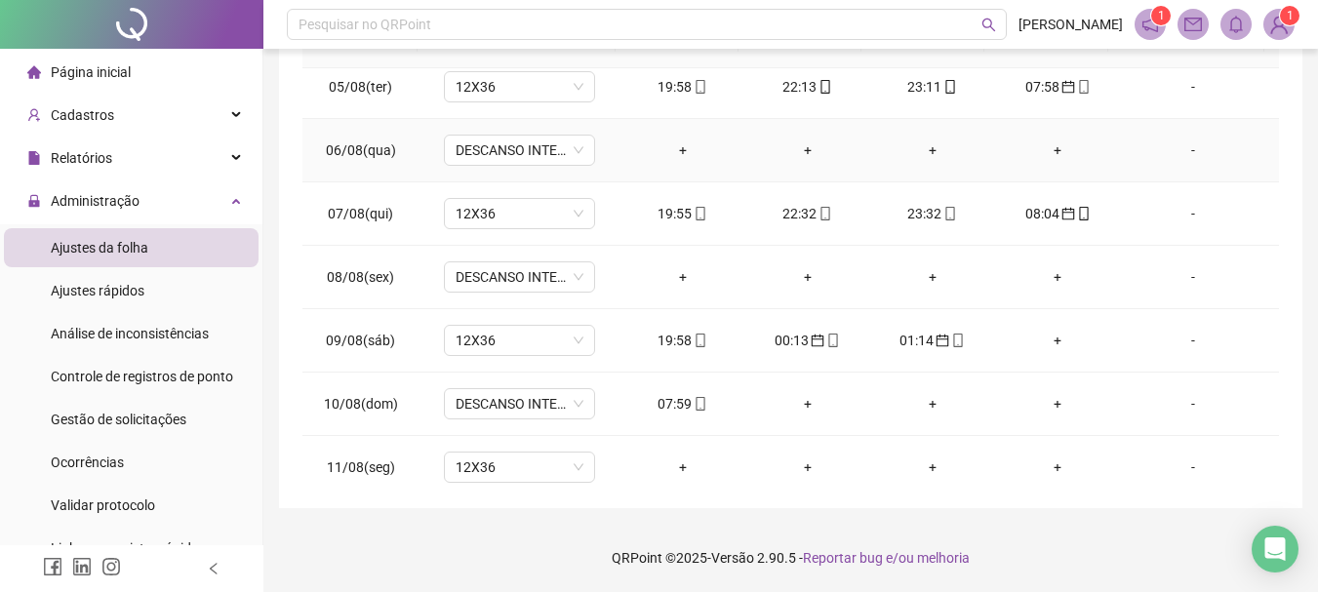
scroll to position [1073, 0]
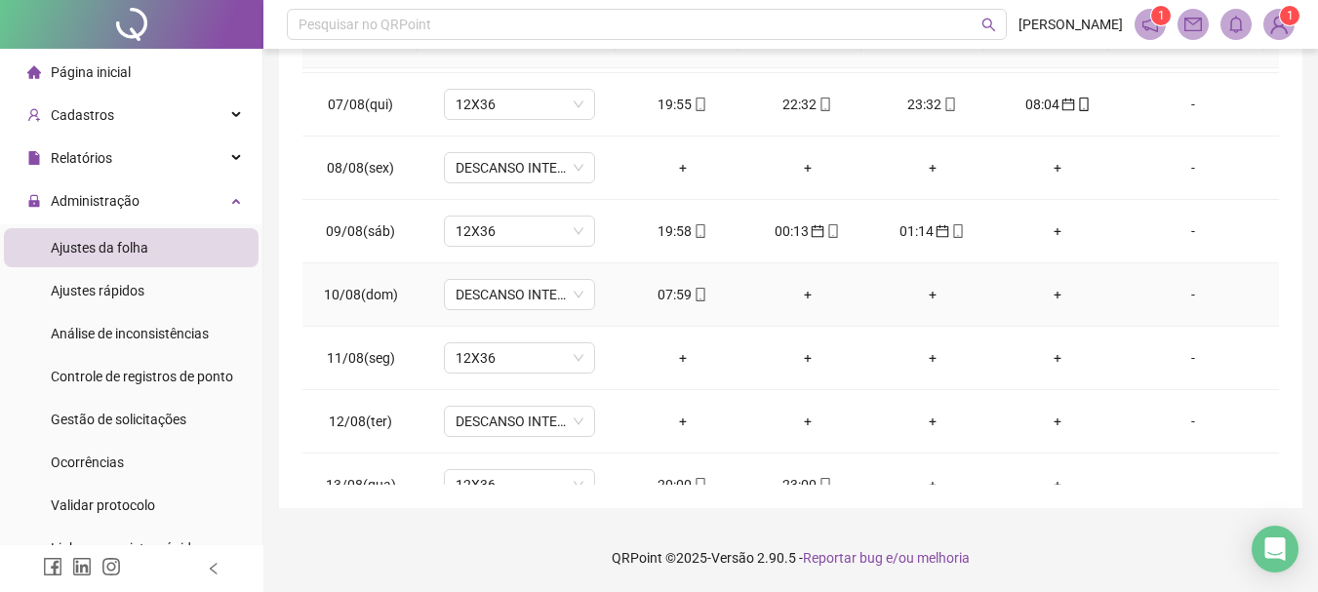
click at [675, 291] on div "07:59" at bounding box center [683, 294] width 94 height 21
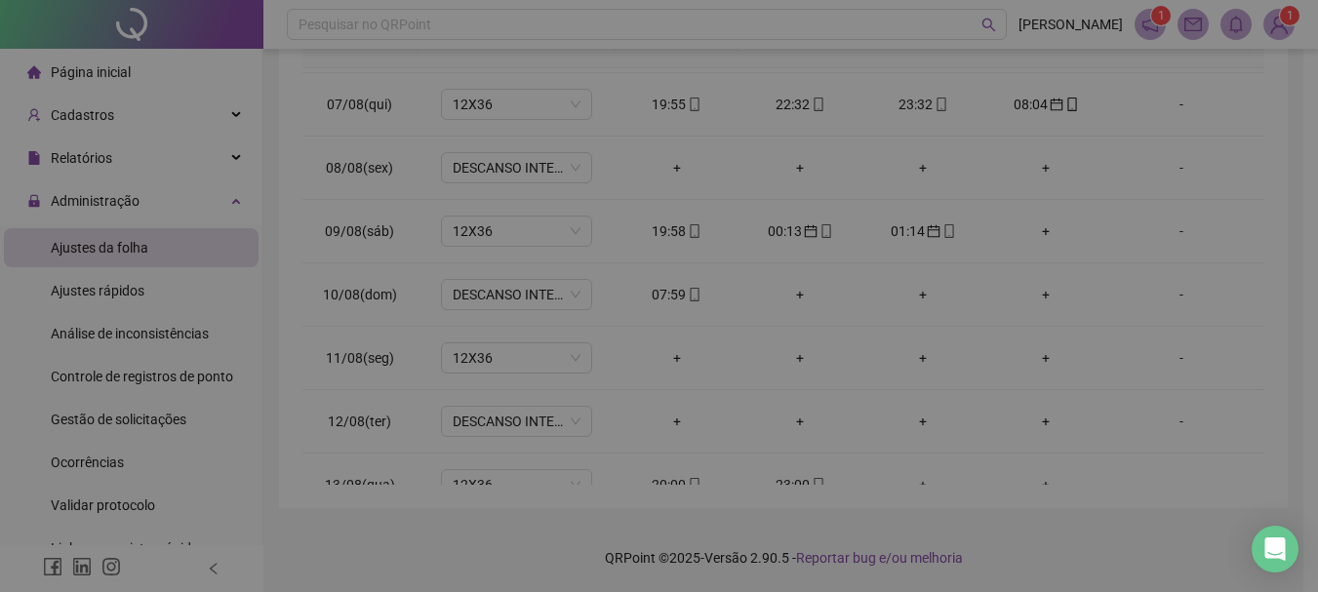
type input "**********"
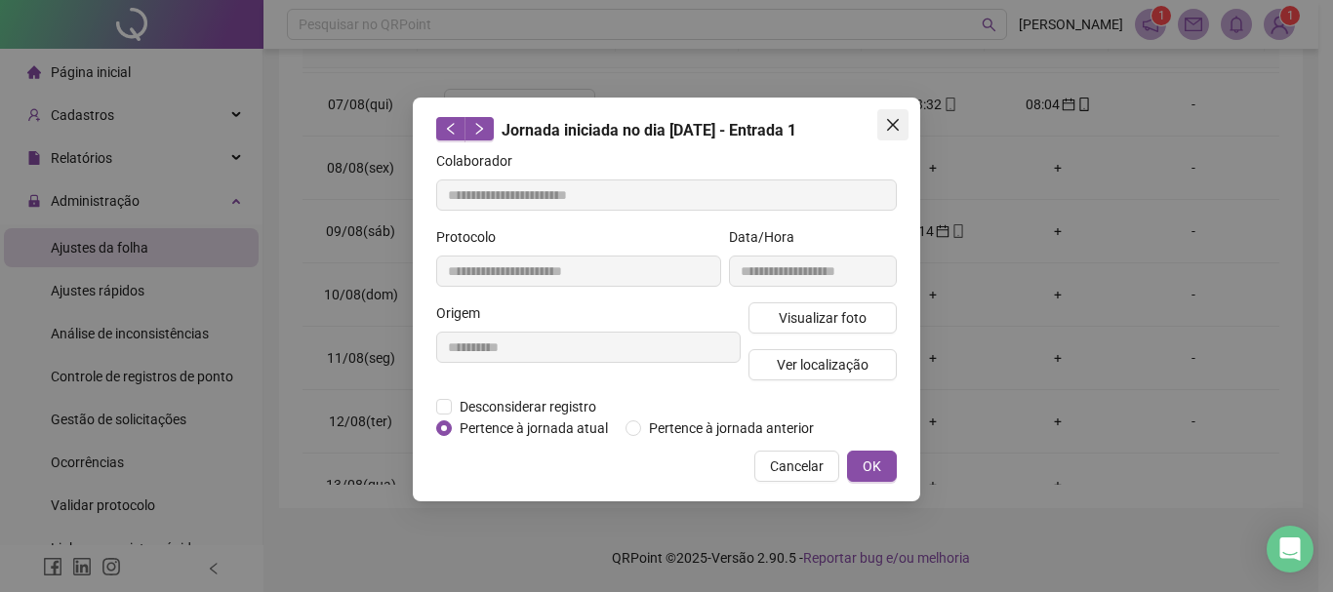
click at [892, 127] on icon "close" at bounding box center [893, 125] width 12 height 12
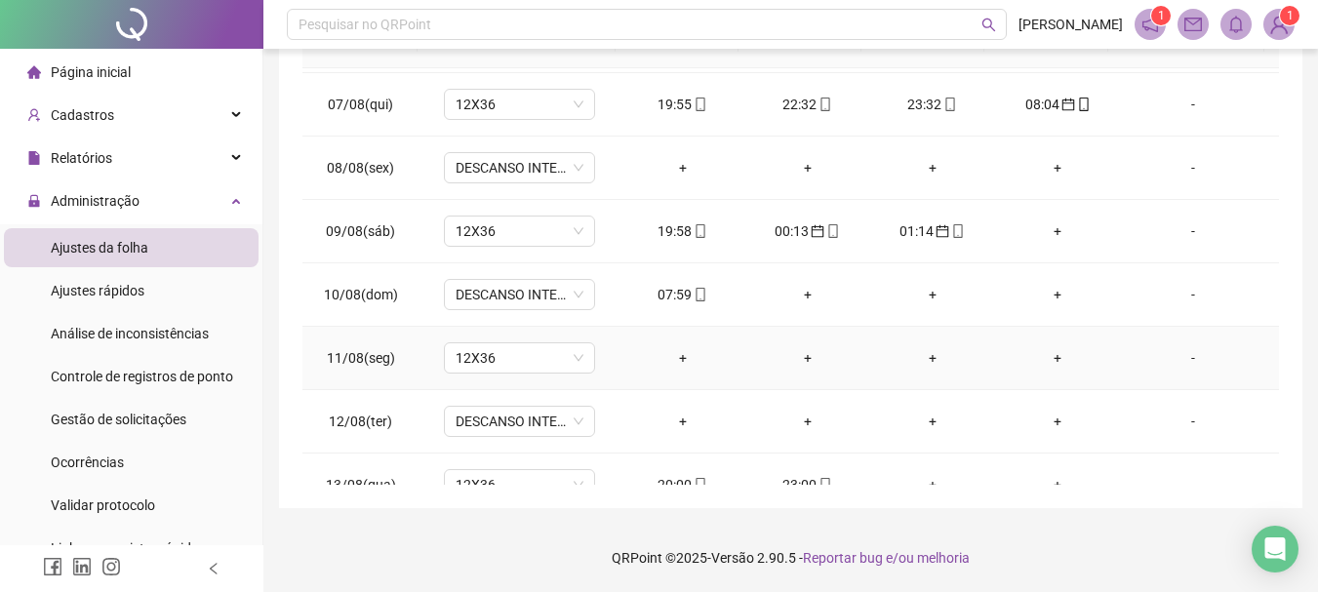
scroll to position [1171, 0]
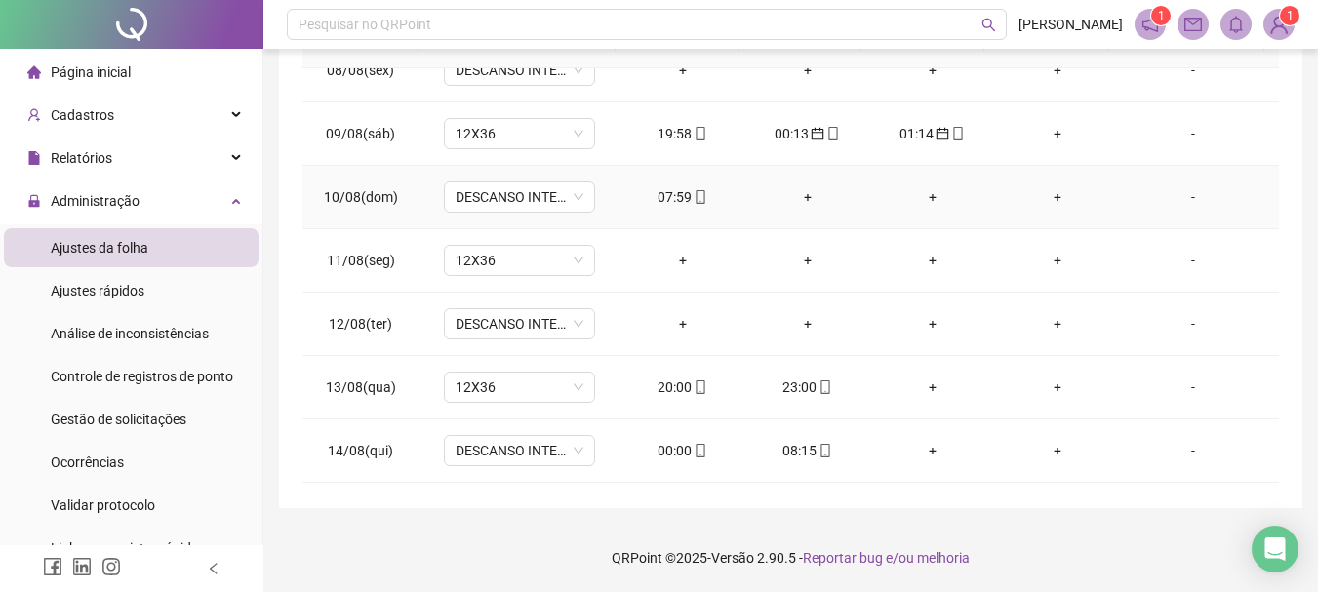
click at [661, 192] on div "07:59" at bounding box center [683, 196] width 94 height 21
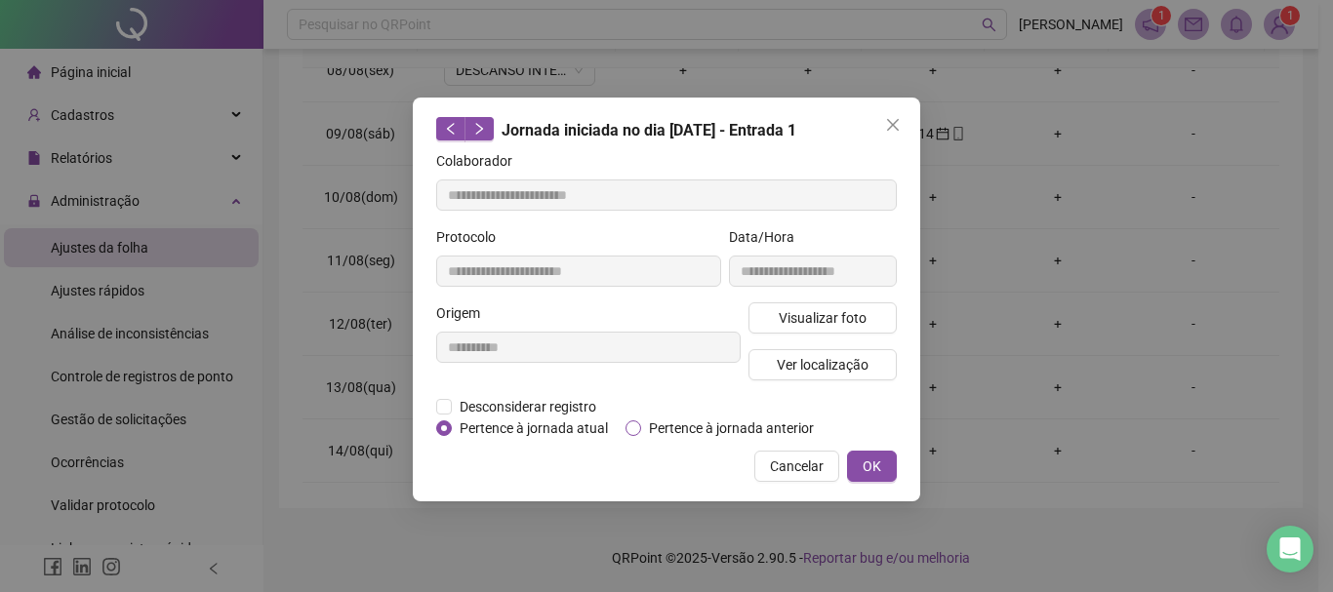
click at [741, 426] on span "Pertence à jornada anterior" at bounding box center [731, 428] width 180 height 21
click at [878, 471] on span "OK" at bounding box center [871, 466] width 19 height 21
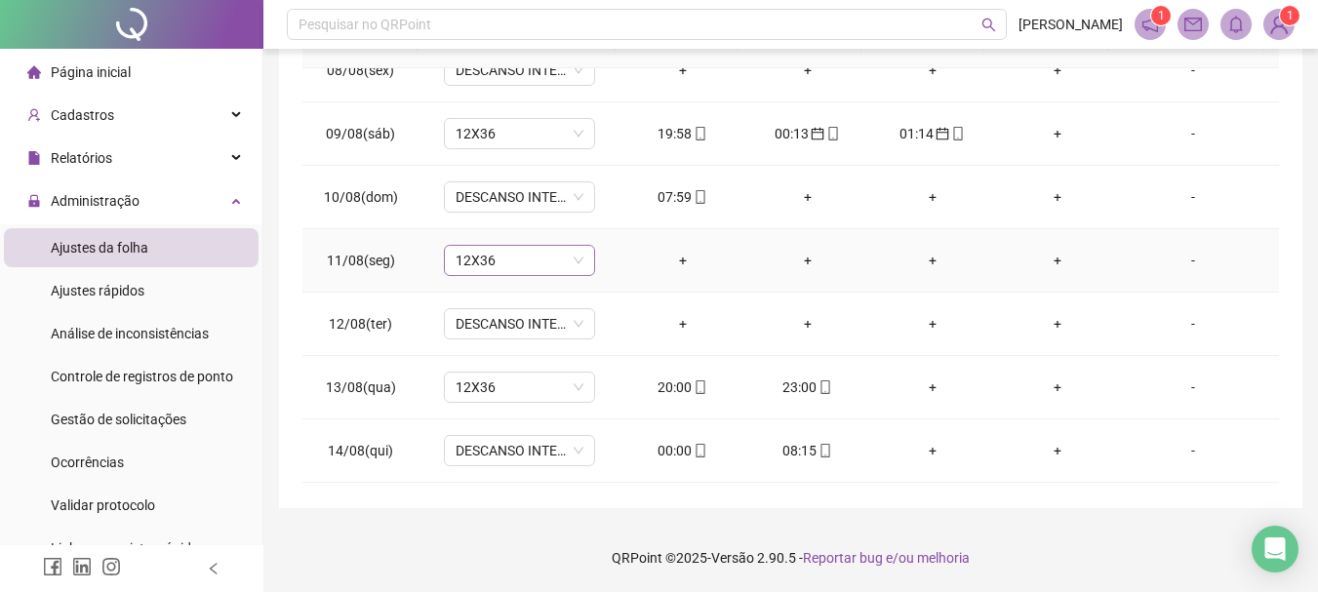
click at [565, 260] on span "12X36" at bounding box center [520, 260] width 128 height 29
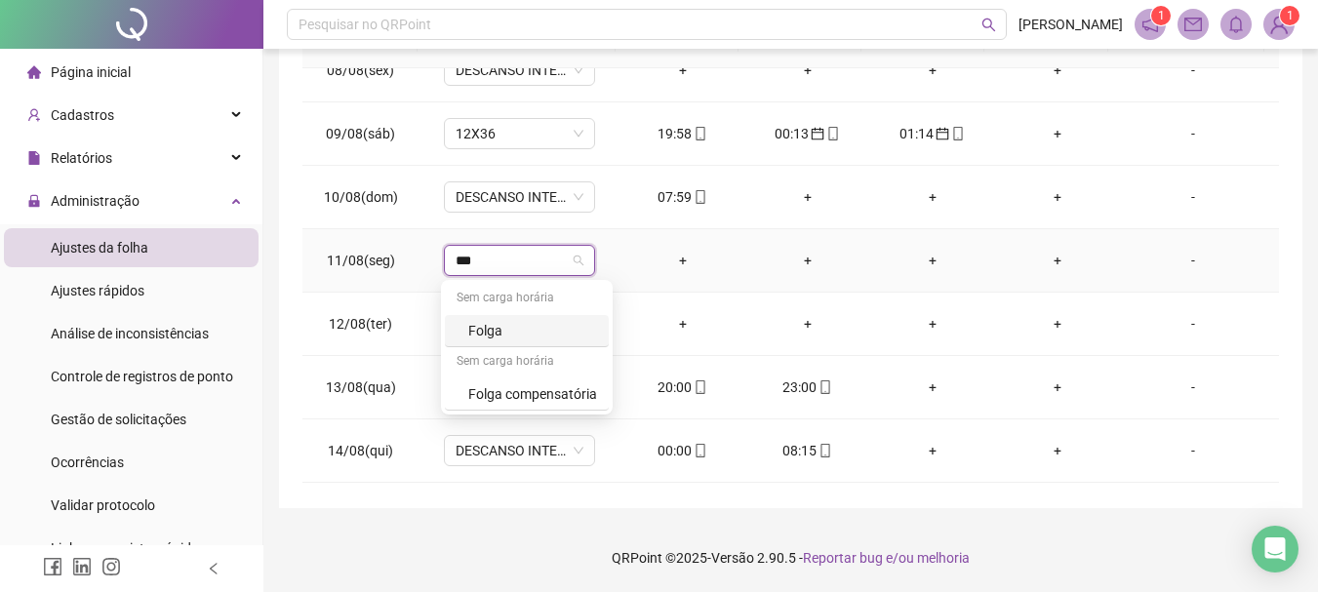
type input "****"
click at [562, 318] on div "Folga" at bounding box center [527, 331] width 164 height 32
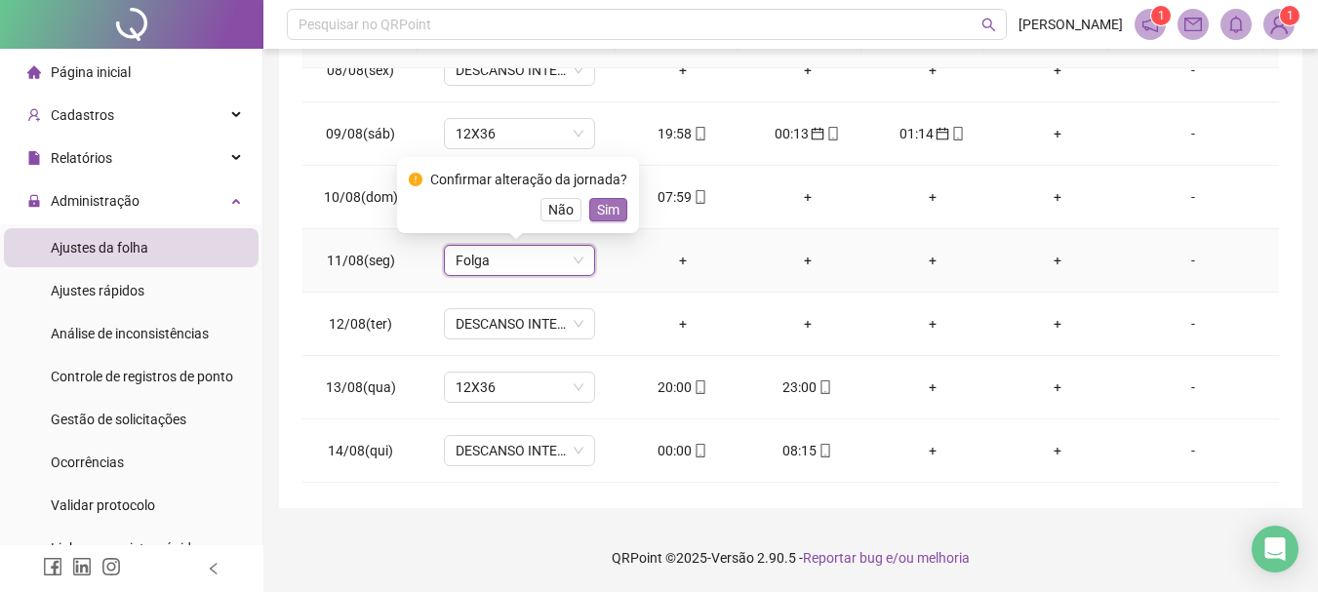
click at [597, 201] on span "Sim" at bounding box center [608, 209] width 22 height 21
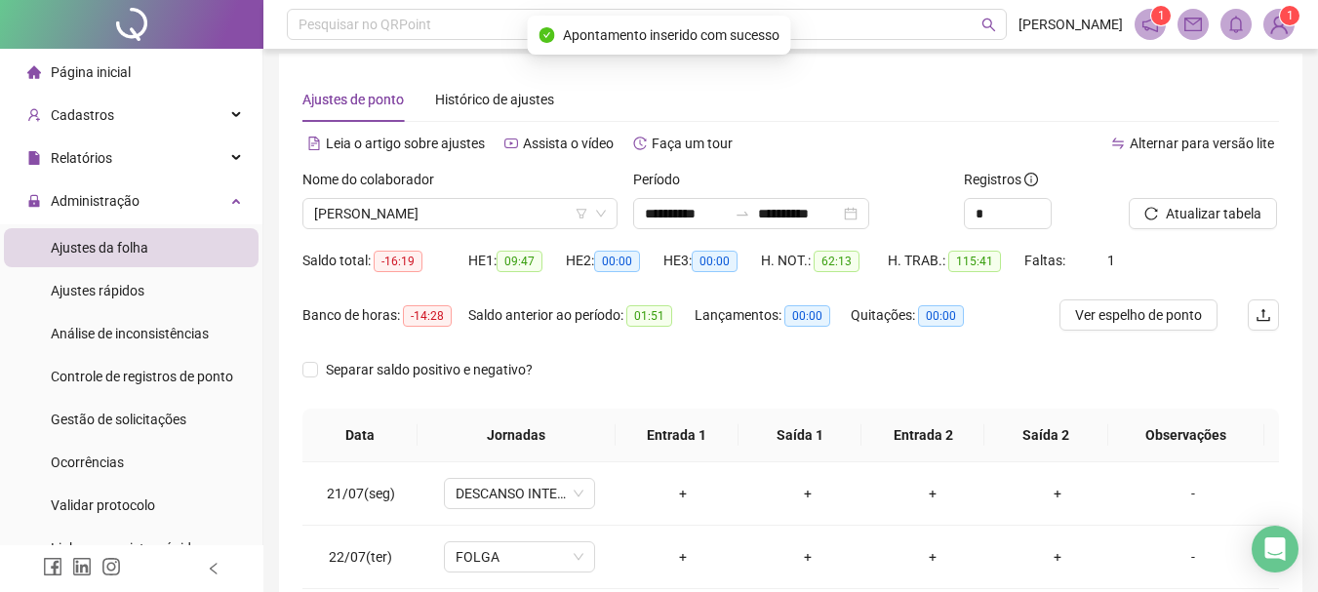
scroll to position [0, 0]
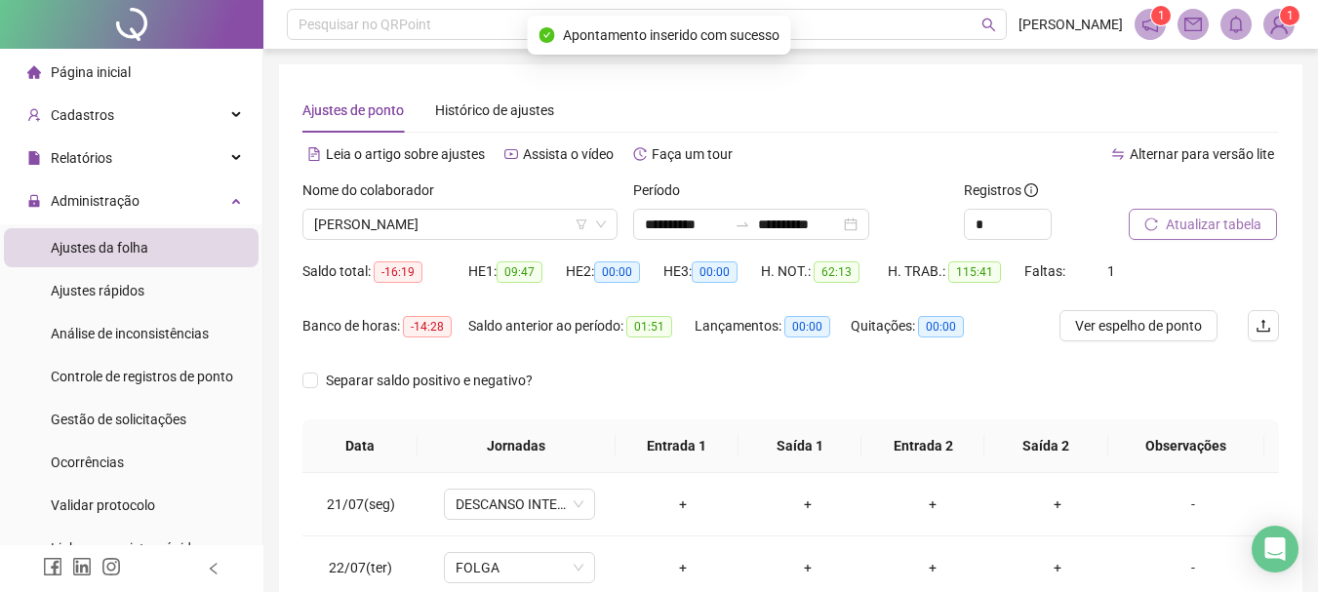
click at [1194, 239] on button "Atualizar tabela" at bounding box center [1203, 224] width 148 height 31
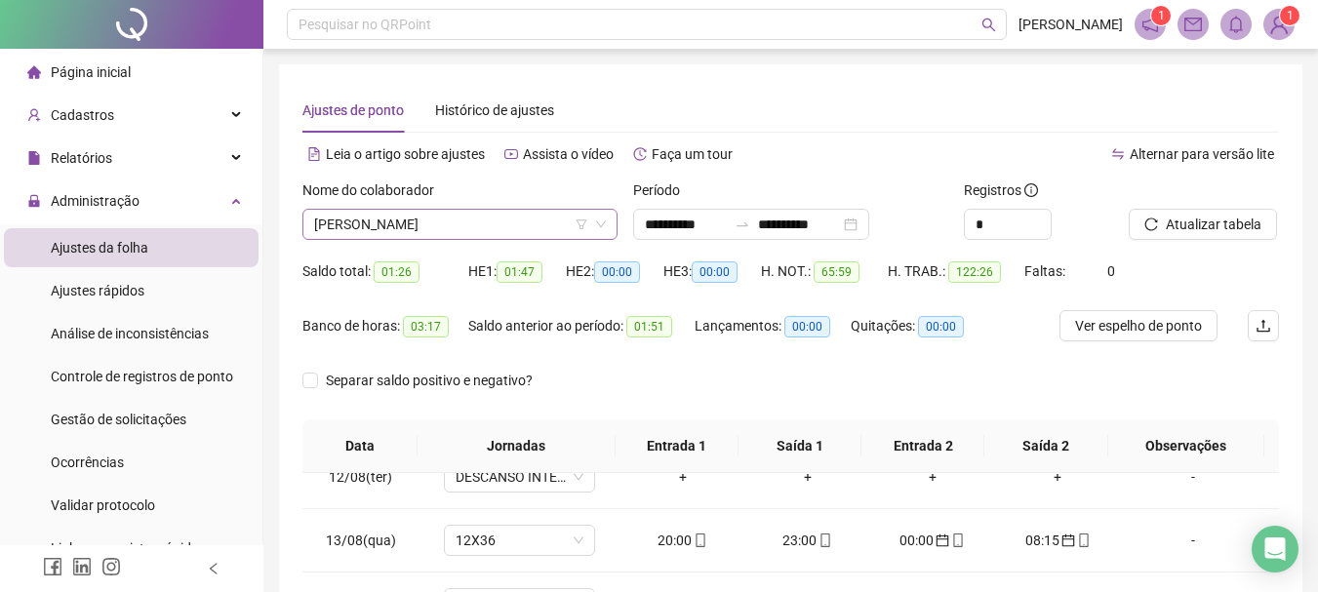
click at [513, 220] on span "ADRIANA TARDIBE CORNELIO" at bounding box center [460, 224] width 292 height 29
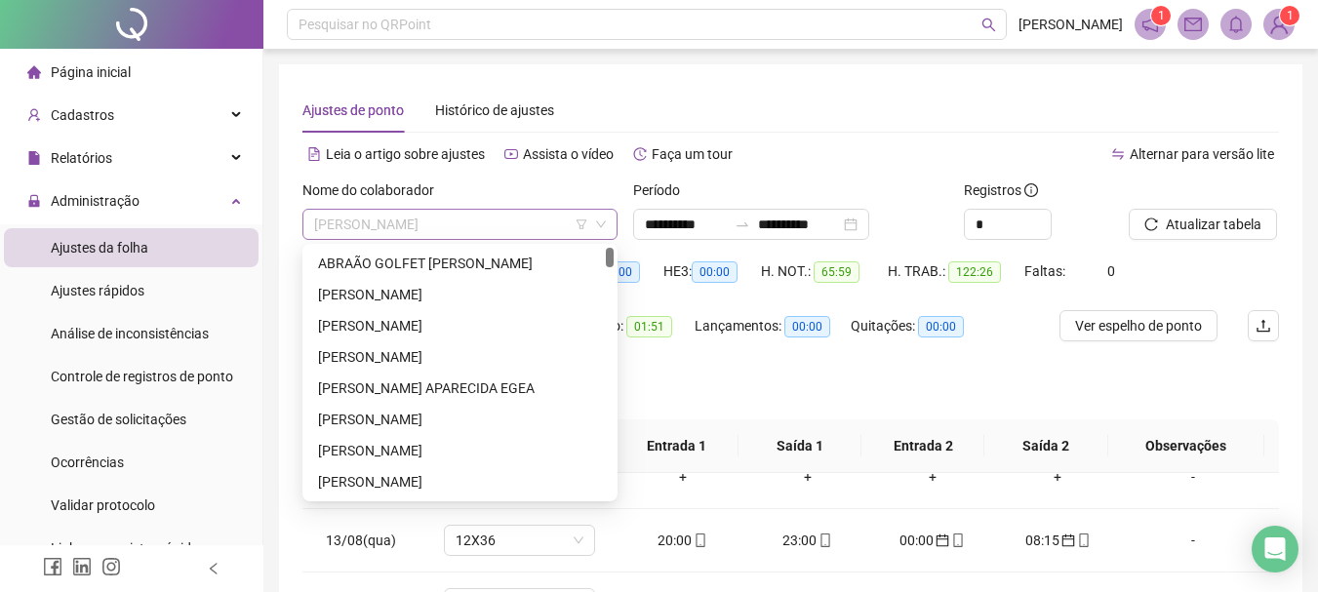
scroll to position [31, 0]
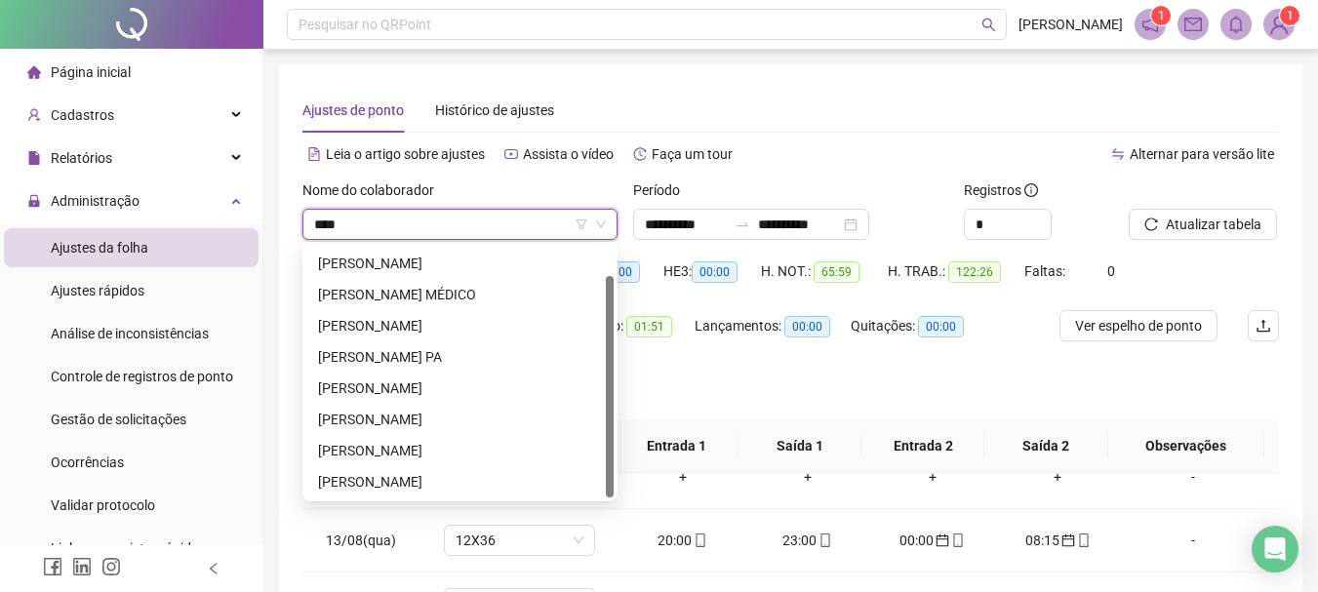
type input "*****"
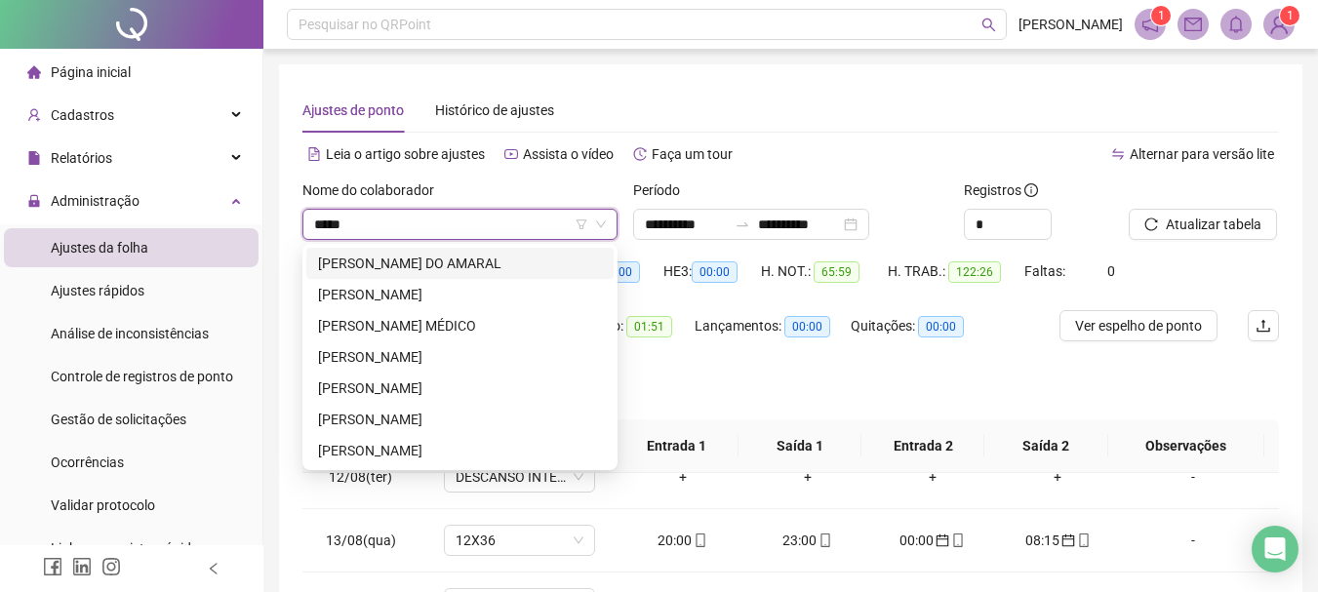
click at [478, 260] on div "ALEXANDER SILVA DO AMARAL" at bounding box center [460, 263] width 284 height 21
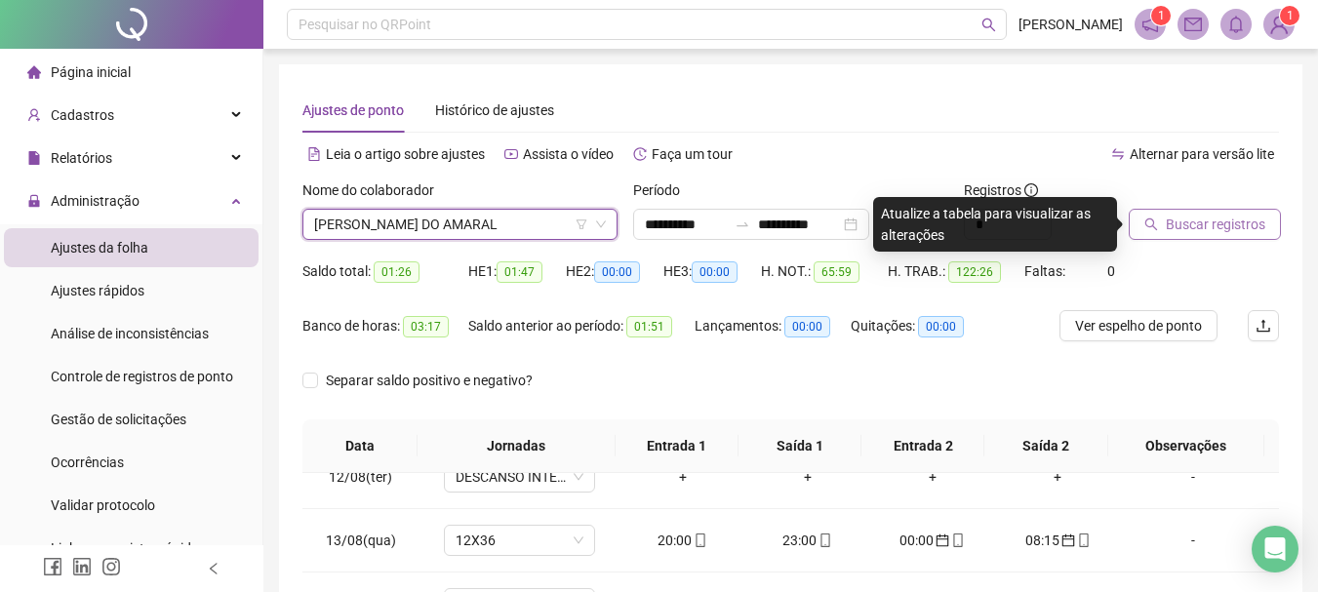
click at [1234, 215] on span "Buscar registros" at bounding box center [1216, 224] width 100 height 21
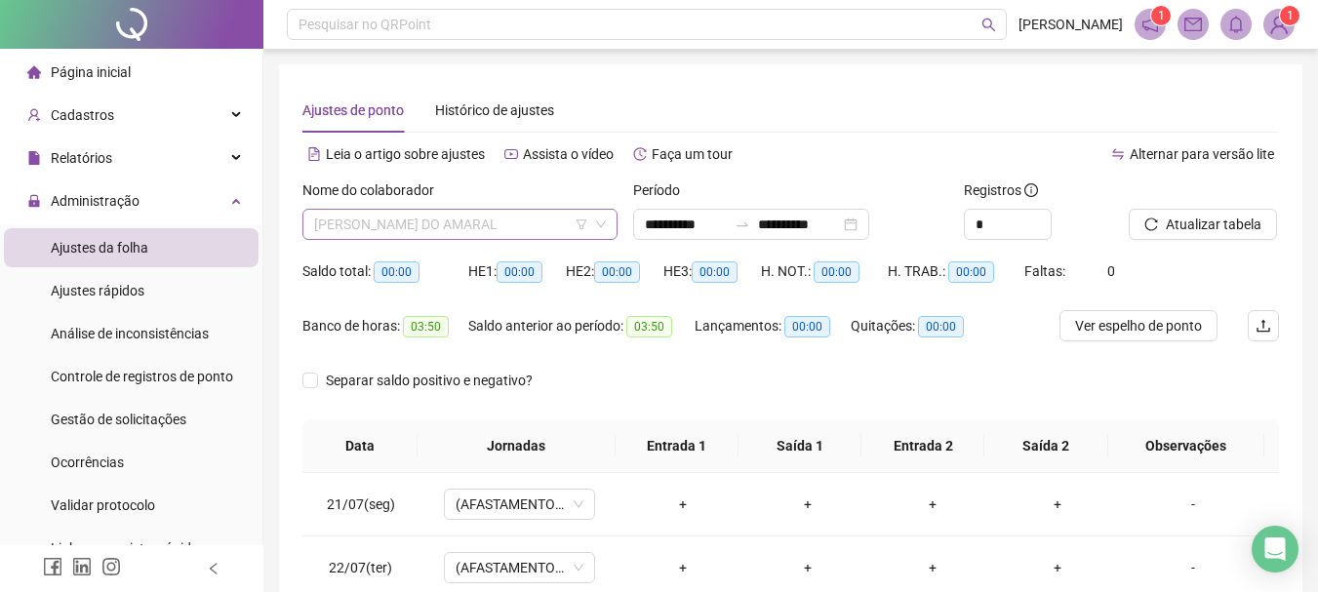
click at [381, 216] on span "ALEXANDER SILVA DO AMARAL" at bounding box center [460, 224] width 292 height 29
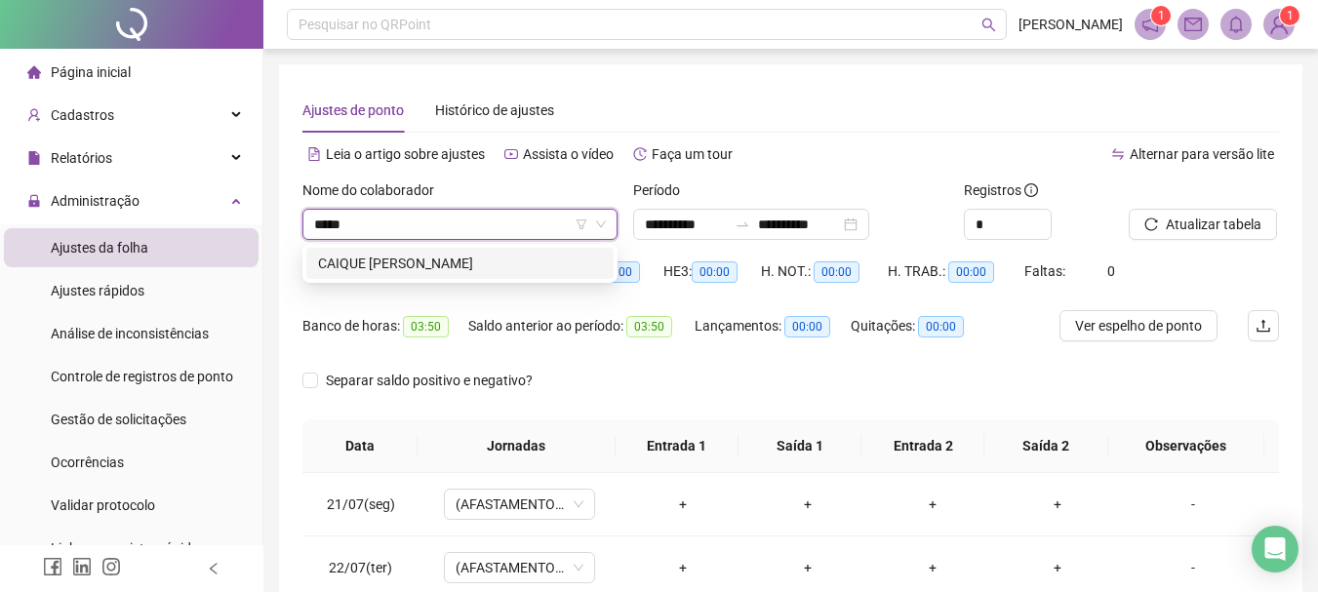
type input "******"
click at [471, 263] on div "CAIQUE [PERSON_NAME]" at bounding box center [460, 263] width 284 height 21
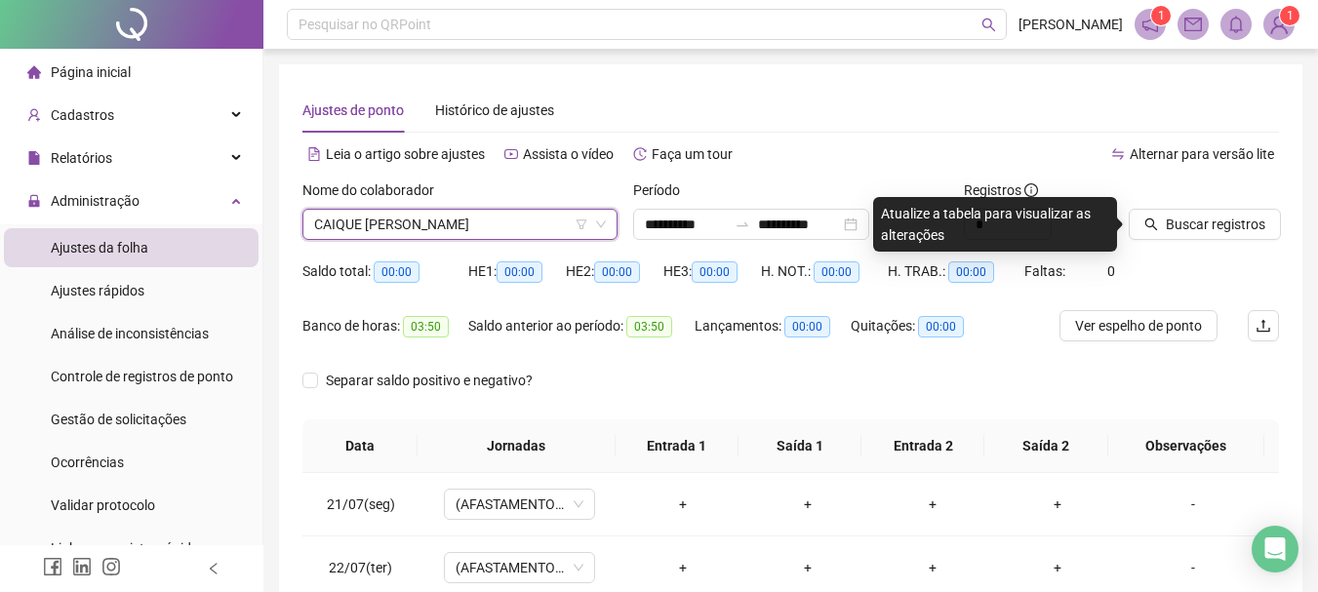
click at [1216, 206] on div at bounding box center [1179, 194] width 101 height 29
click at [1216, 220] on span "Buscar registros" at bounding box center [1216, 224] width 100 height 21
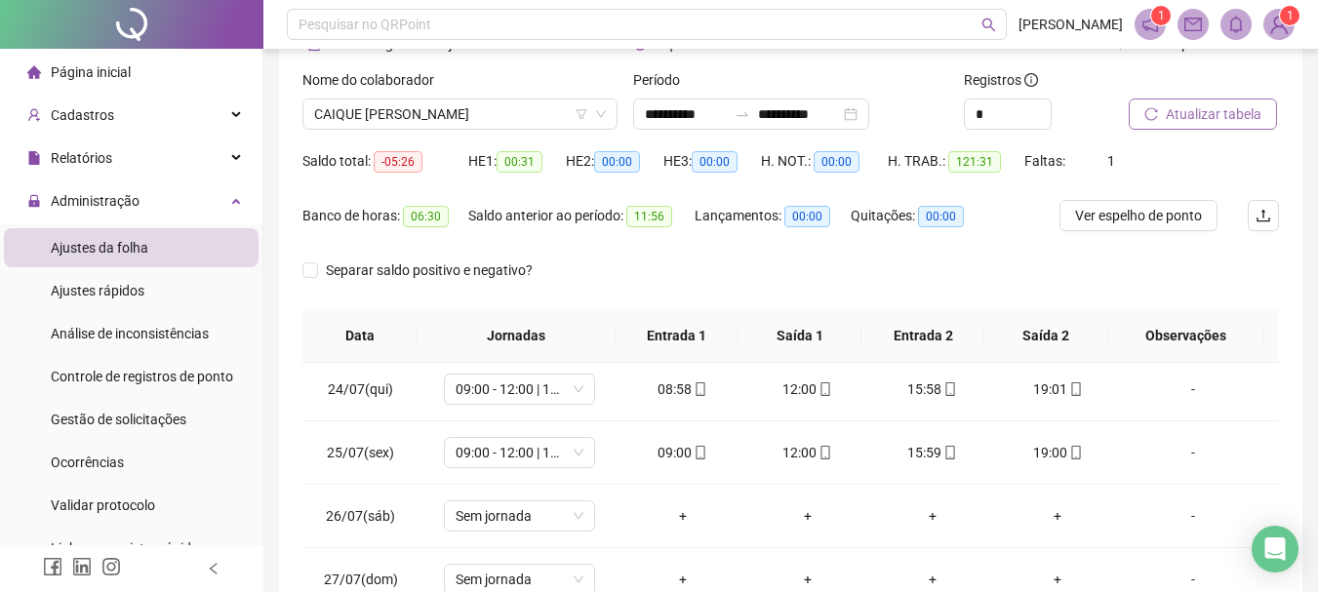
scroll to position [195, 0]
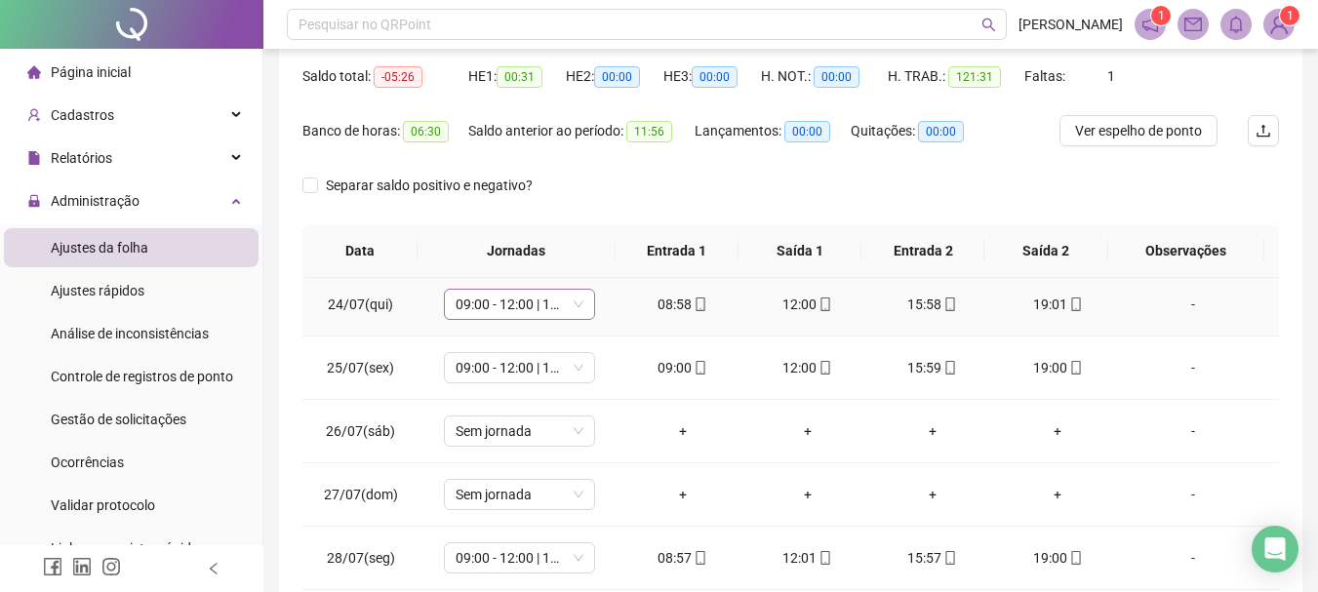
click at [574, 300] on span "09:00 - 12:00 | 16:00 - 19:00" at bounding box center [520, 304] width 128 height 29
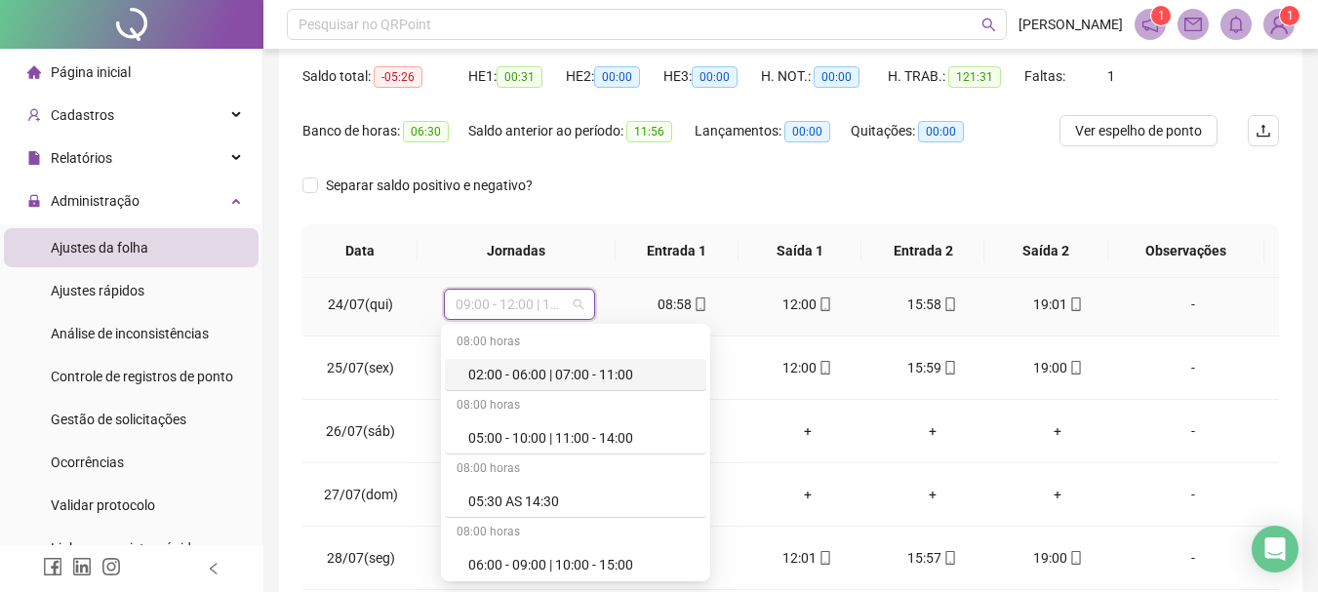
click at [574, 300] on span "09:00 - 12:00 | 16:00 - 19:00" at bounding box center [520, 304] width 128 height 29
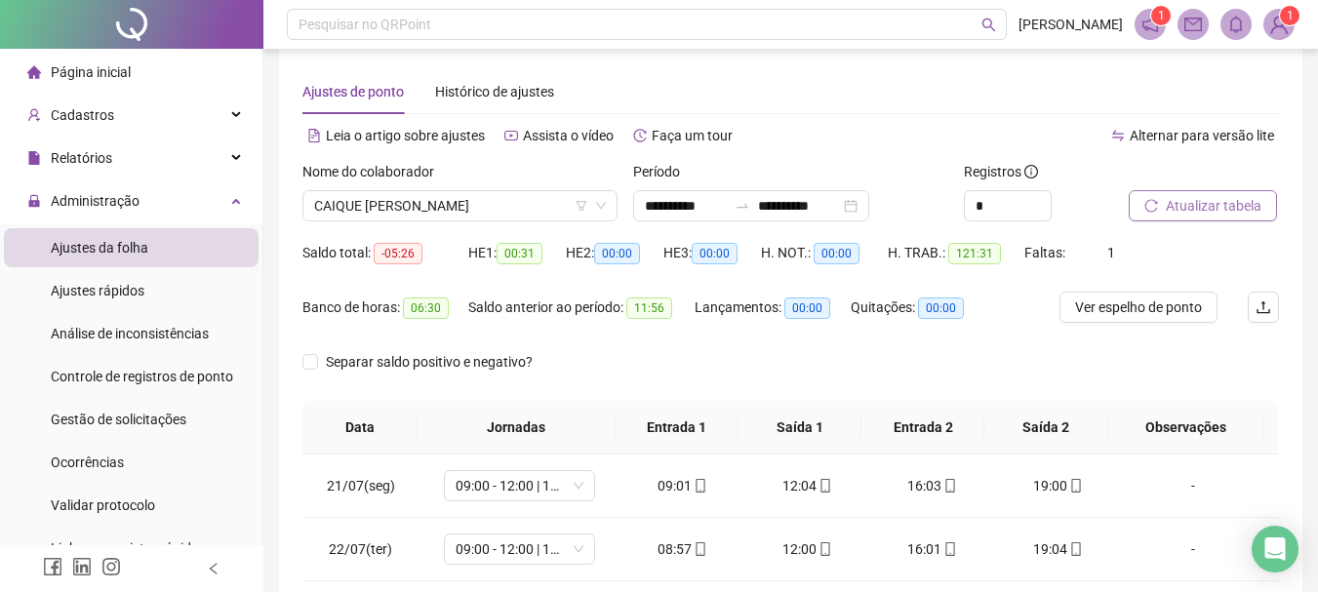
scroll to position [0, 0]
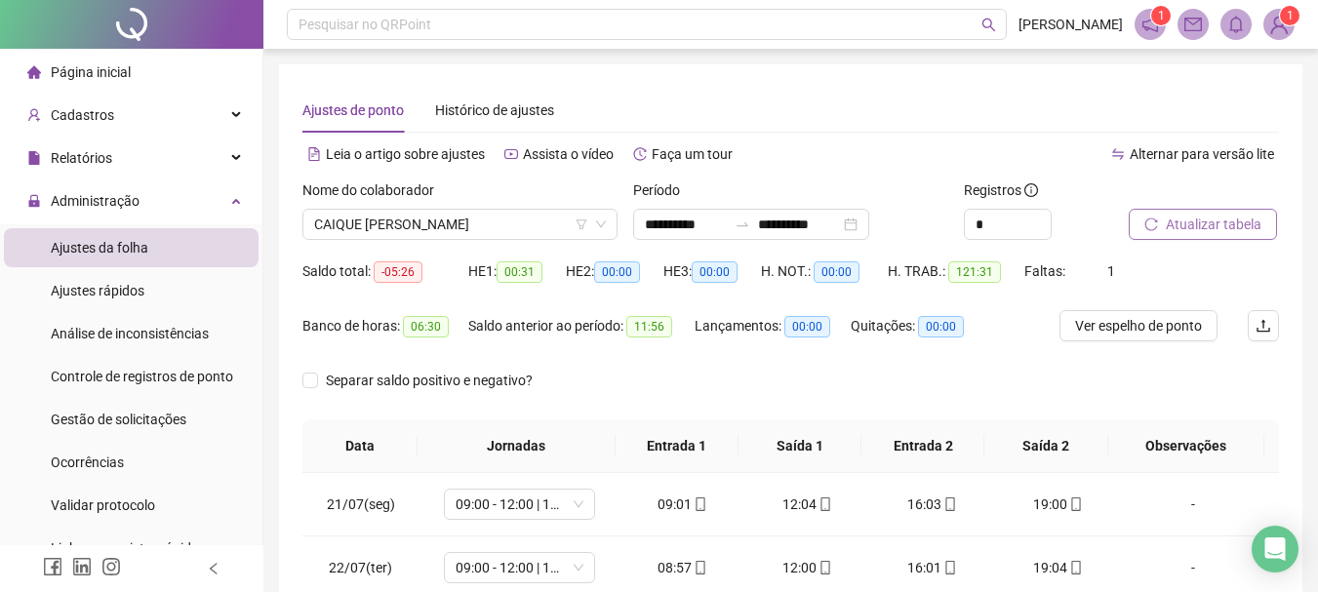
click at [1221, 230] on span "Atualizar tabela" at bounding box center [1214, 224] width 96 height 21
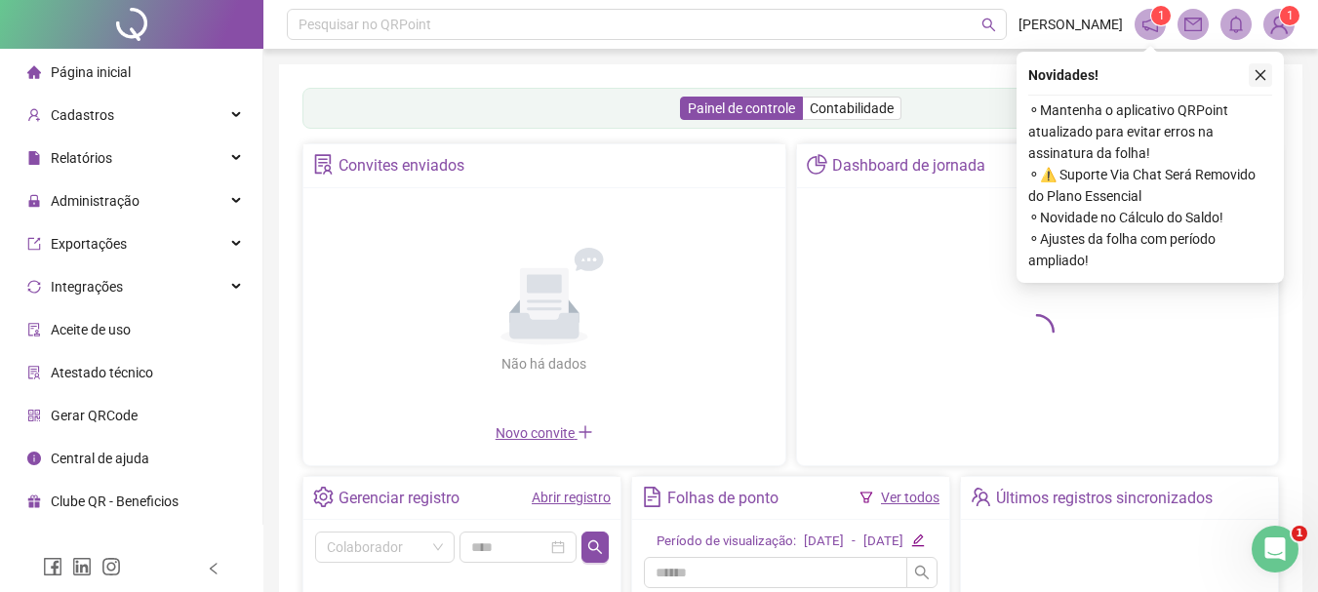
click at [1258, 77] on icon "close" at bounding box center [1261, 75] width 14 height 14
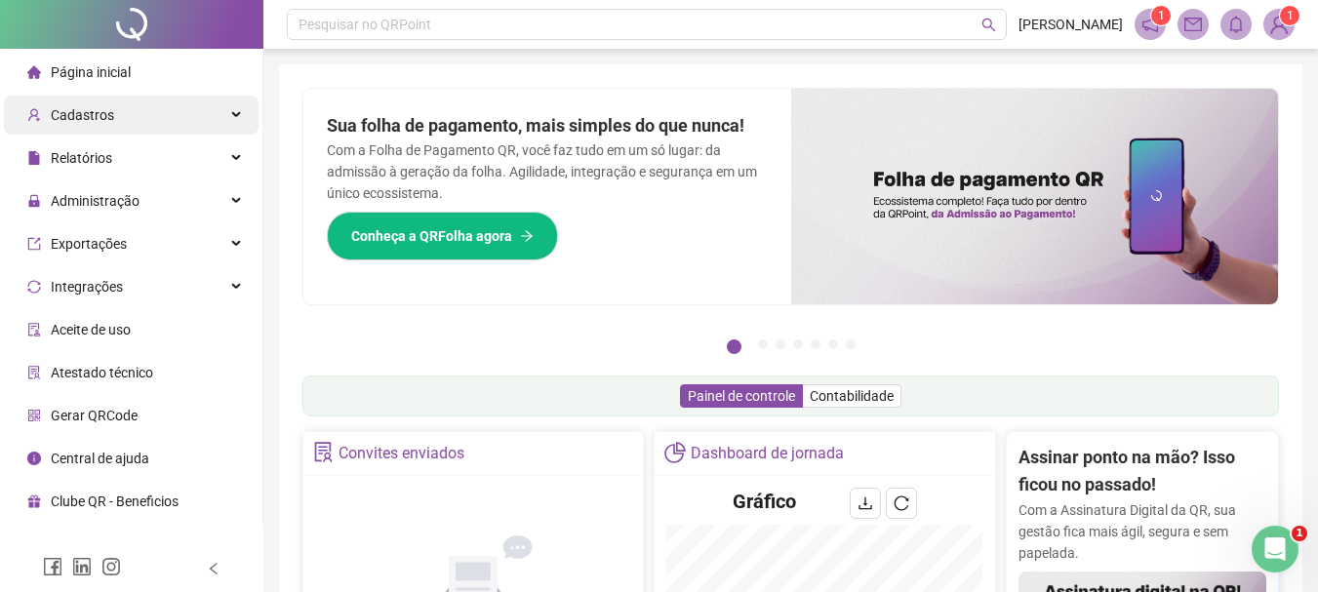
click at [118, 105] on div "Cadastros" at bounding box center [131, 115] width 255 height 39
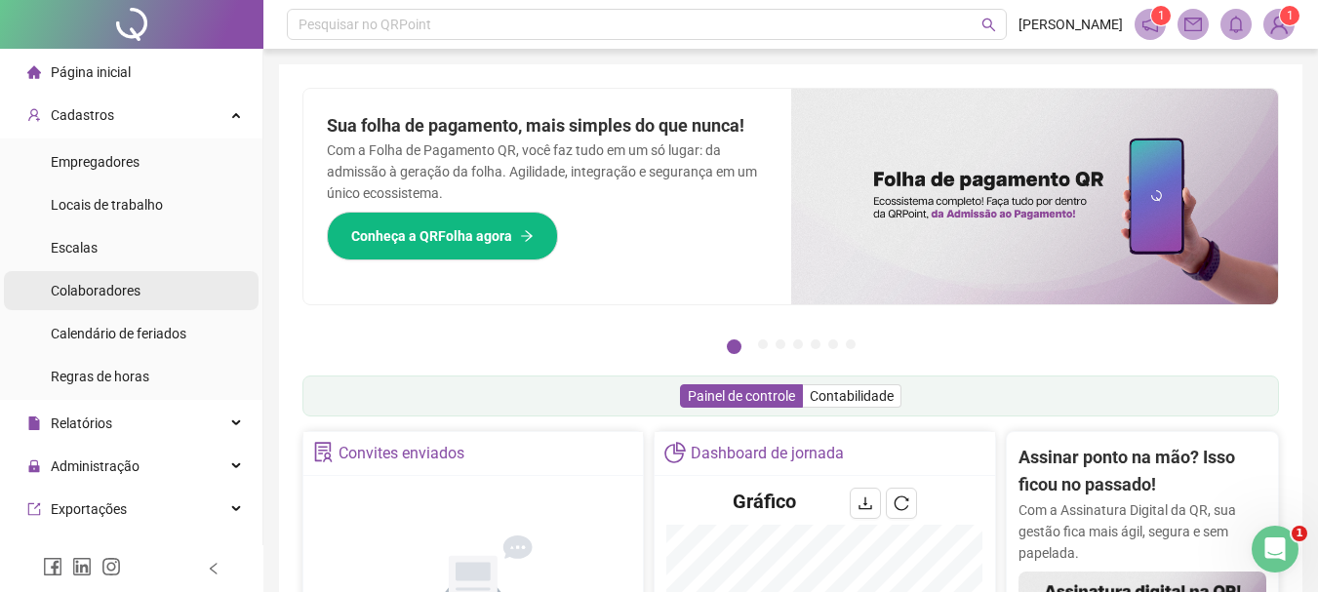
click at [93, 297] on span "Colaboradores" at bounding box center [96, 291] width 90 height 16
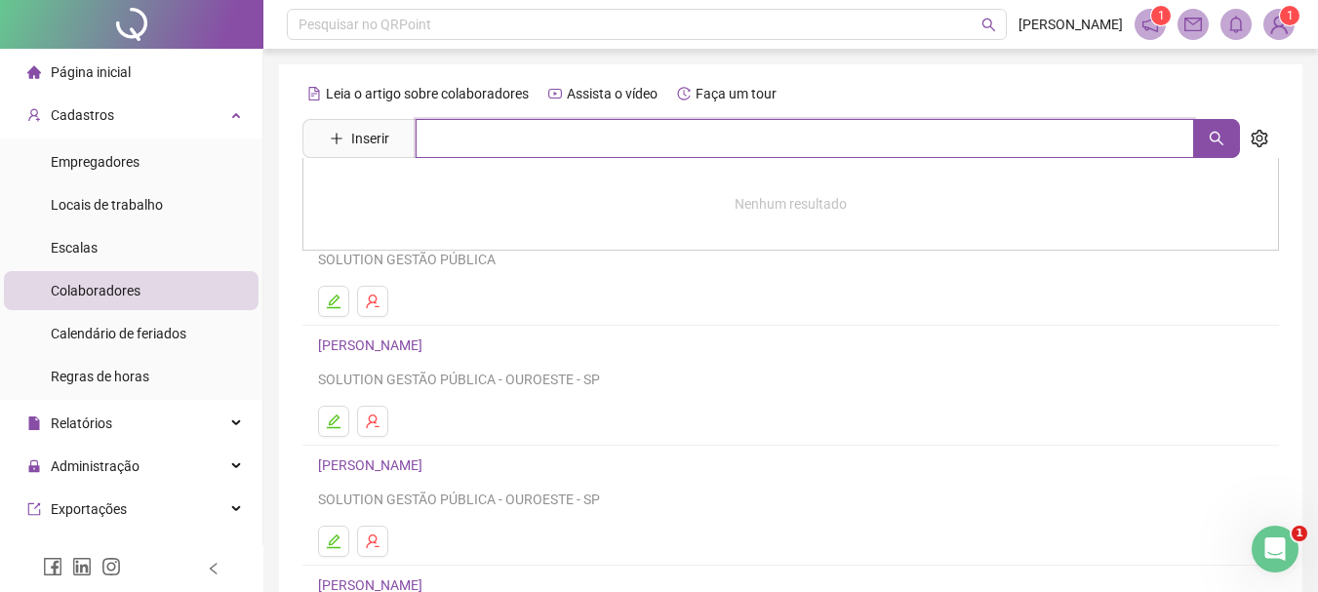
click at [453, 132] on input "text" at bounding box center [805, 138] width 779 height 39
click at [1208, 120] on button "button" at bounding box center [1216, 138] width 47 height 39
type input "******"
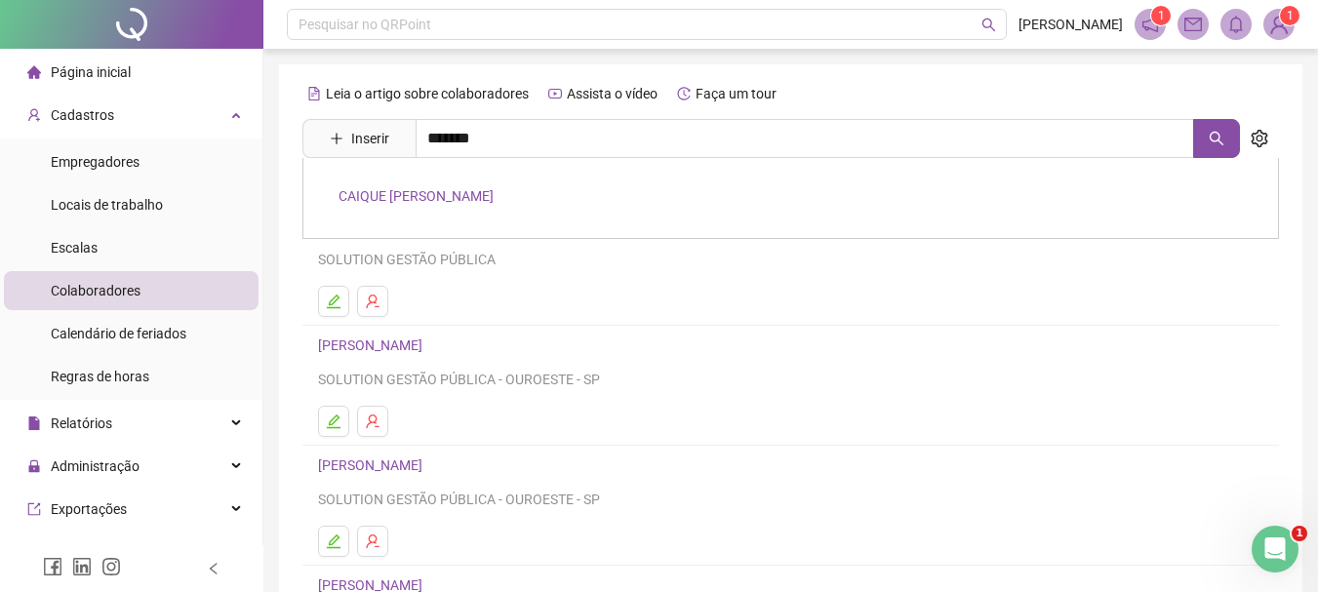
click at [494, 194] on link "CAIQUE [PERSON_NAME]" at bounding box center [416, 196] width 155 height 16
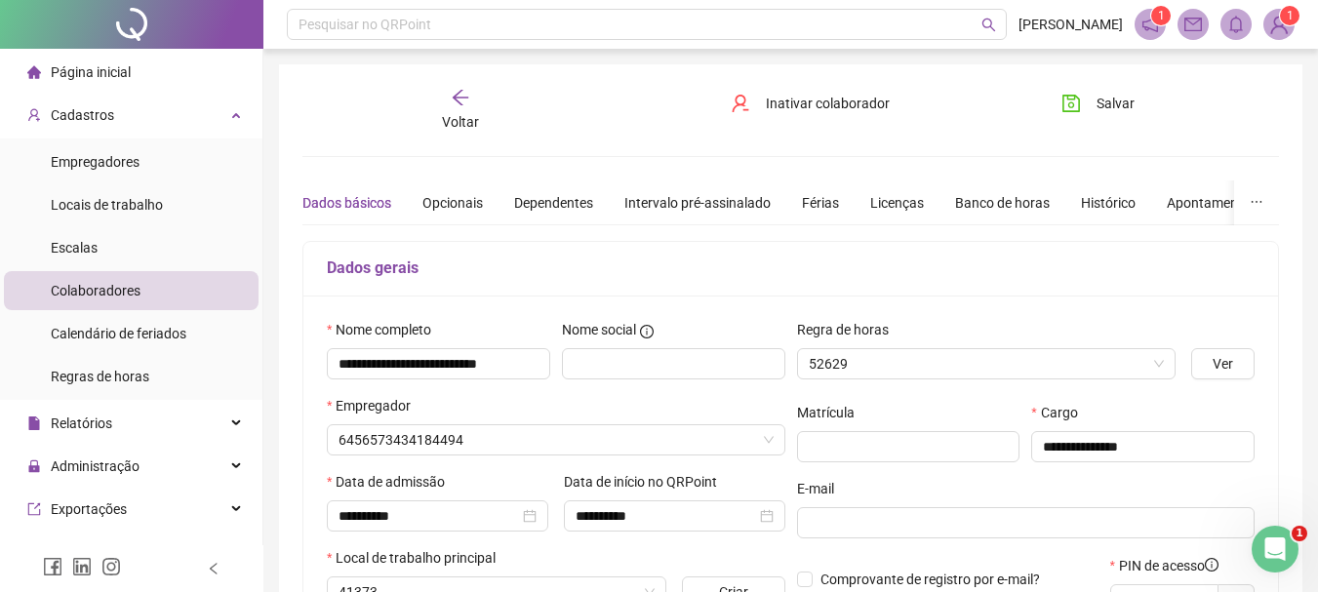
type input "**********"
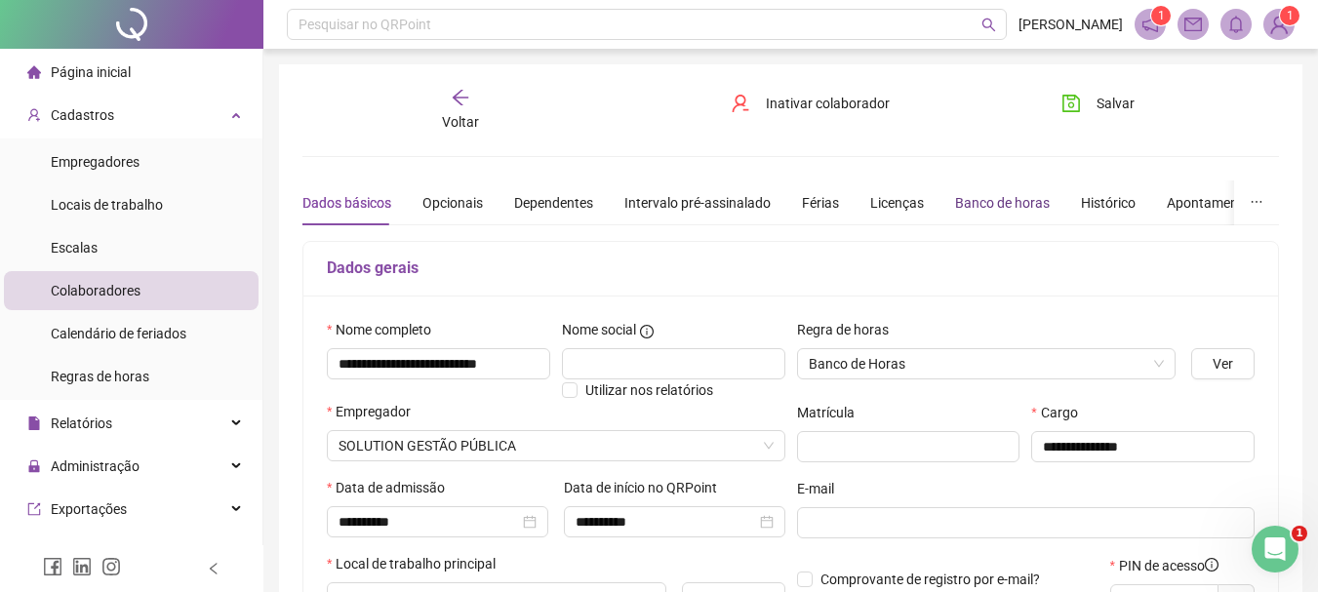
click at [1023, 195] on div "Banco de horas" at bounding box center [1002, 202] width 95 height 21
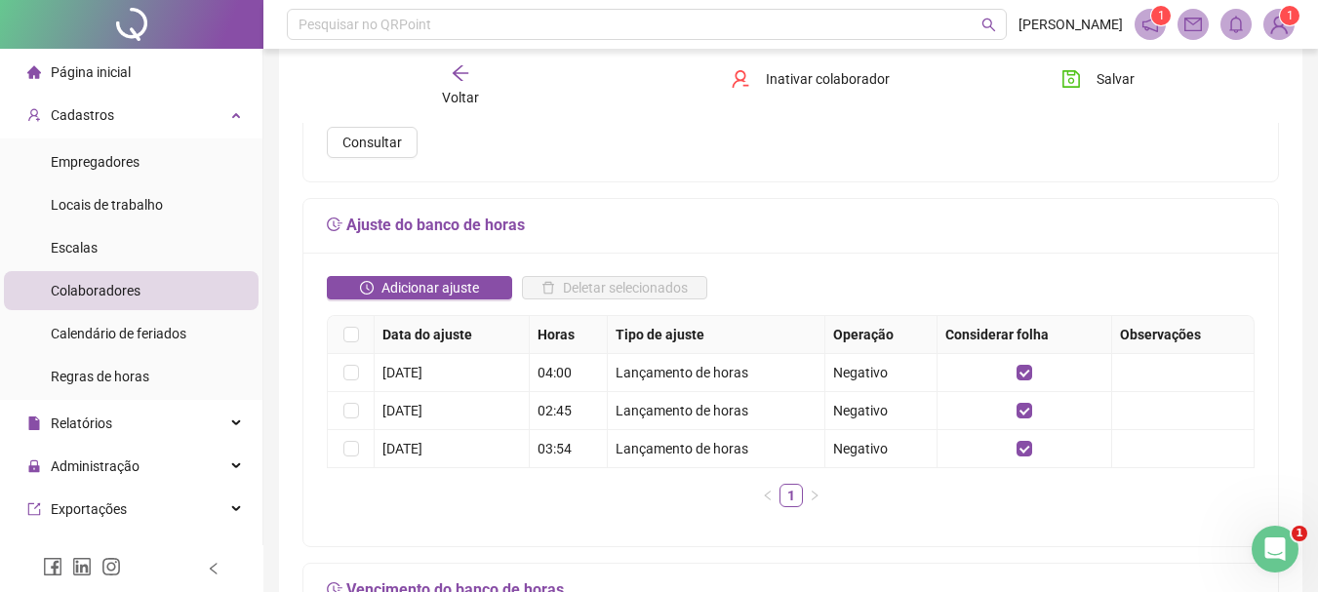
scroll to position [390, 0]
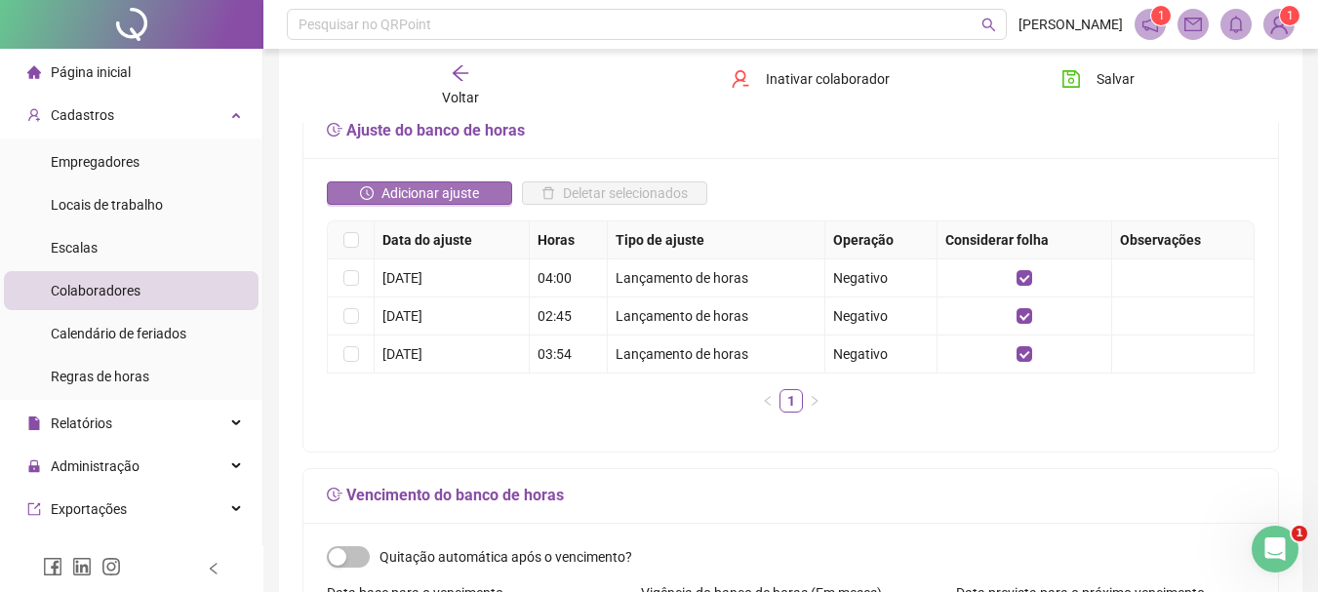
click at [442, 186] on span "Adicionar ajuste" at bounding box center [430, 192] width 98 height 21
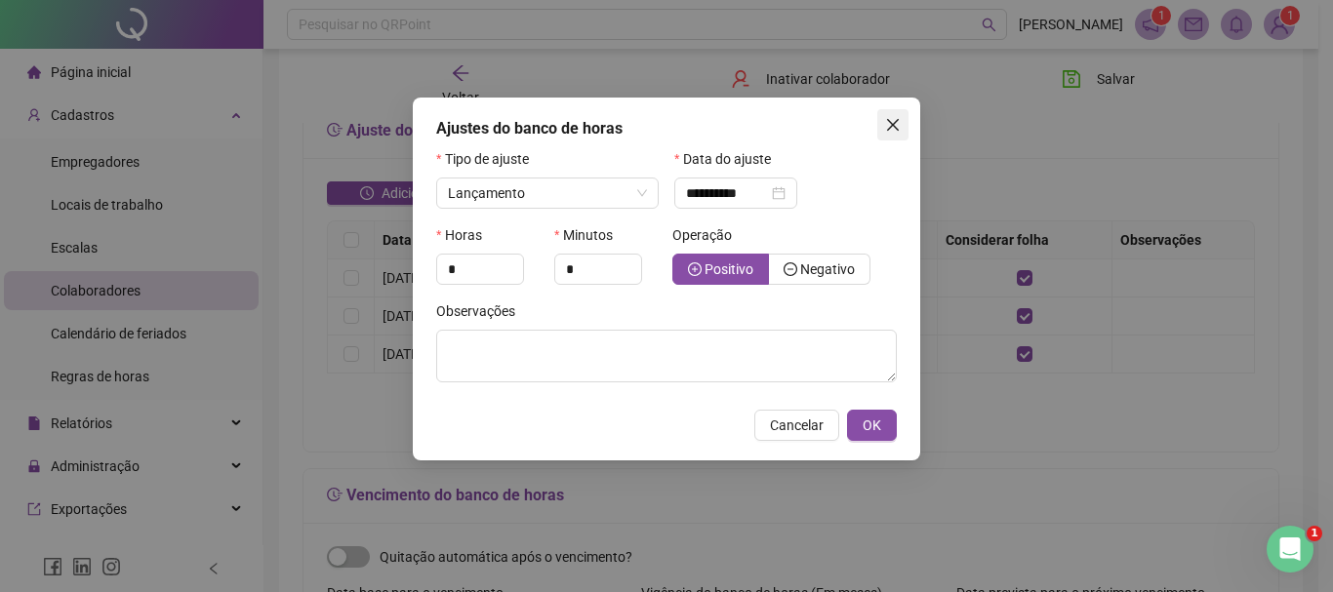
click at [887, 121] on icon "close" at bounding box center [893, 125] width 16 height 16
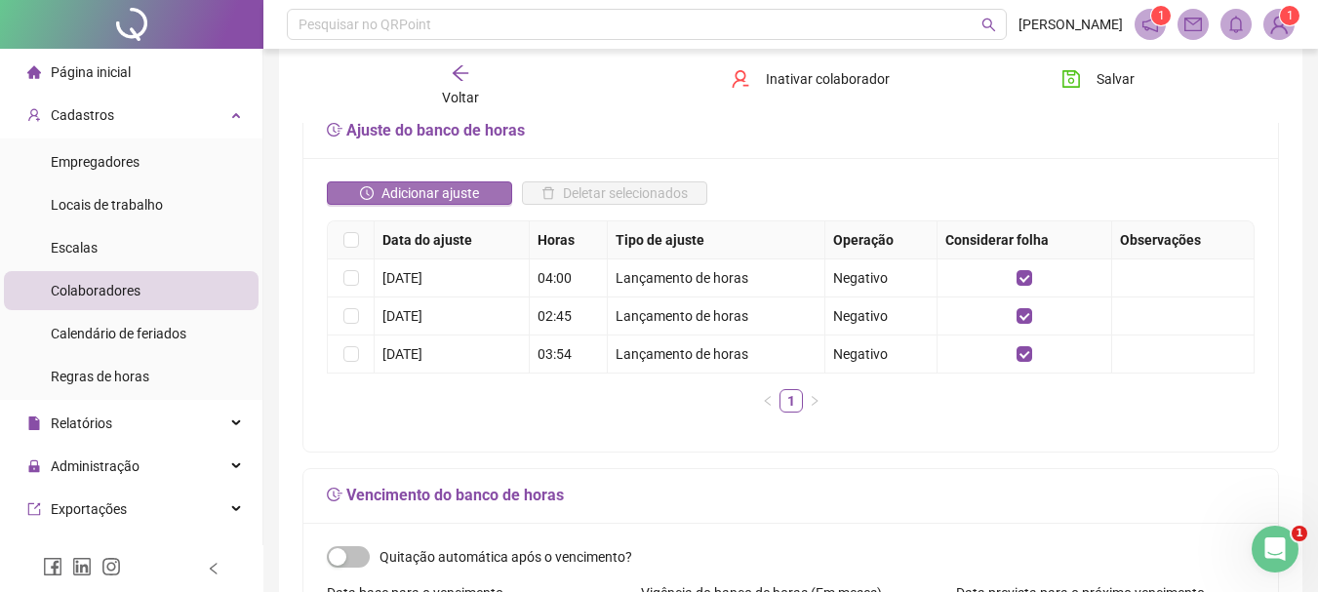
click at [475, 186] on span "Adicionar ajuste" at bounding box center [430, 192] width 98 height 21
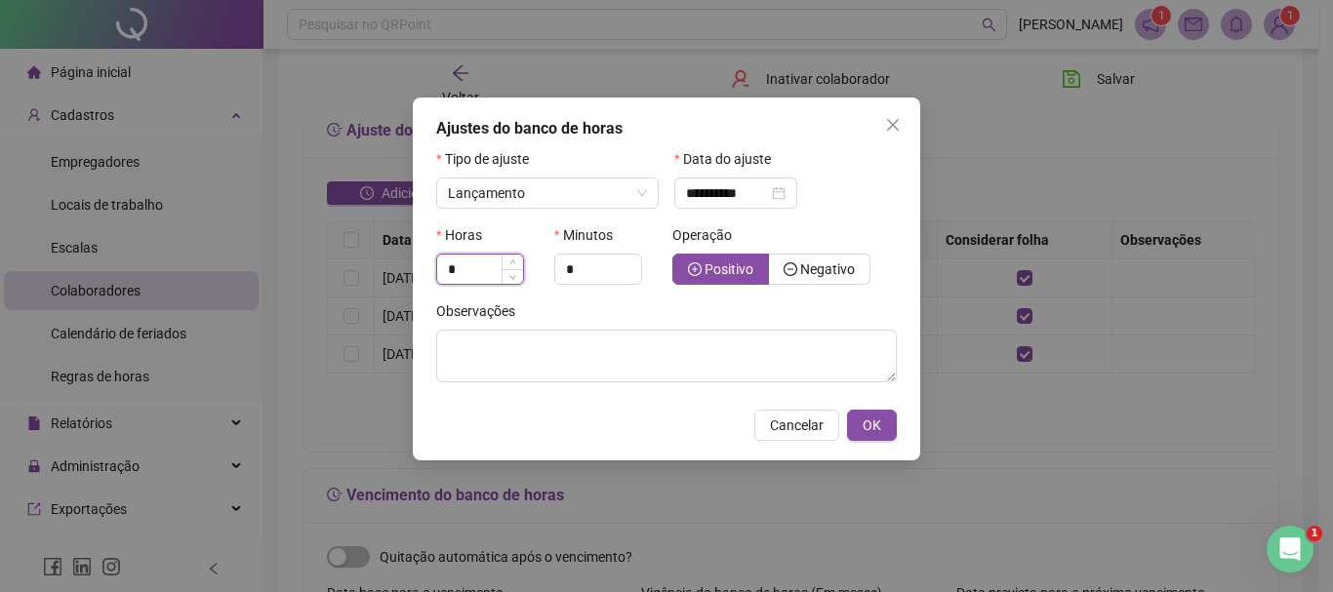
click at [483, 275] on input "*" at bounding box center [480, 269] width 86 height 29
type input "*"
type input "**"
click at [796, 261] on span "Negativo" at bounding box center [818, 269] width 71 height 16
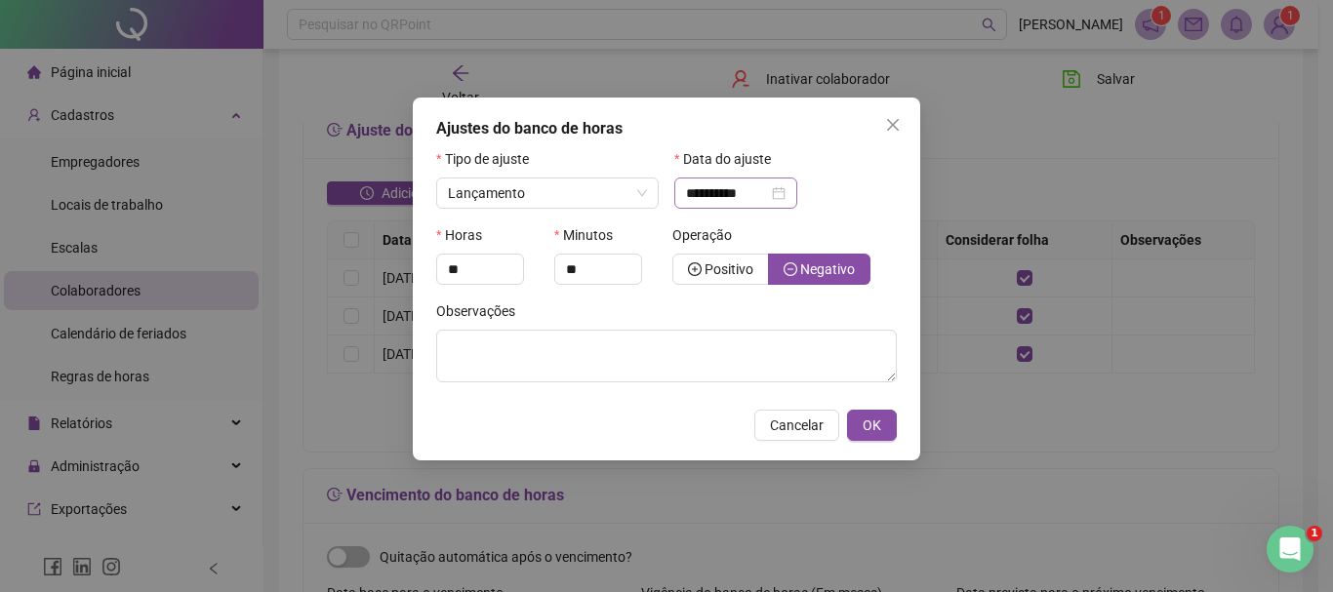
click at [785, 190] on div "**********" at bounding box center [736, 192] width 100 height 21
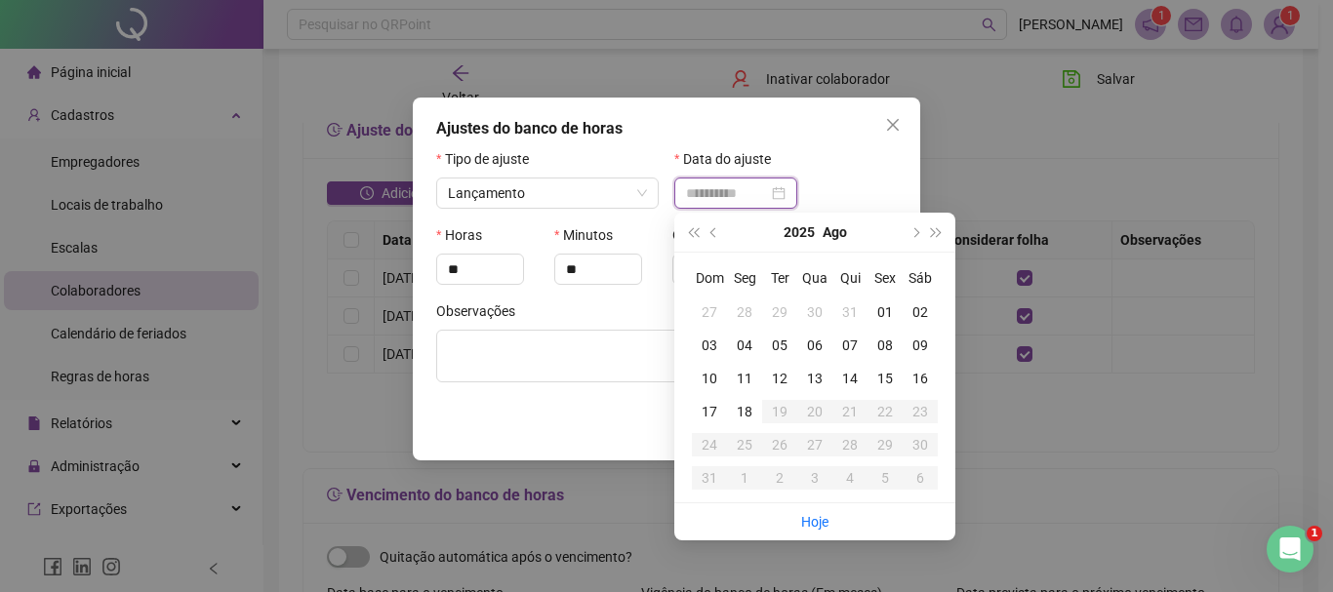
type input "**********"
click at [878, 302] on div "01" at bounding box center [884, 311] width 35 height 21
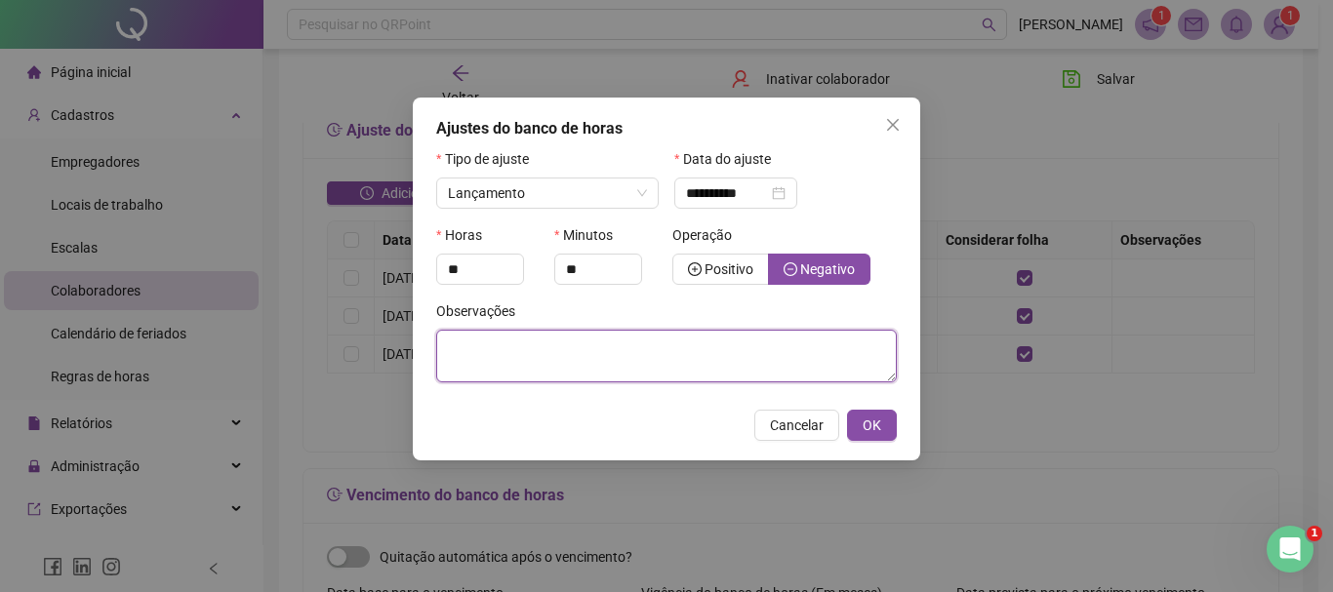
click at [590, 340] on textarea at bounding box center [666, 356] width 461 height 53
click at [612, 349] on textarea at bounding box center [666, 356] width 461 height 53
type textarea "**********"
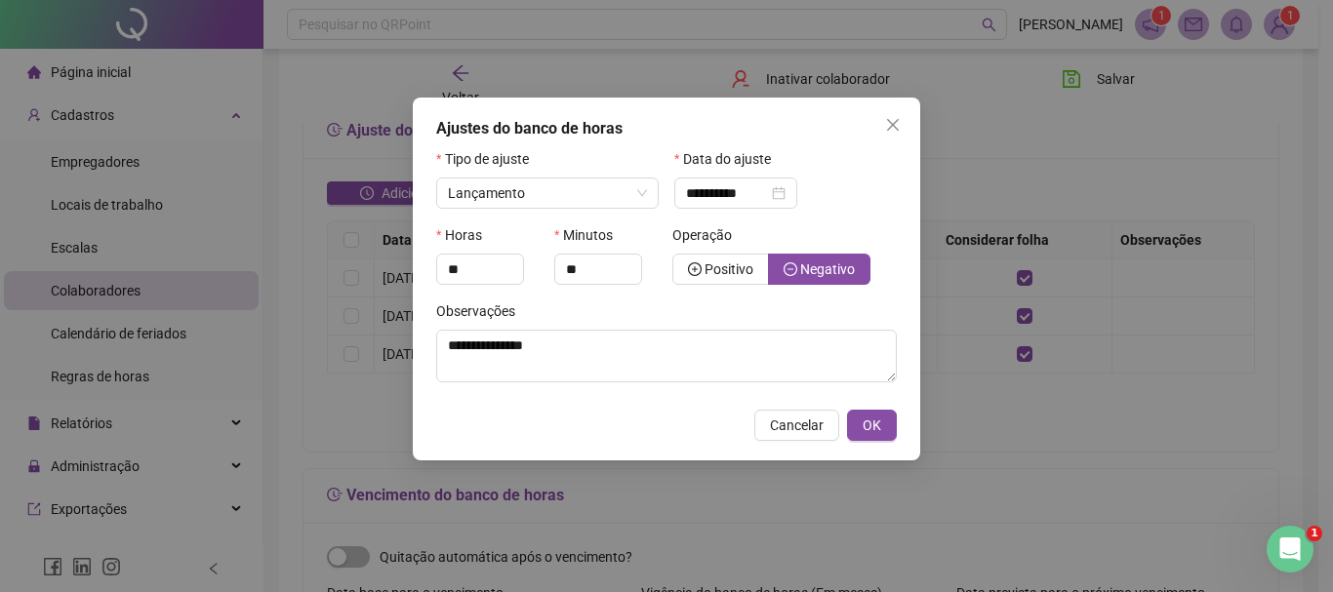
click at [860, 400] on div "**********" at bounding box center [666, 279] width 507 height 363
click at [856, 435] on button "OK" at bounding box center [872, 425] width 50 height 31
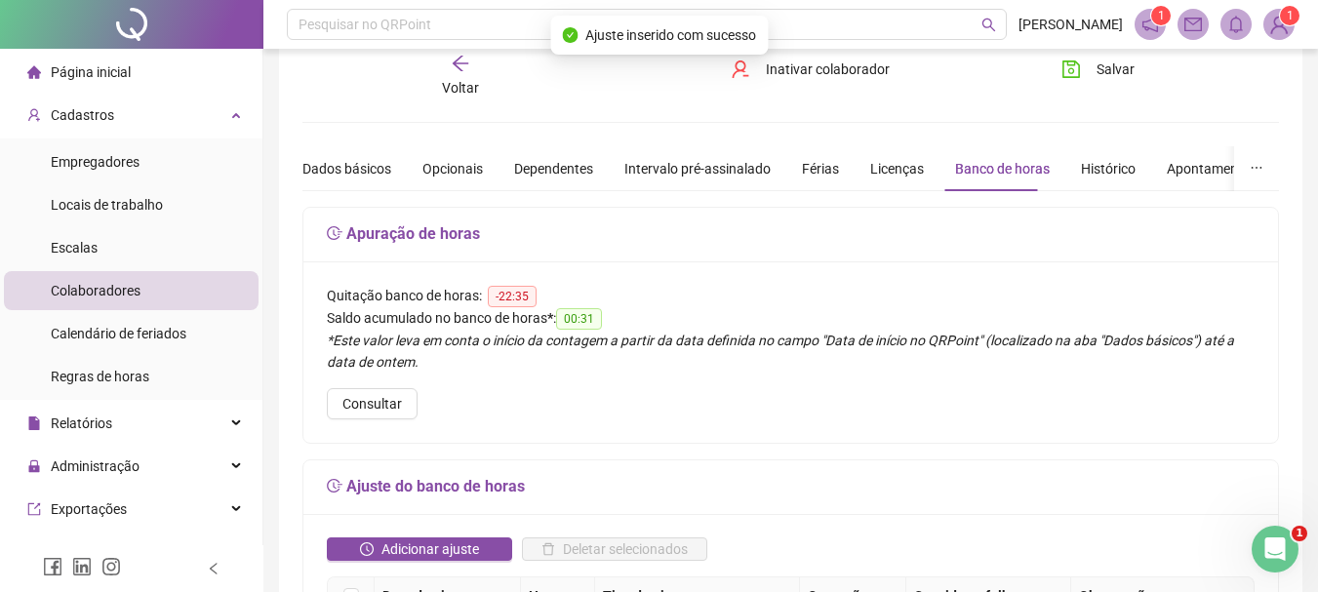
scroll to position [0, 0]
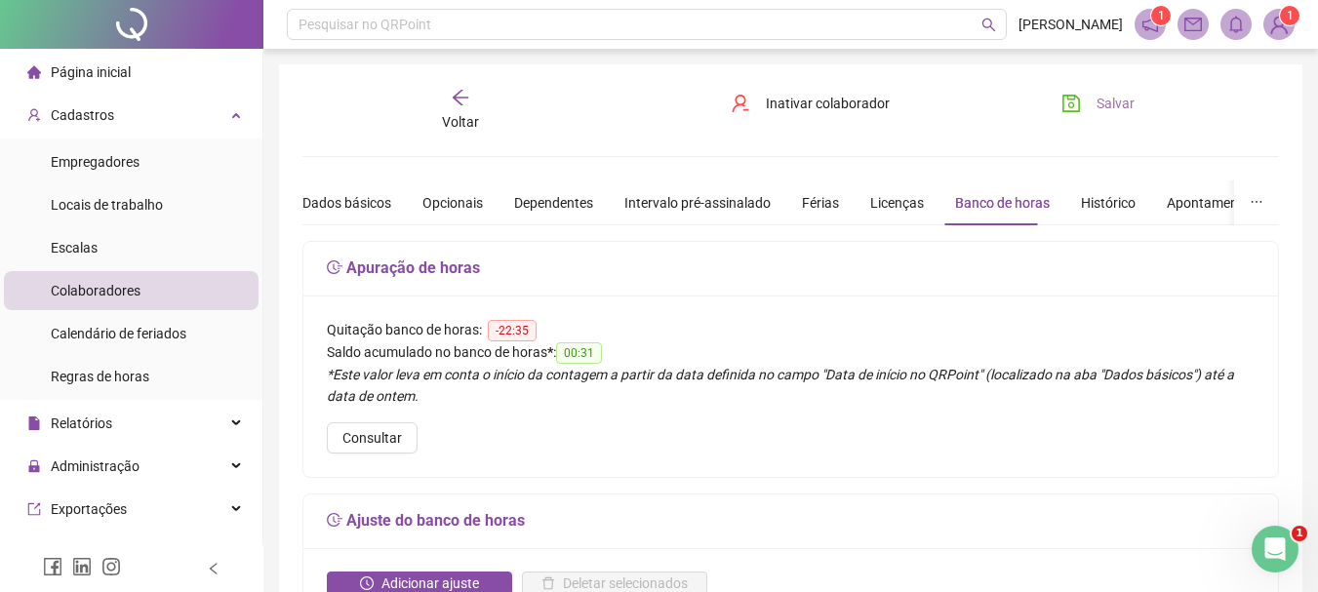
click at [1086, 88] on button "Salvar" at bounding box center [1098, 103] width 102 height 31
